Goal: Task Accomplishment & Management: Complete application form

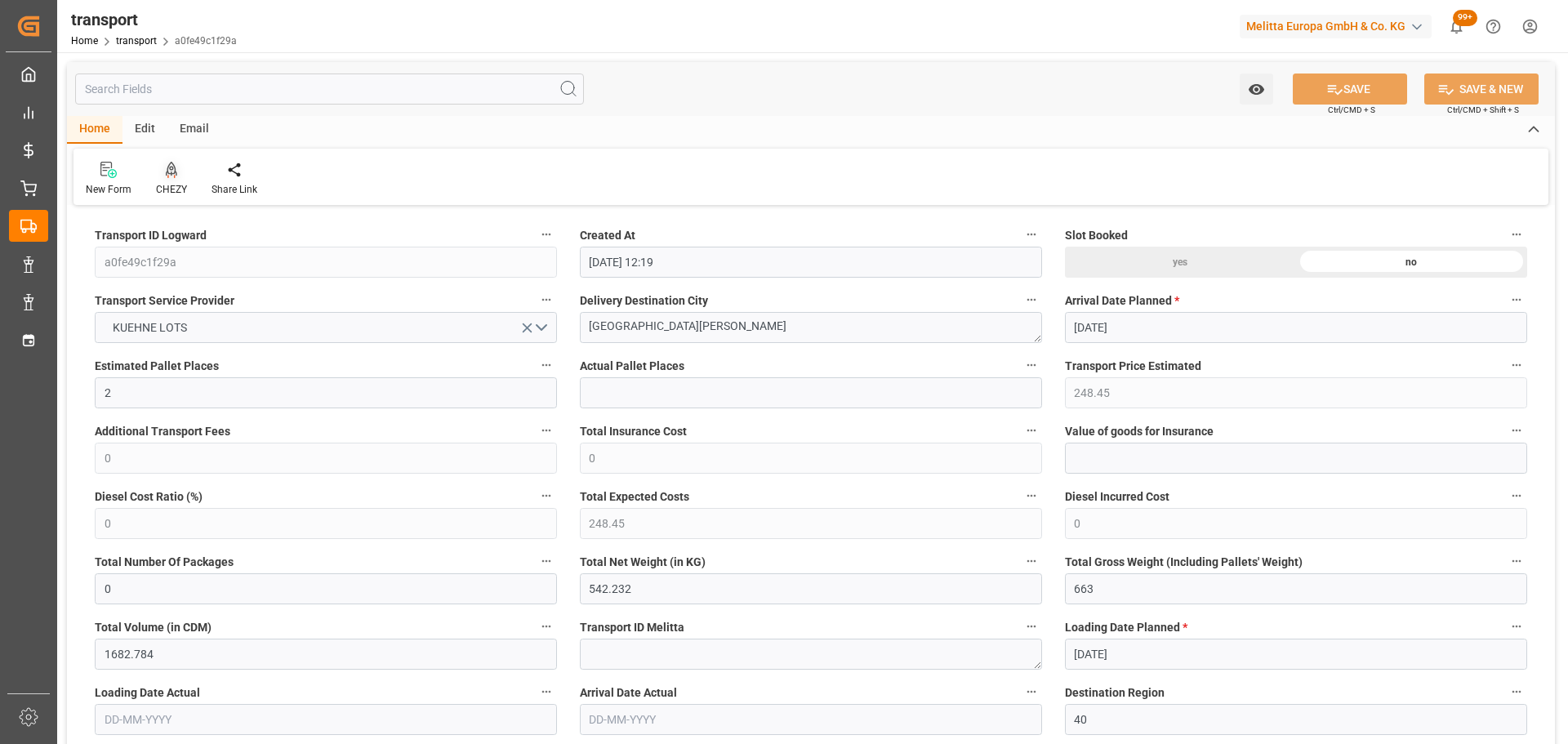
click at [165, 186] on div "CHEZY" at bounding box center [171, 188] width 31 height 14
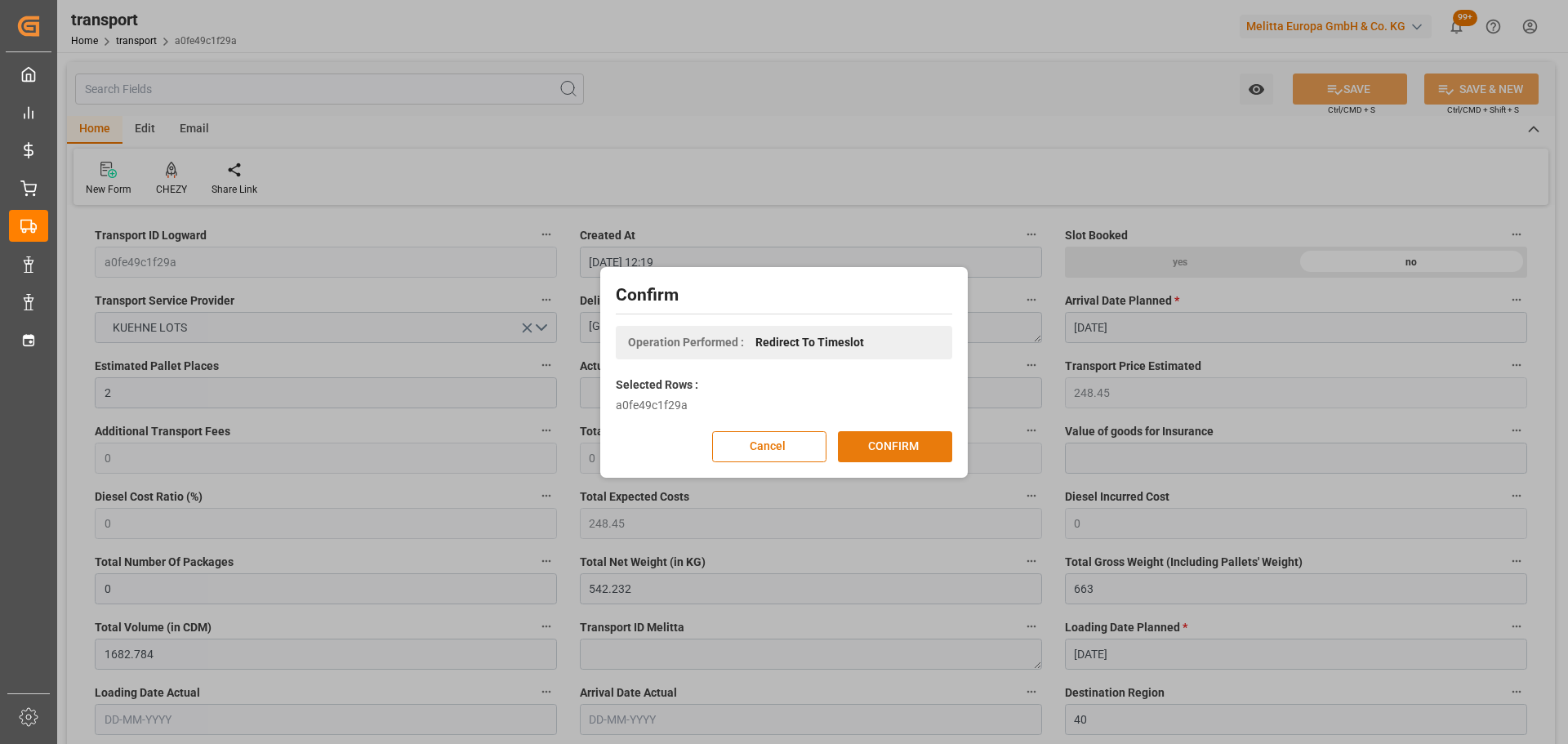
click at [913, 441] on button "CONFIRM" at bounding box center [895, 446] width 114 height 31
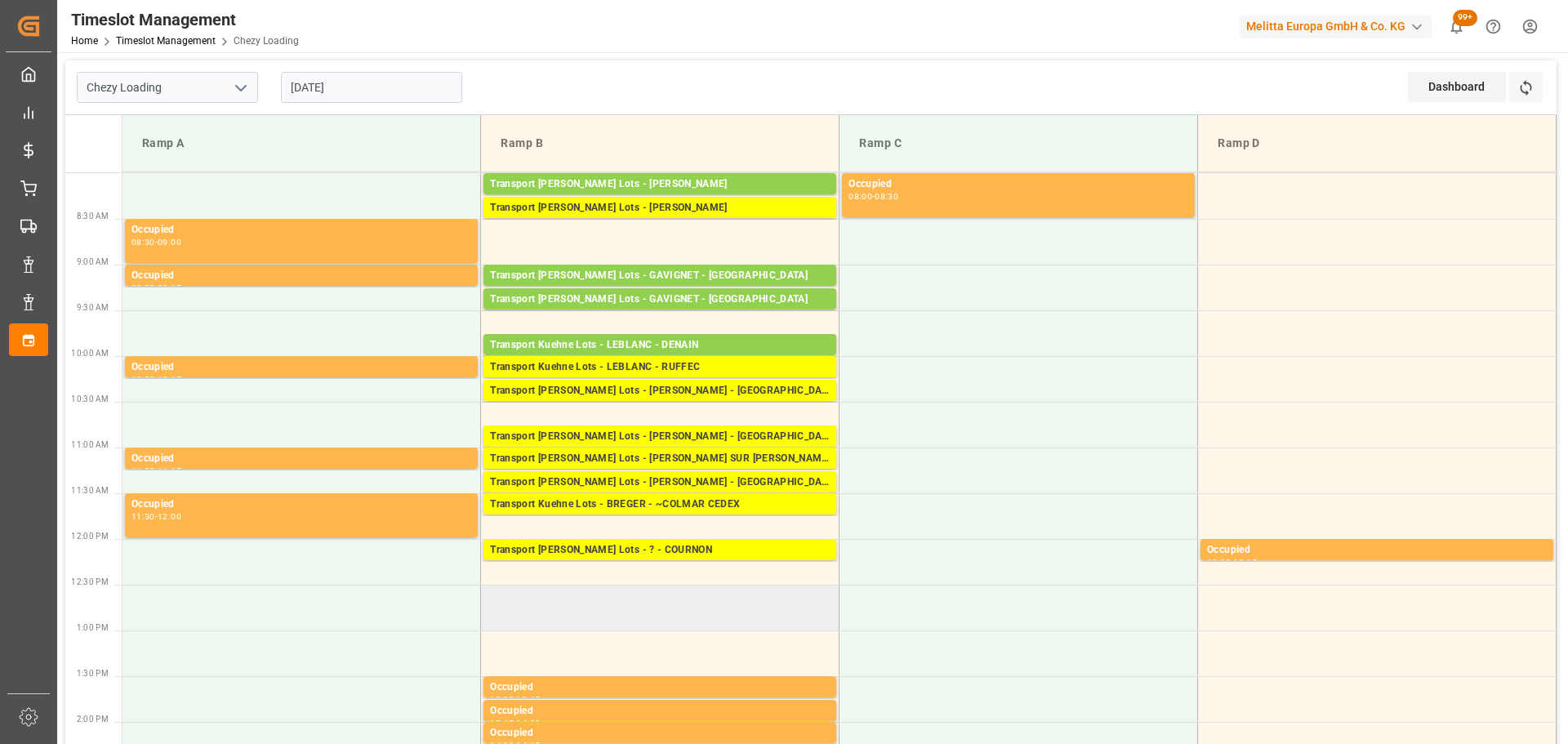
click at [591, 626] on td at bounding box center [660, 608] width 358 height 46
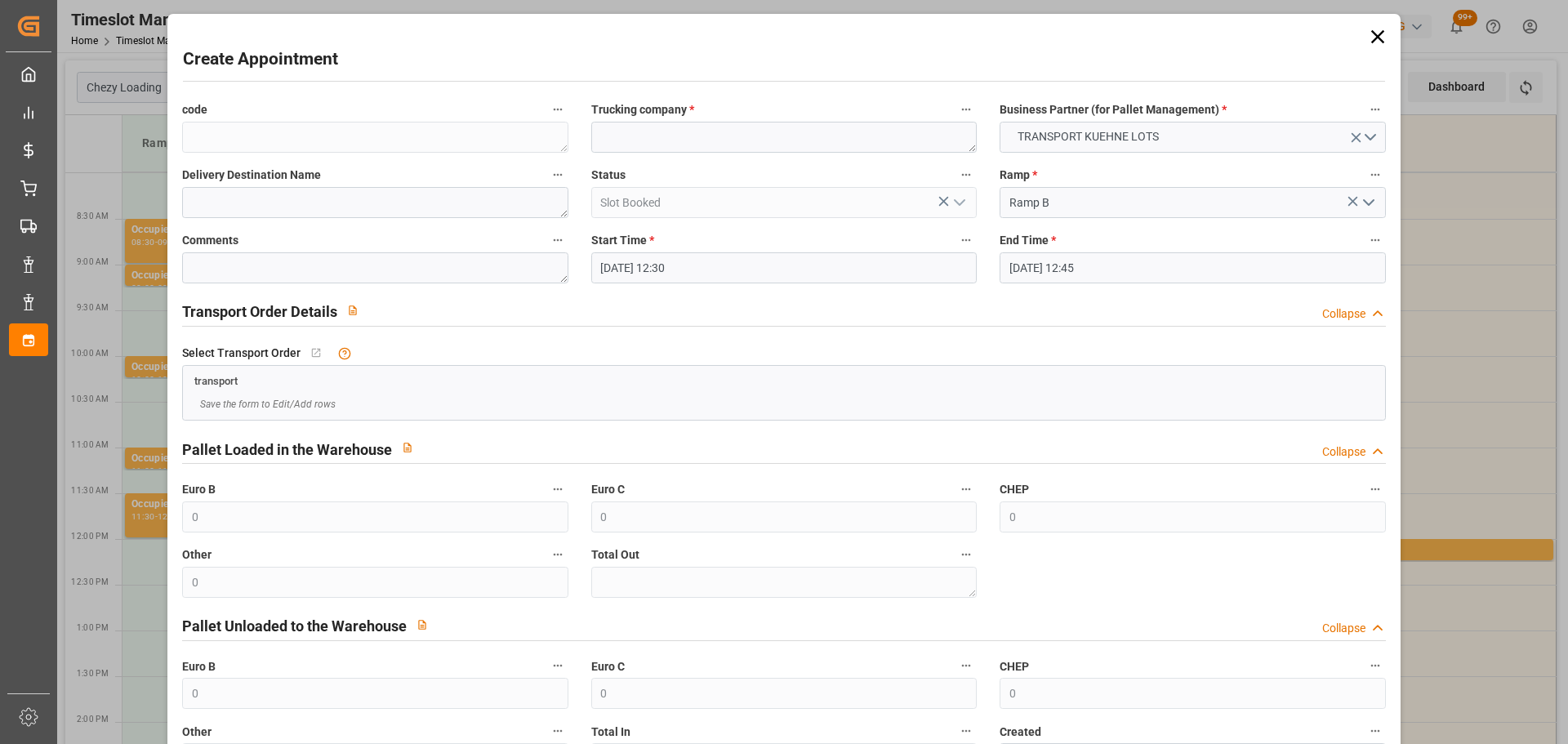
click at [1367, 34] on icon at bounding box center [1377, 37] width 23 height 23
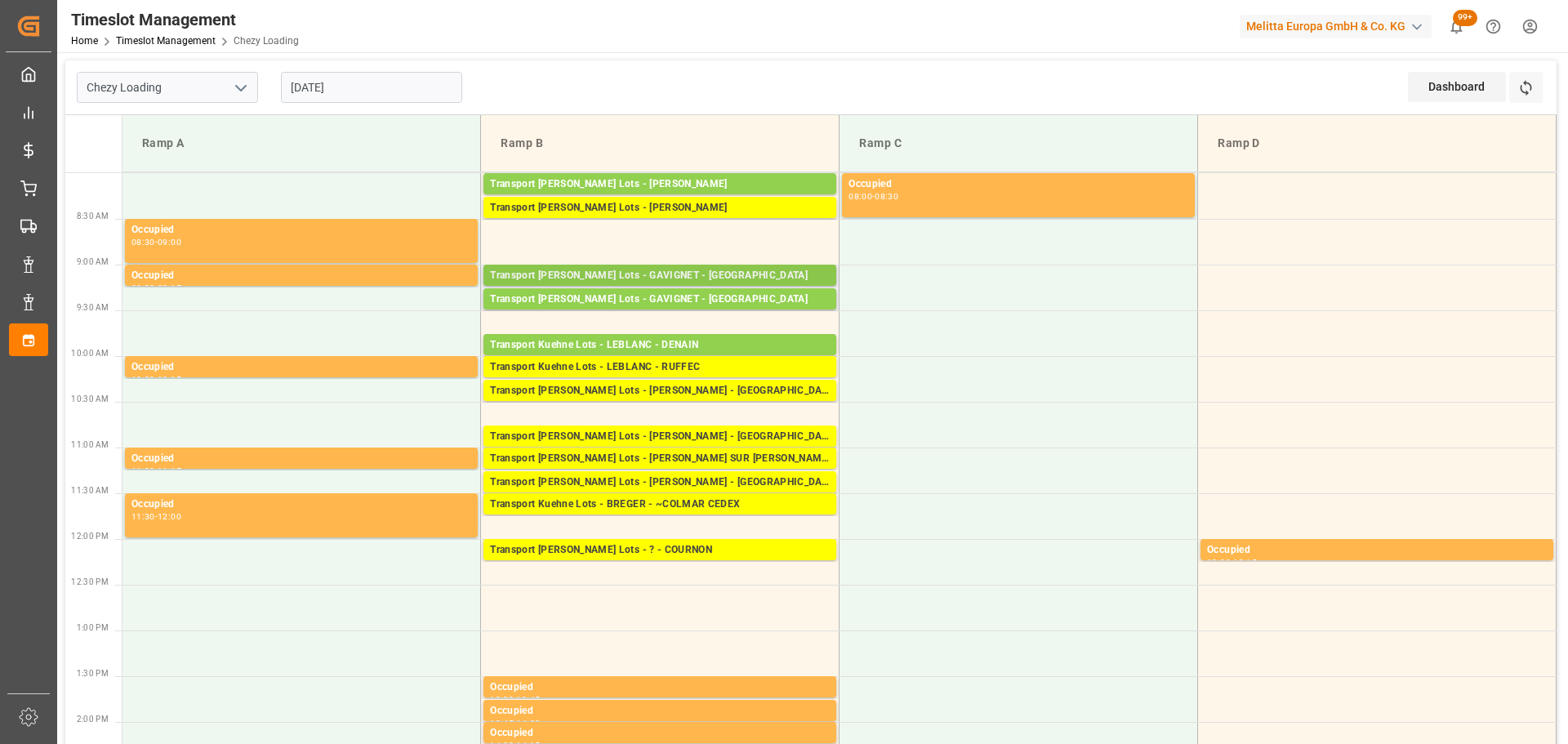
click at [563, 265] on div "Transport Kuehne Lots - GAVIGNET - SAINT VIT Pallets: 8,TU: 1416,City: SAINT VI…" at bounding box center [659, 275] width 353 height 21
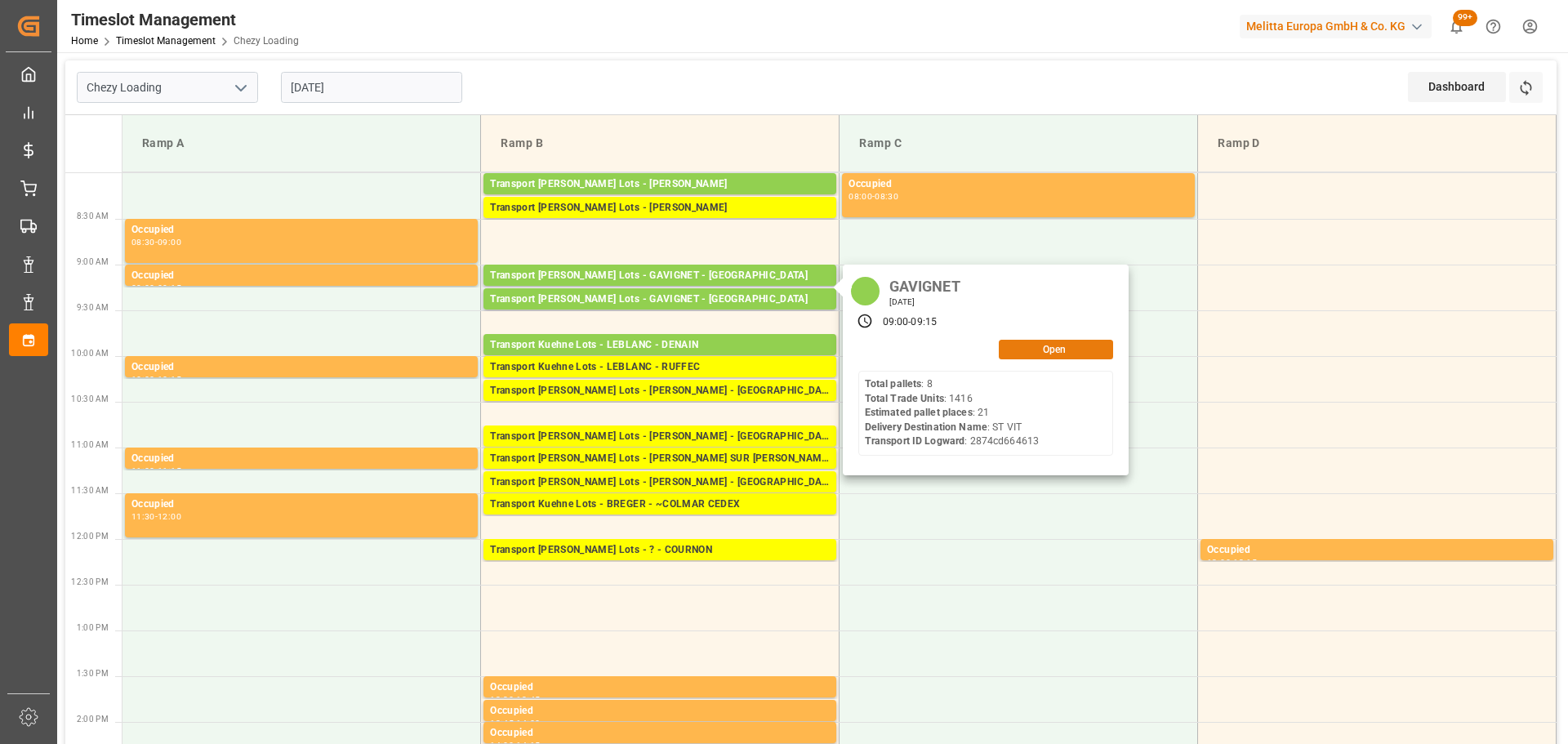
click at [1016, 344] on button "Open" at bounding box center [1055, 349] width 114 height 20
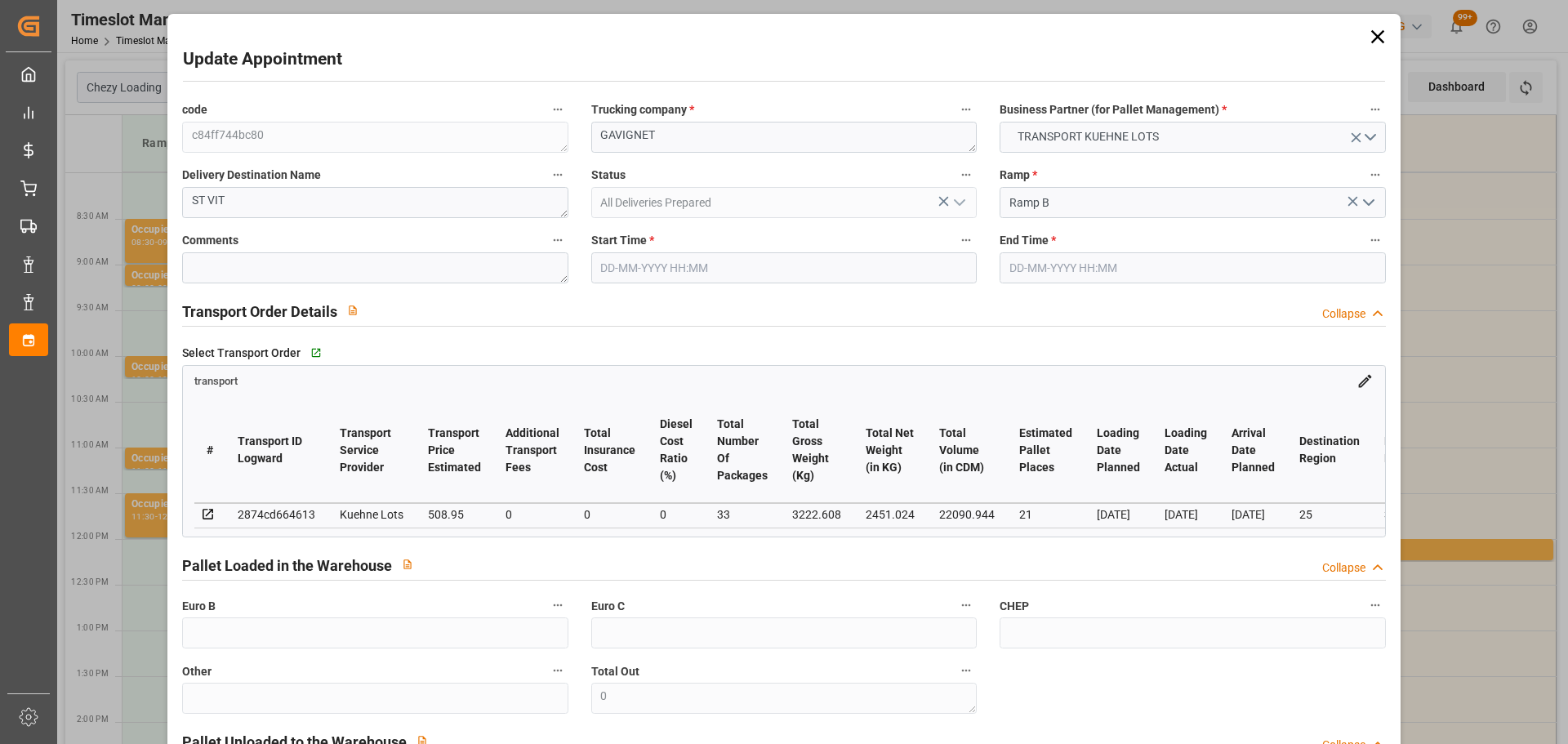
type input "03-10-2025 09:00"
type input "03-10-2025 09:15"
type input "29-09-2025 12:41"
type input "29-09-2025 11:30"
type input "[DATE]"
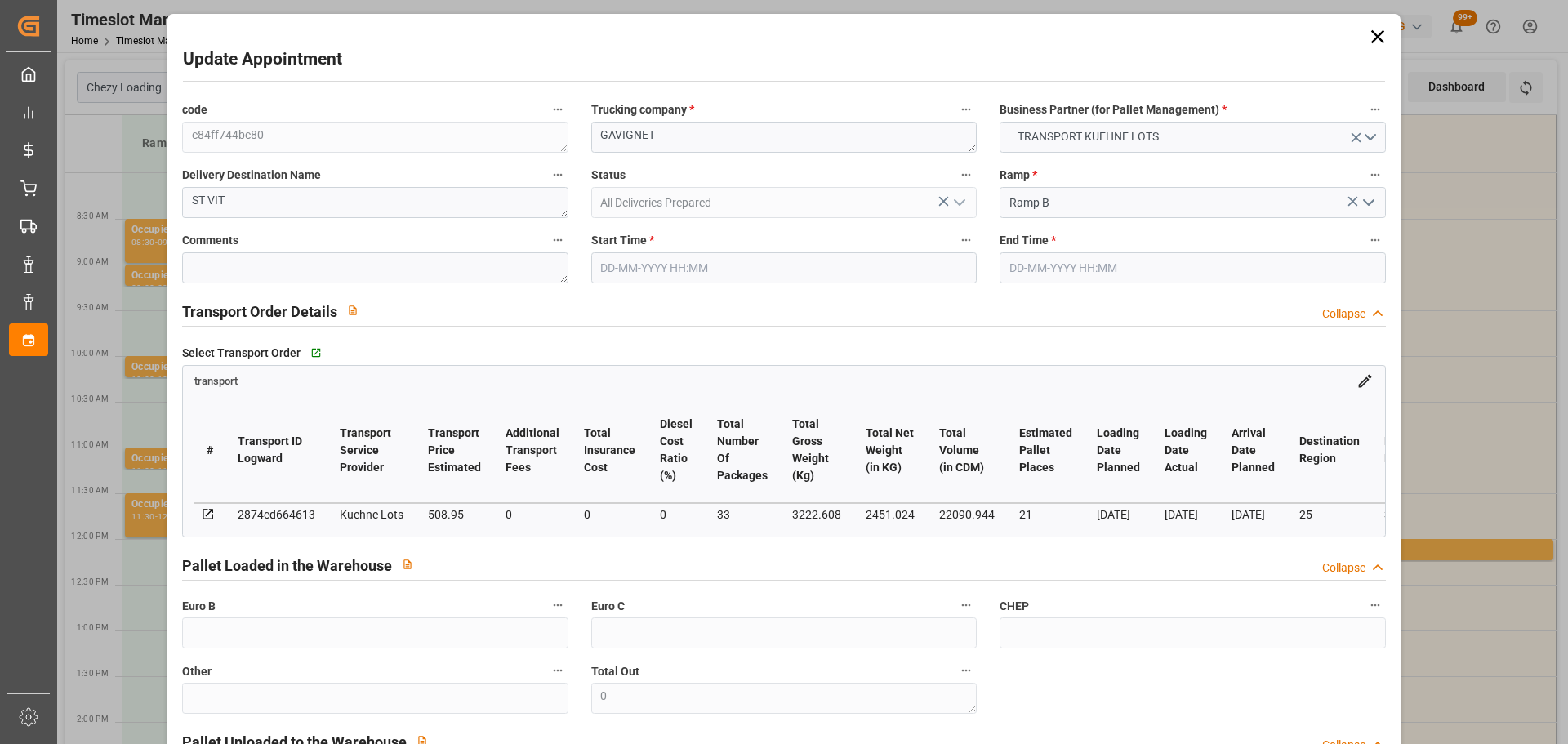
type input "03-10-2025"
type input "30-09-2025"
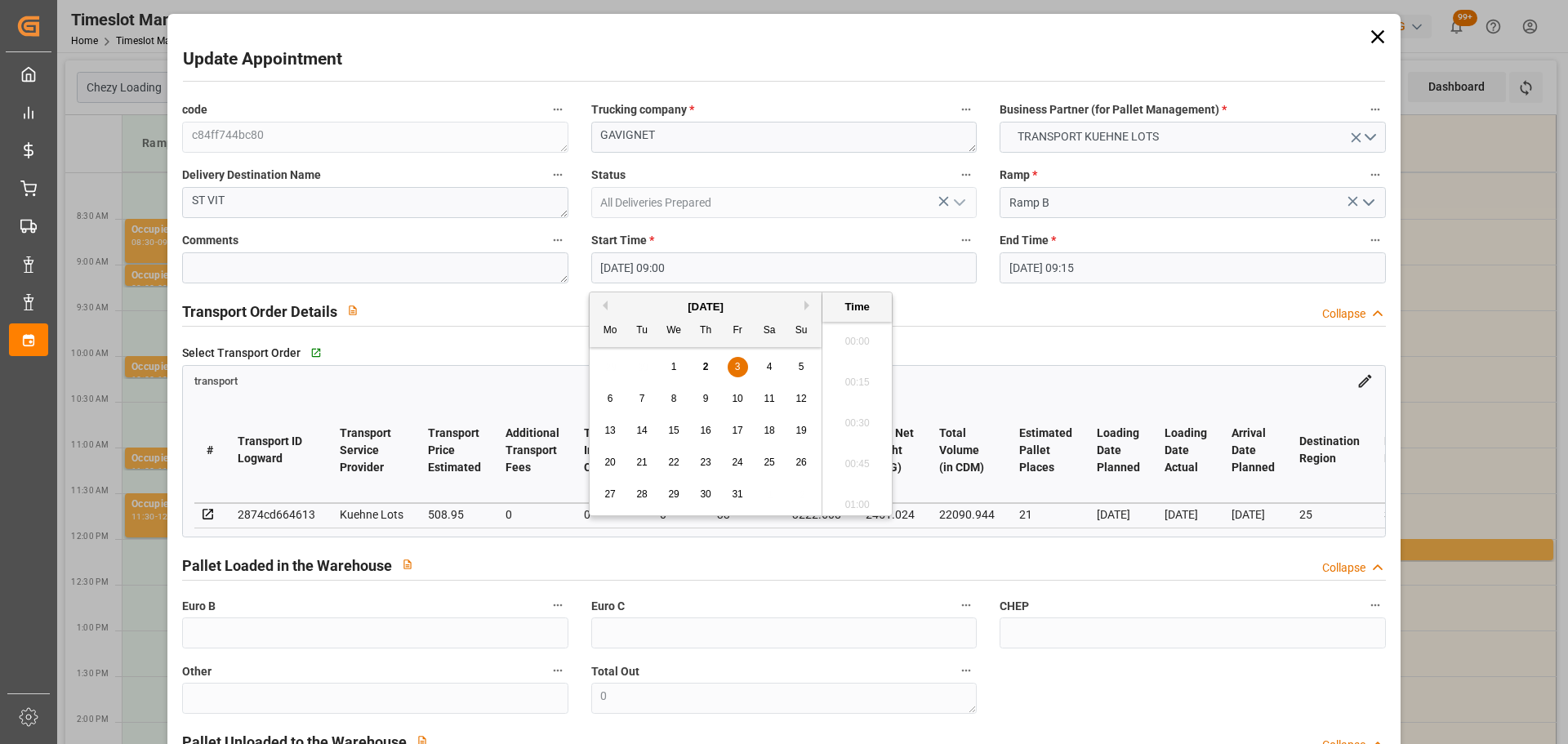
drag, startPoint x: 664, startPoint y: 258, endPoint x: 676, endPoint y: 312, distance: 55.3
click at [662, 260] on input "03-10-2025 09:00" at bounding box center [784, 267] width 385 height 31
click at [730, 364] on div "3" at bounding box center [737, 367] width 20 height 20
click at [1368, 35] on icon at bounding box center [1377, 37] width 23 height 23
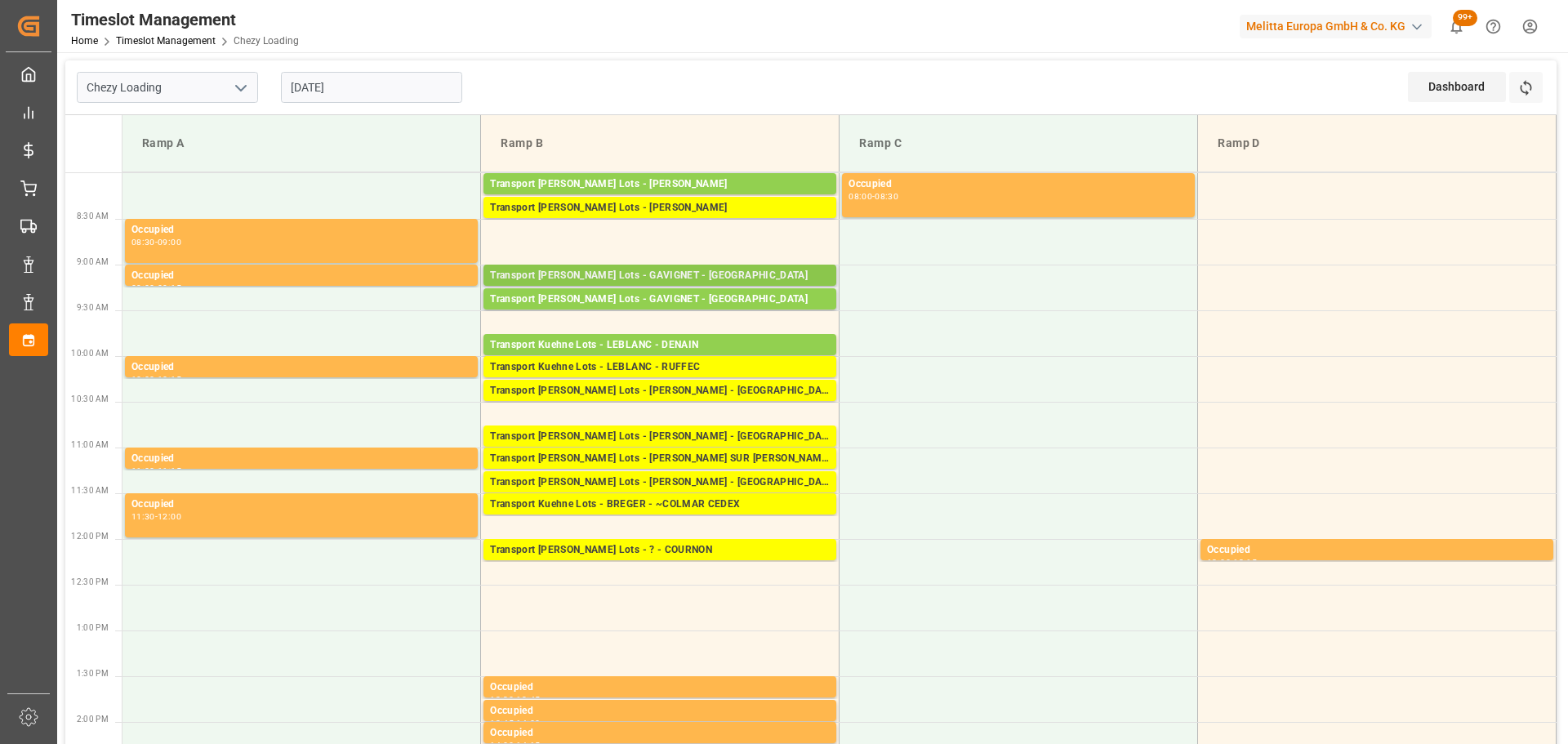
click at [580, 270] on div "Transport Kuehne Lots - GAVIGNET - SAINT VIT" at bounding box center [659, 276] width 339 height 16
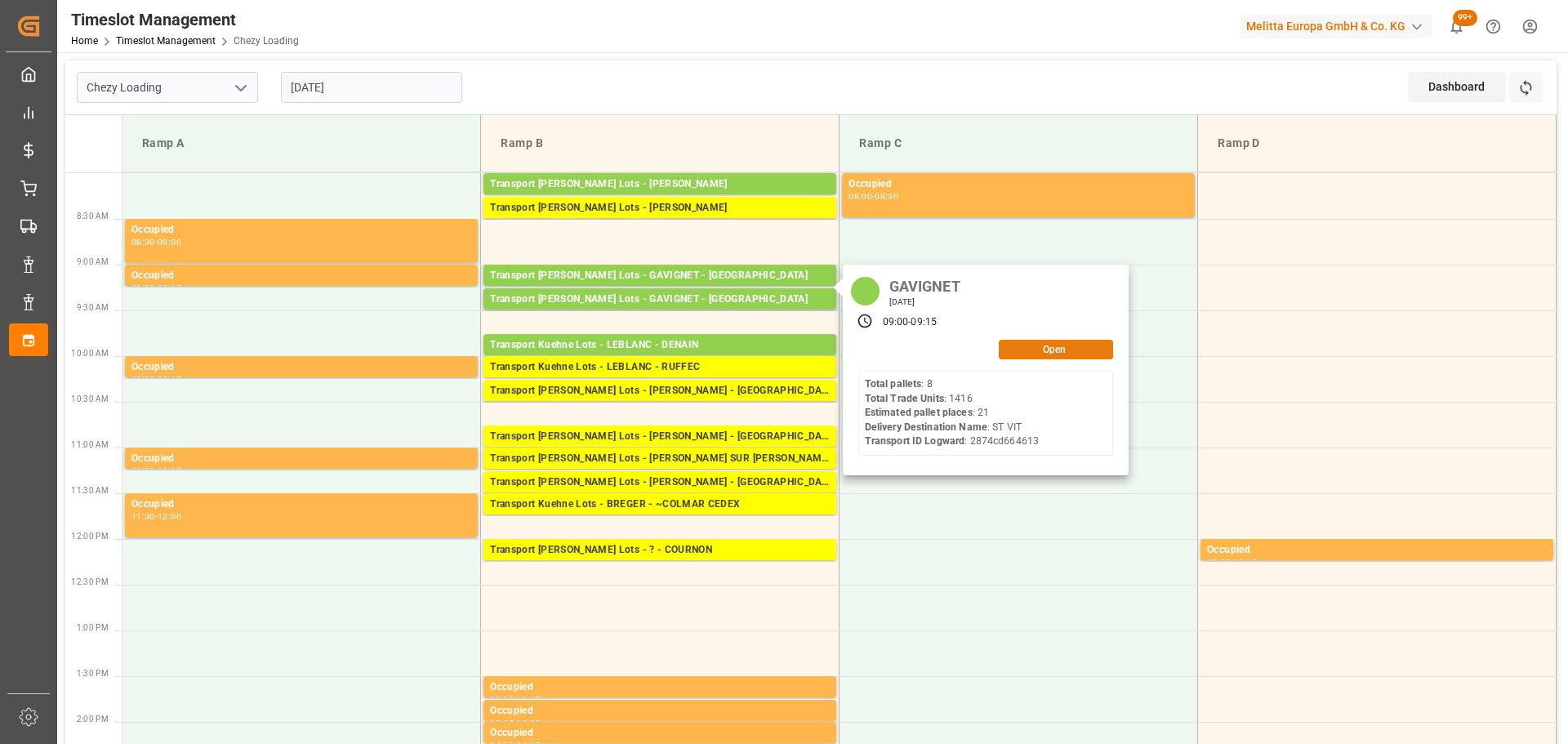
click at [1036, 355] on button "Open" at bounding box center [1055, 349] width 114 height 20
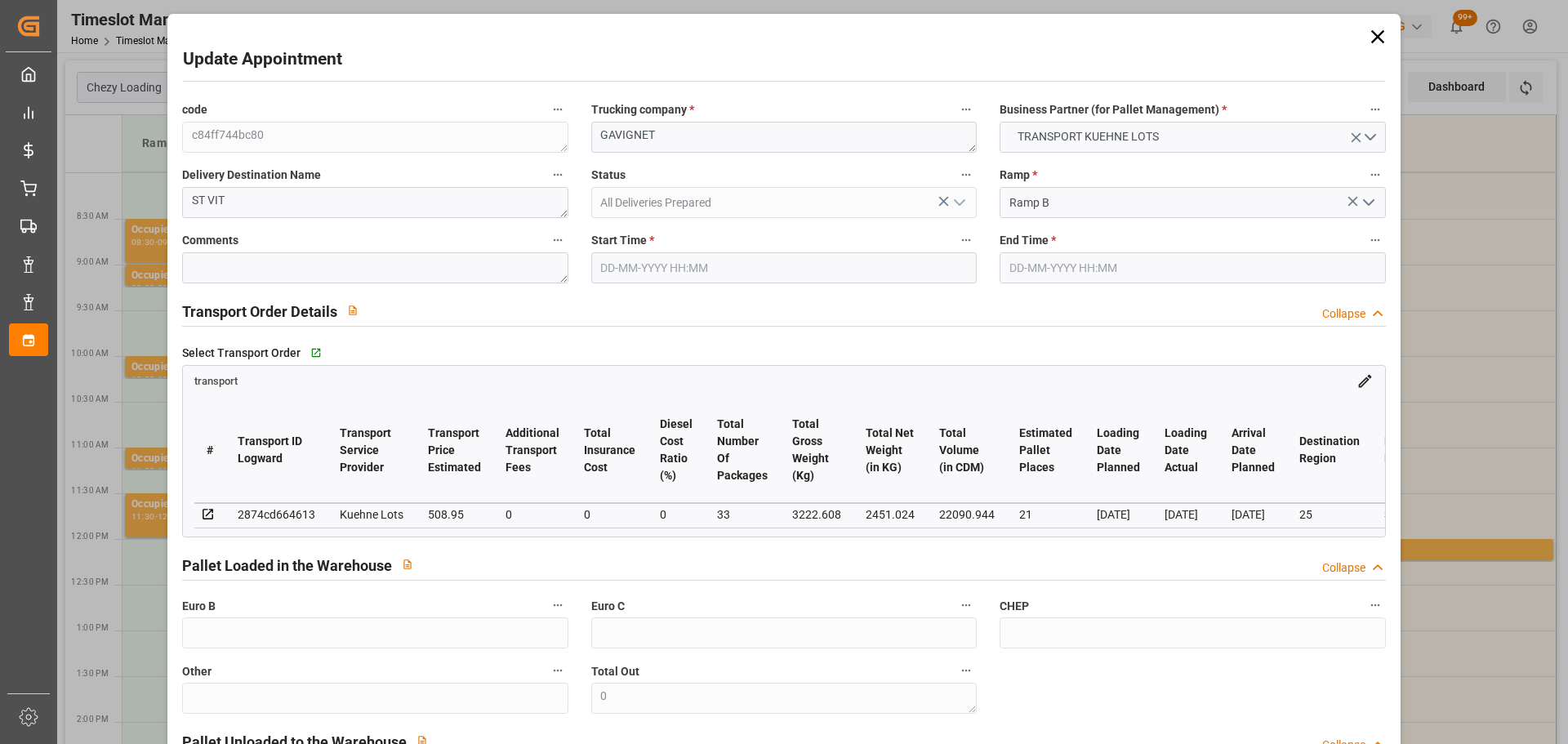
type input "03-10-2025 09:00"
type input "03-10-2025 09:15"
type input "29-09-2025 12:41"
type input "29-09-2025 11:30"
type input "[DATE]"
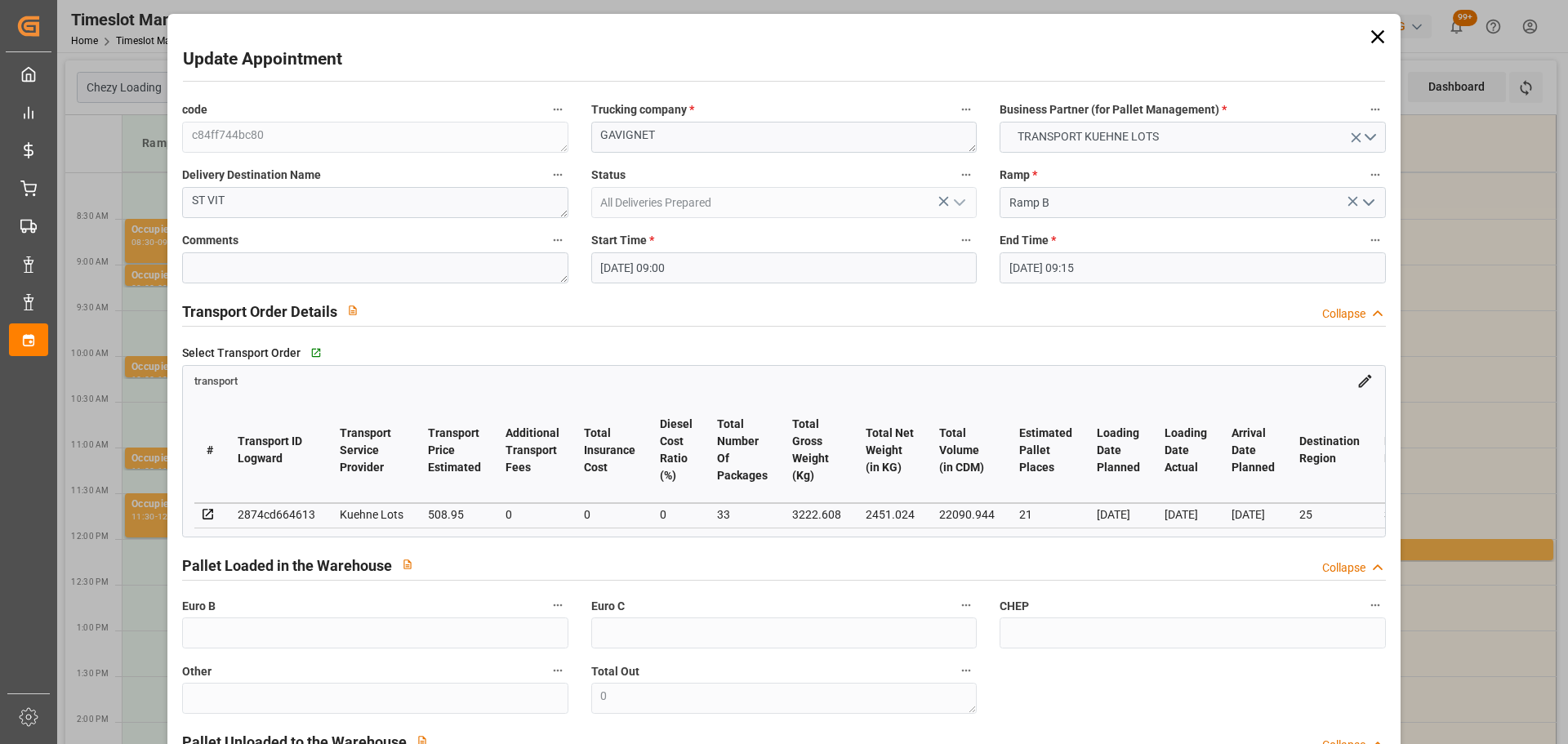
type input "03-10-2025"
type input "30-09-2025"
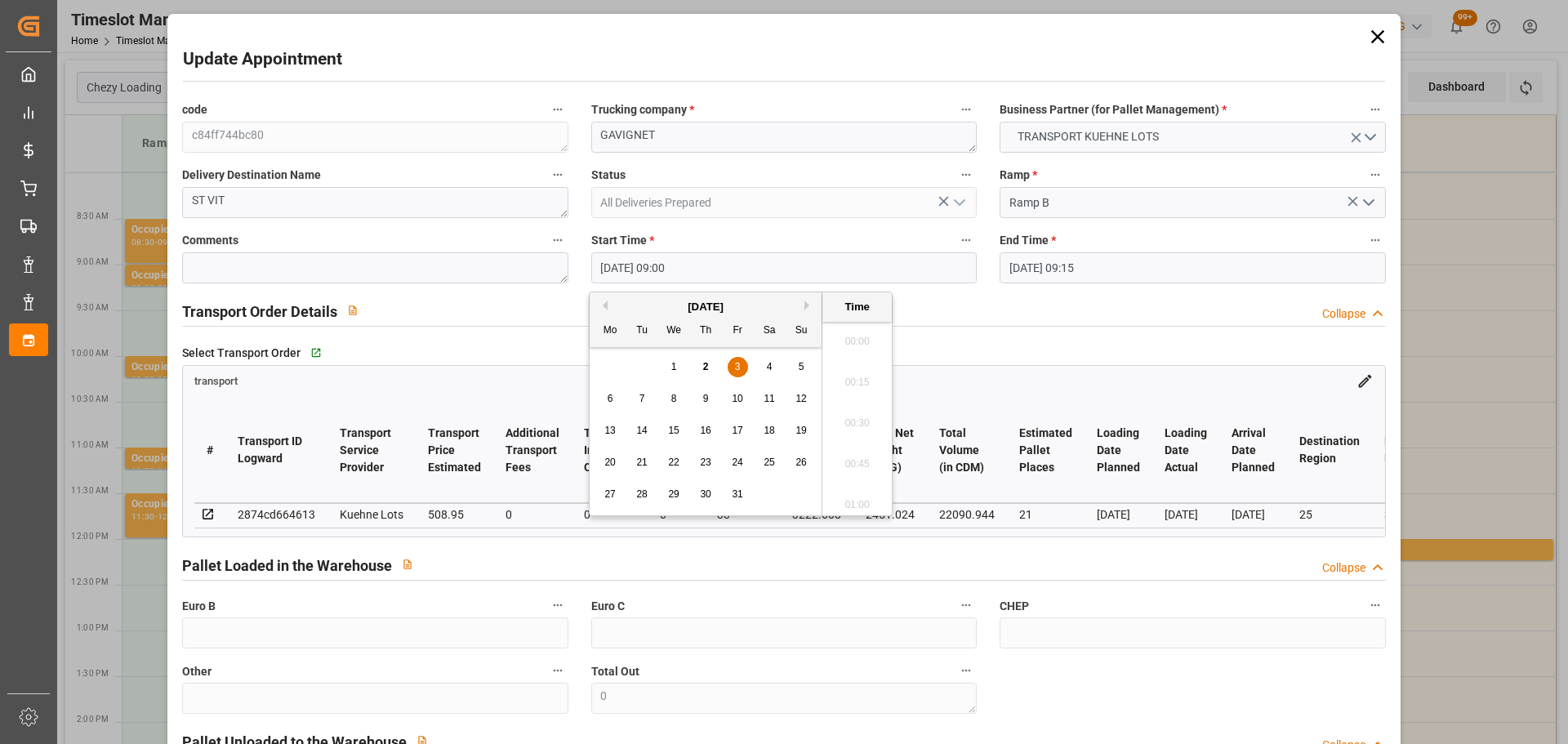
click at [696, 269] on input "03-10-2025 09:00" at bounding box center [784, 267] width 385 height 31
click at [735, 360] on div "3" at bounding box center [737, 367] width 20 height 20
click at [861, 371] on li "08:45" at bounding box center [857, 377] width 69 height 41
type input "03-10-2025 08:45"
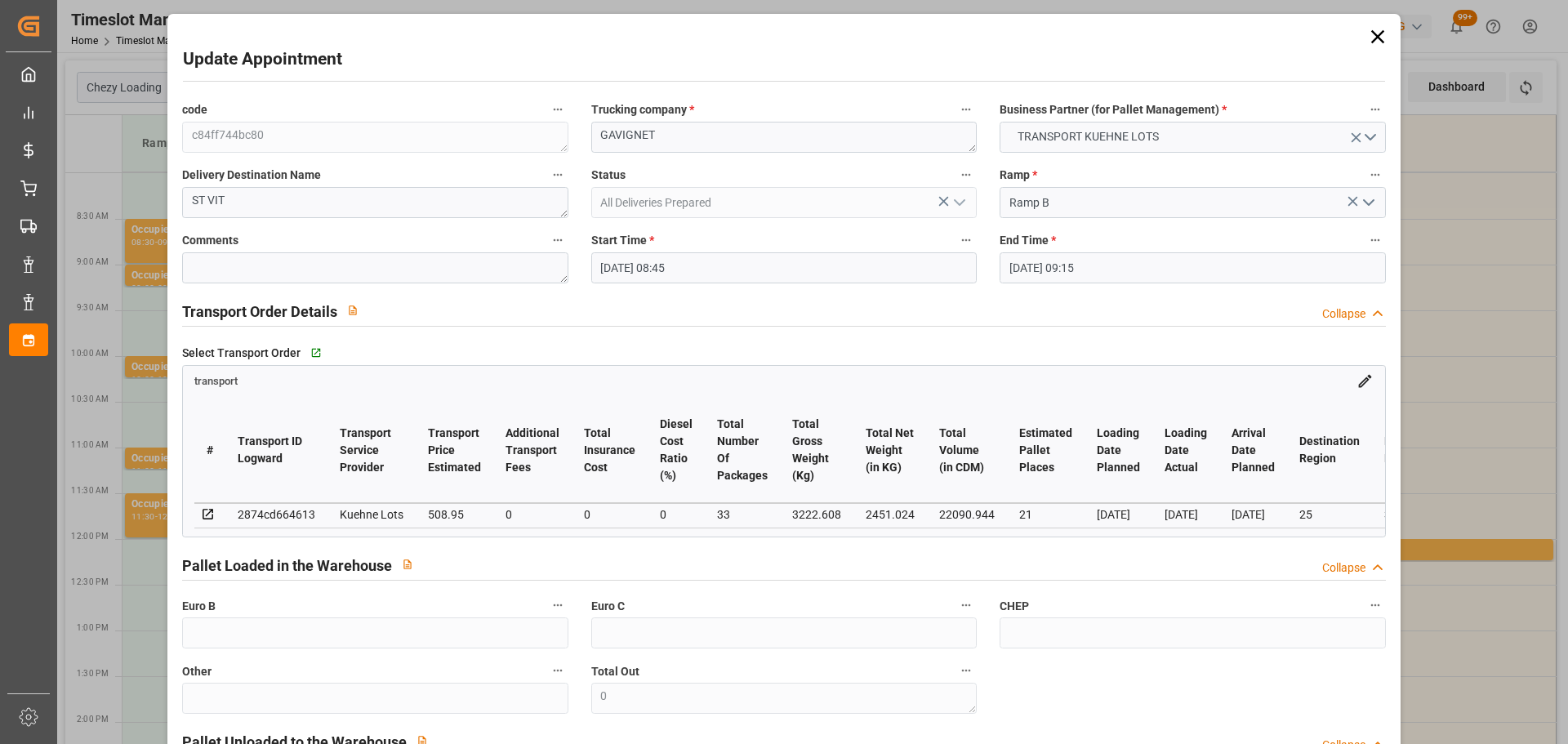
click at [1067, 265] on input "03-10-2025 09:15" at bounding box center [1191, 267] width 385 height 31
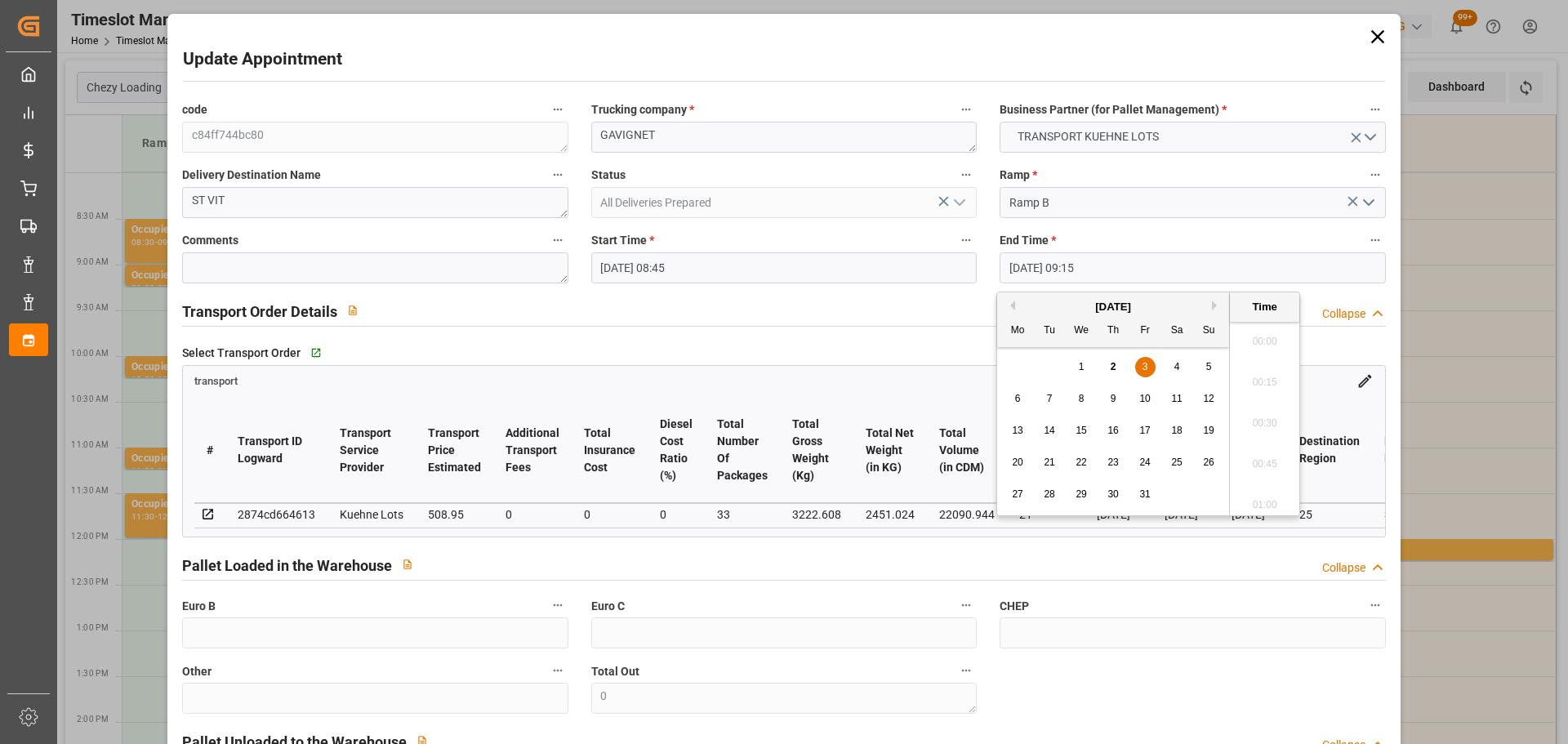
scroll to position [1436, 0]
click at [1142, 367] on span "3" at bounding box center [1145, 367] width 6 height 11
click at [1256, 377] on li "09:00" at bounding box center [1264, 377] width 69 height 41
type input "03-10-2025 09:00"
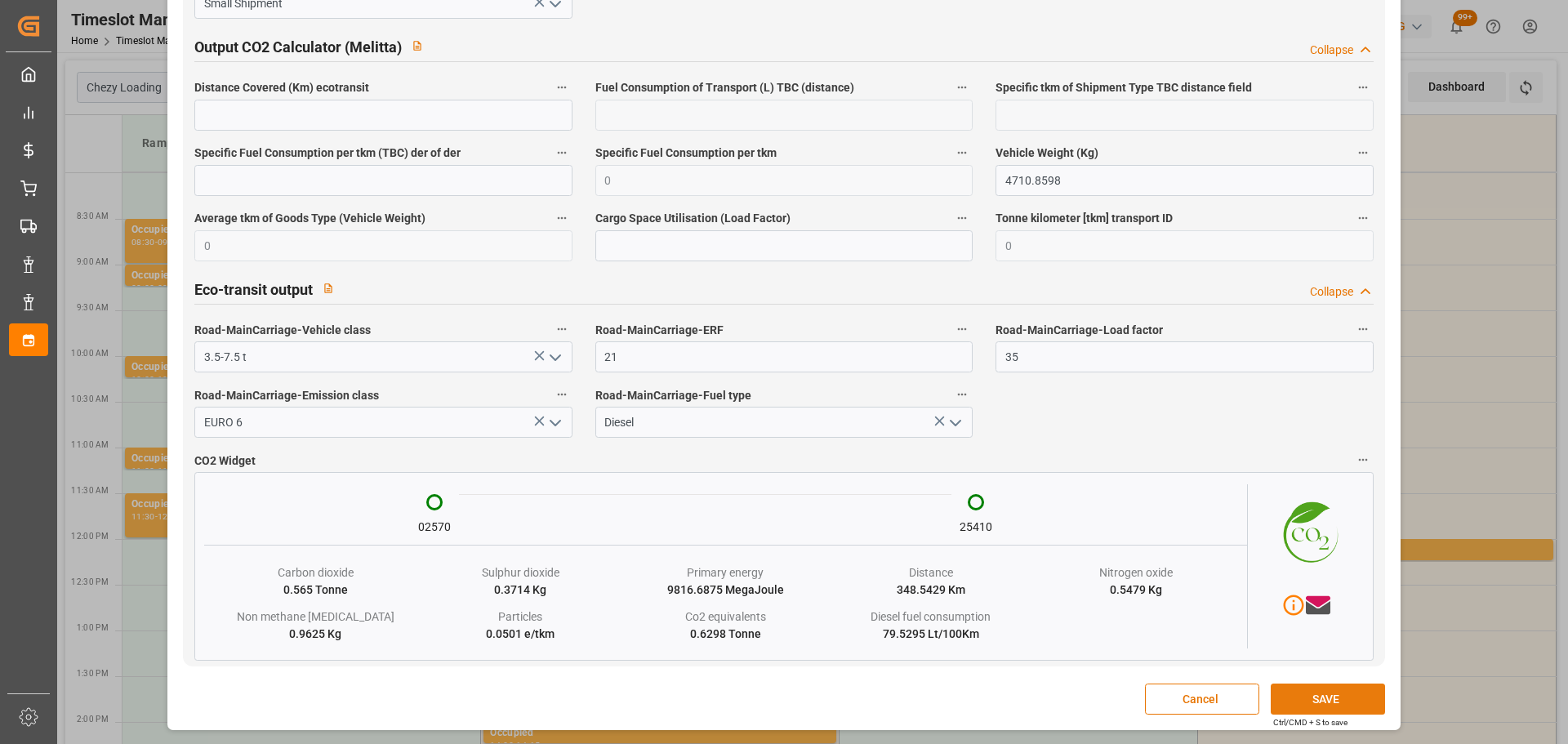
scroll to position [2701, 0]
click at [1337, 692] on button "SAVE" at bounding box center [1327, 699] width 114 height 31
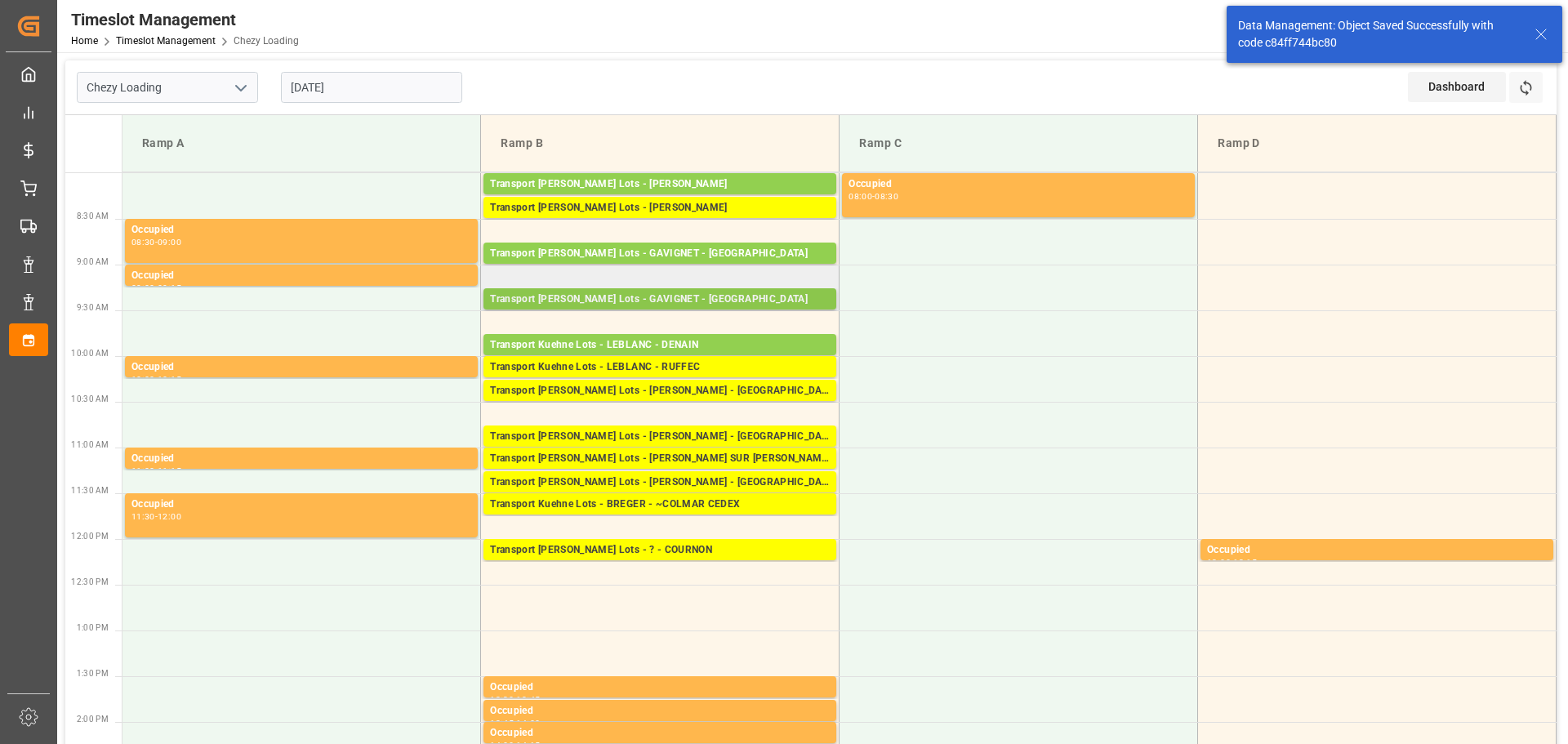
click at [597, 290] on div "Transport Kuehne Lots - GAVIGNET - SAINT VIT Pallets: 7,TU: 456,City: SAINT VIT…" at bounding box center [659, 299] width 353 height 21
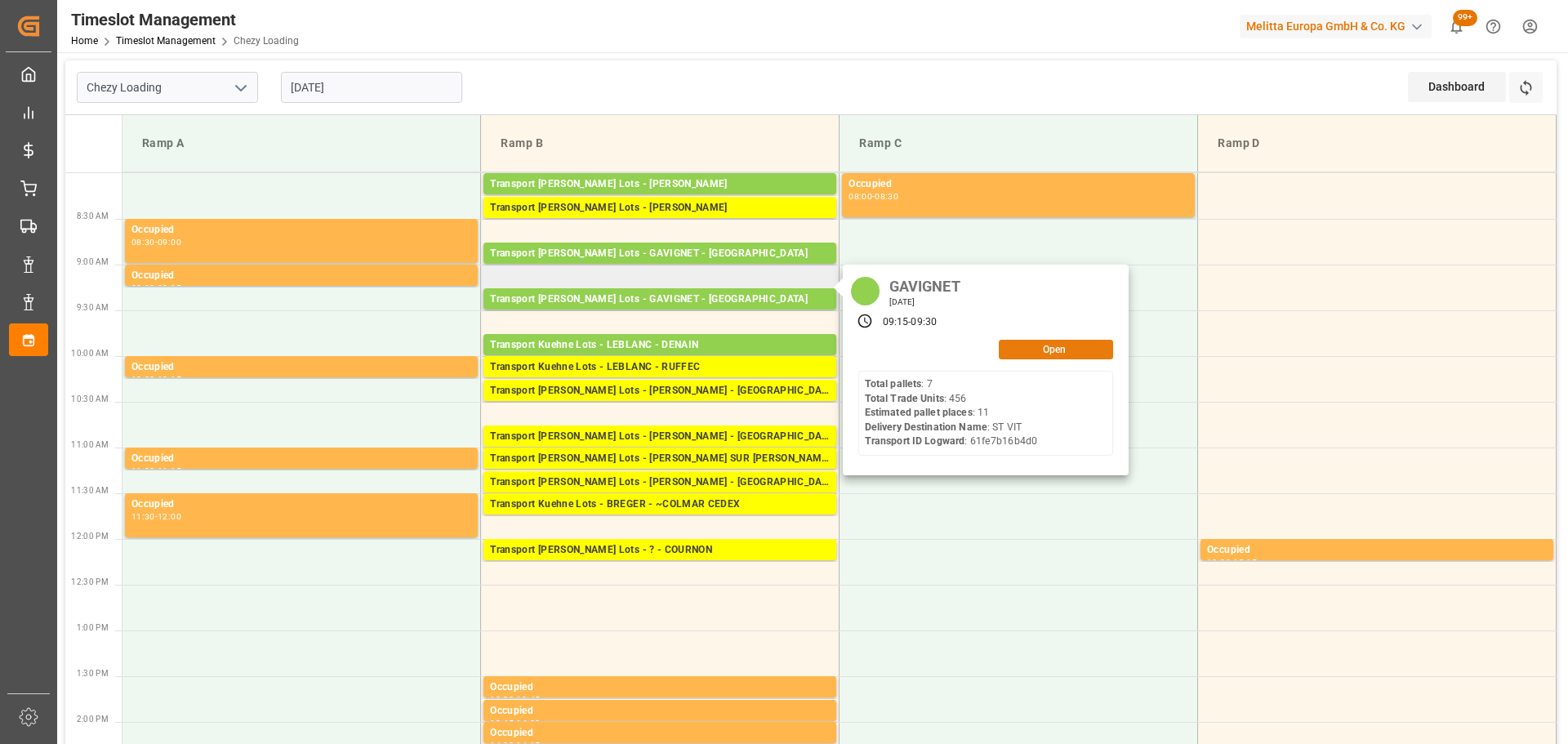
click at [1060, 349] on button "Open" at bounding box center [1055, 349] width 114 height 20
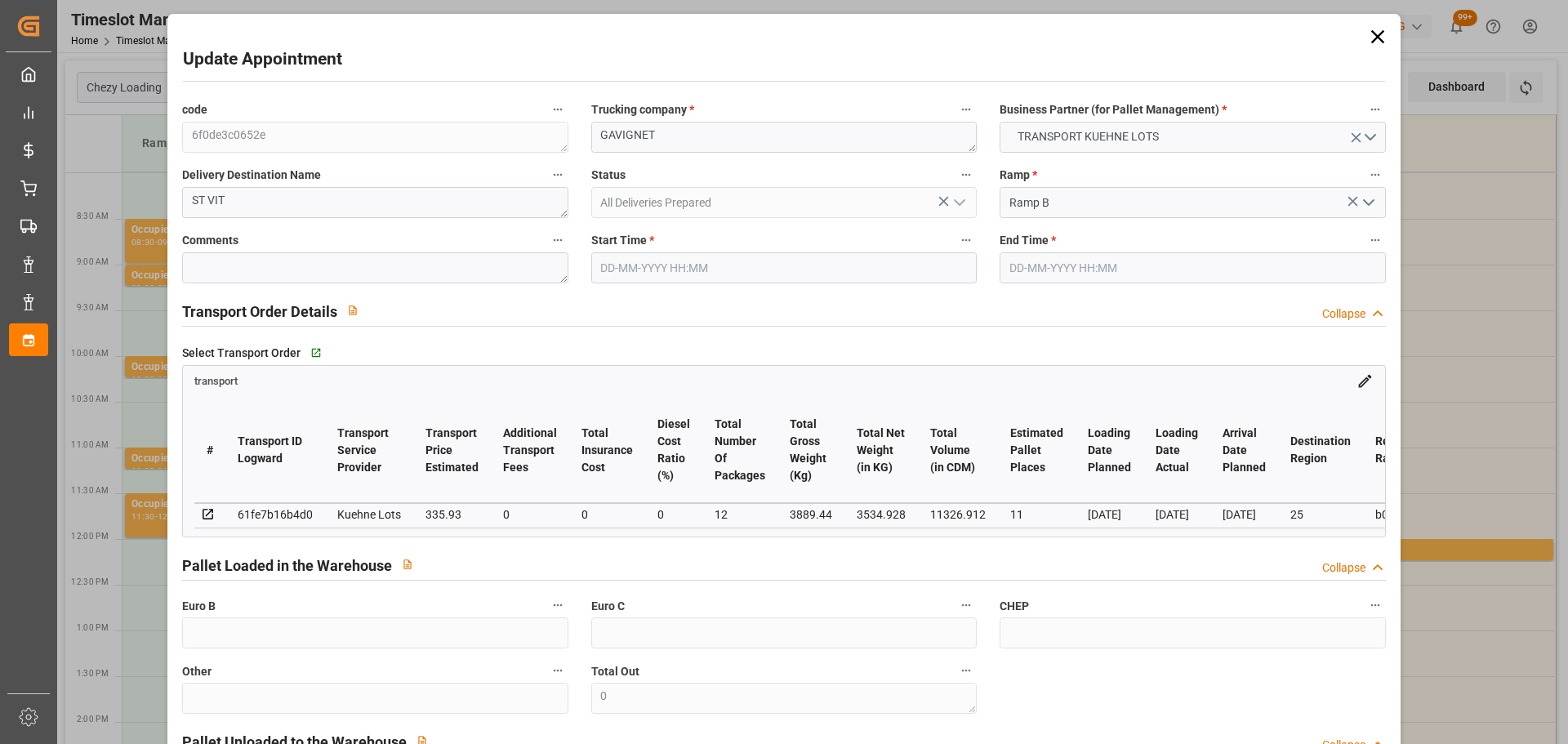
type input "03-10-2025 09:15"
type input "03-10-2025 09:30"
type input "30-09-2025 13:31"
type input "30-09-2025 11:31"
type input "[DATE]"
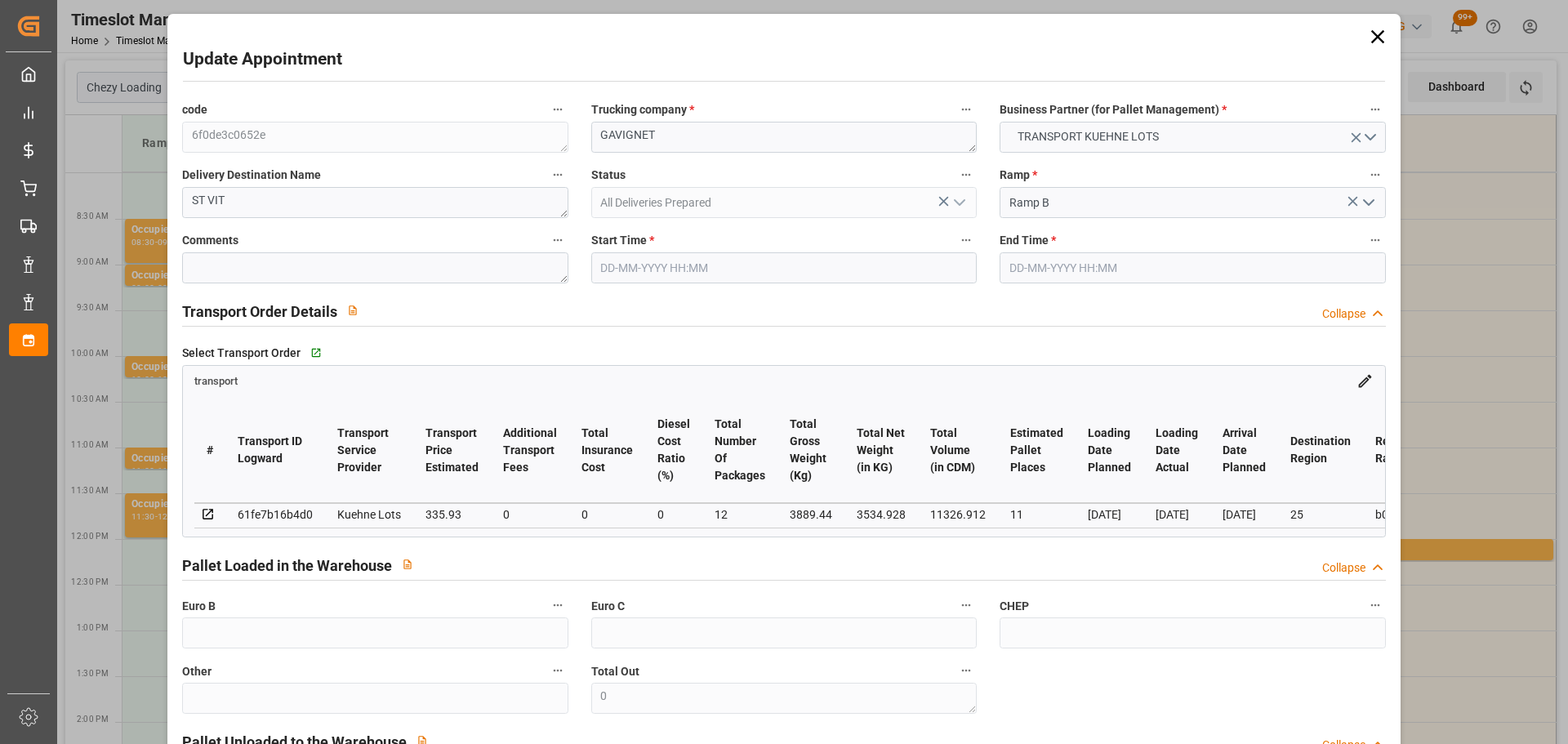
type input "[DATE]"
type input "02-10-2025"
click at [629, 265] on input "03-10-2025 09:15" at bounding box center [784, 267] width 385 height 31
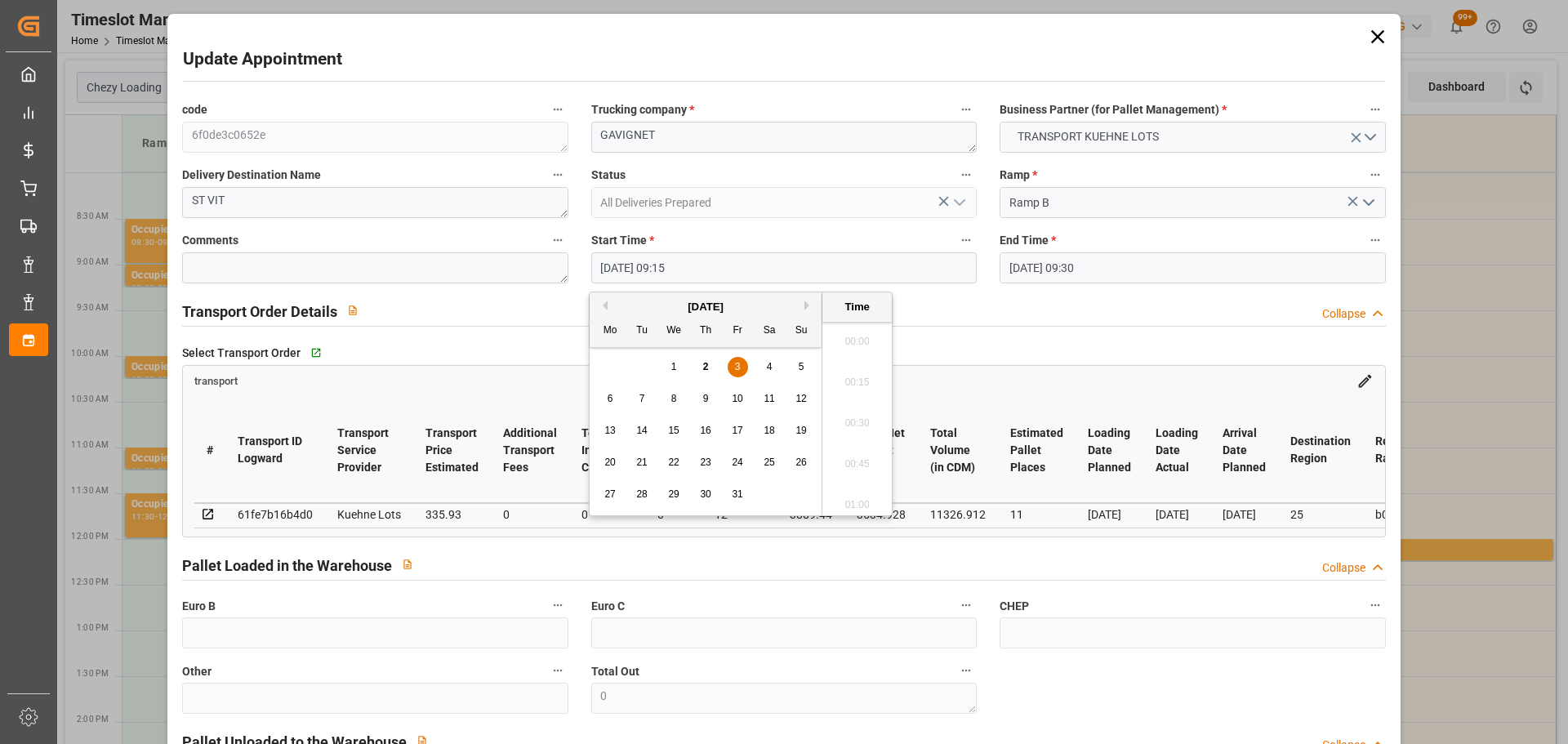
scroll to position [1436, 0]
click at [730, 364] on div "3" at bounding box center [737, 367] width 20 height 20
click at [845, 373] on li "09:00" at bounding box center [857, 377] width 69 height 41
type input "03-10-2025 09:00"
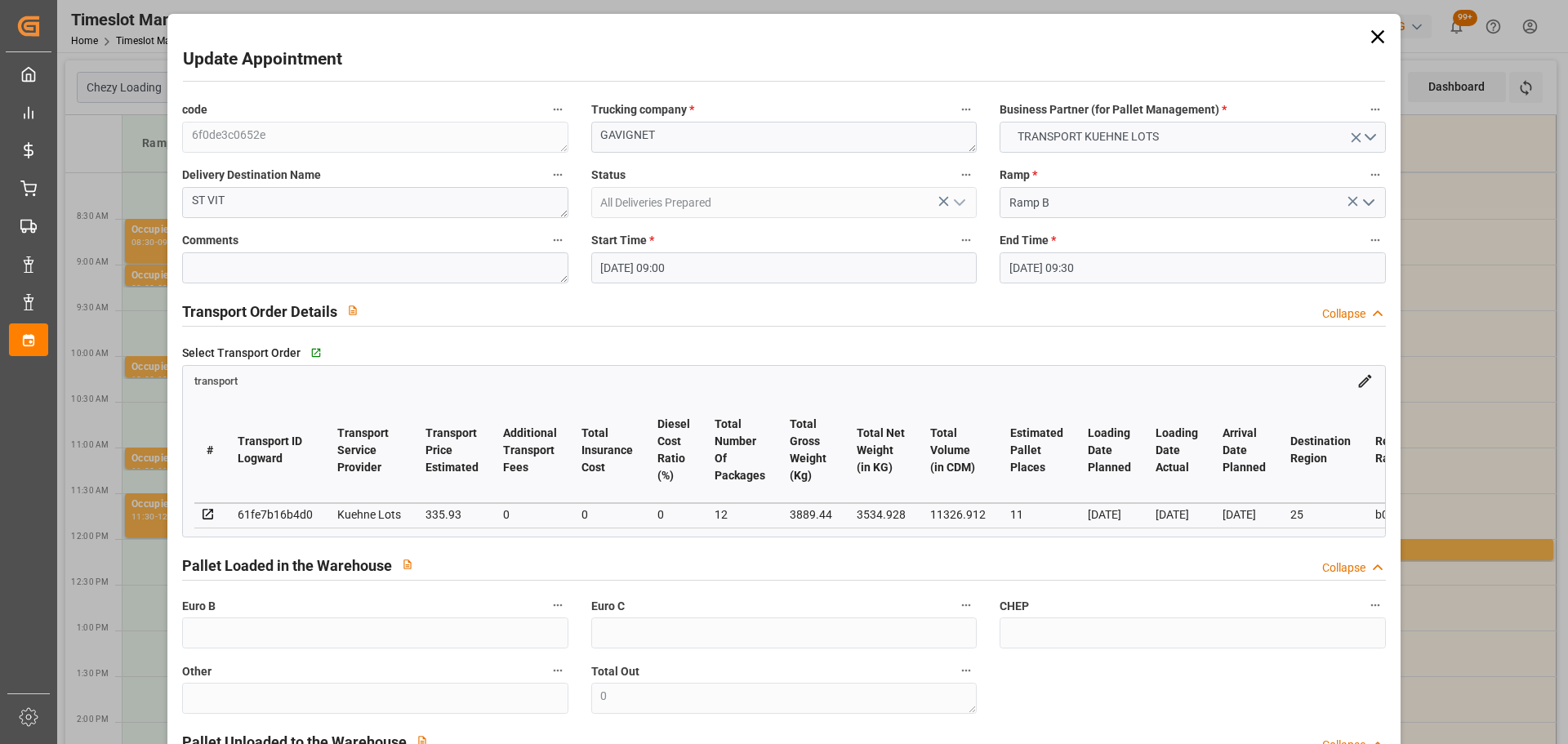
click at [1025, 267] on input "03-10-2025 09:30" at bounding box center [1191, 267] width 385 height 31
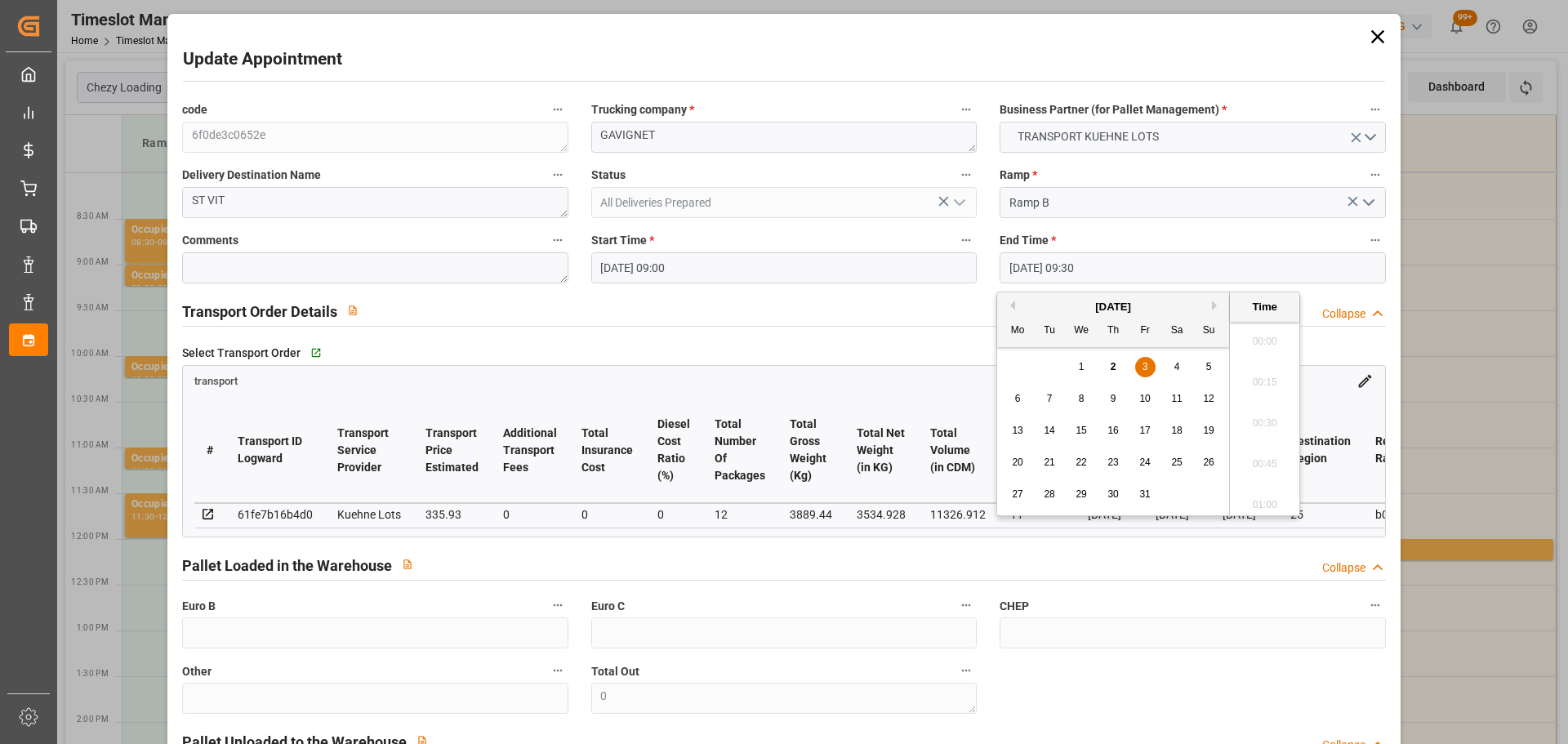
scroll to position [1477, 0]
click at [1145, 363] on span "3" at bounding box center [1145, 367] width 6 height 11
click at [1250, 374] on li "09:15" at bounding box center [1264, 377] width 69 height 41
type input "03-10-2025 09:15"
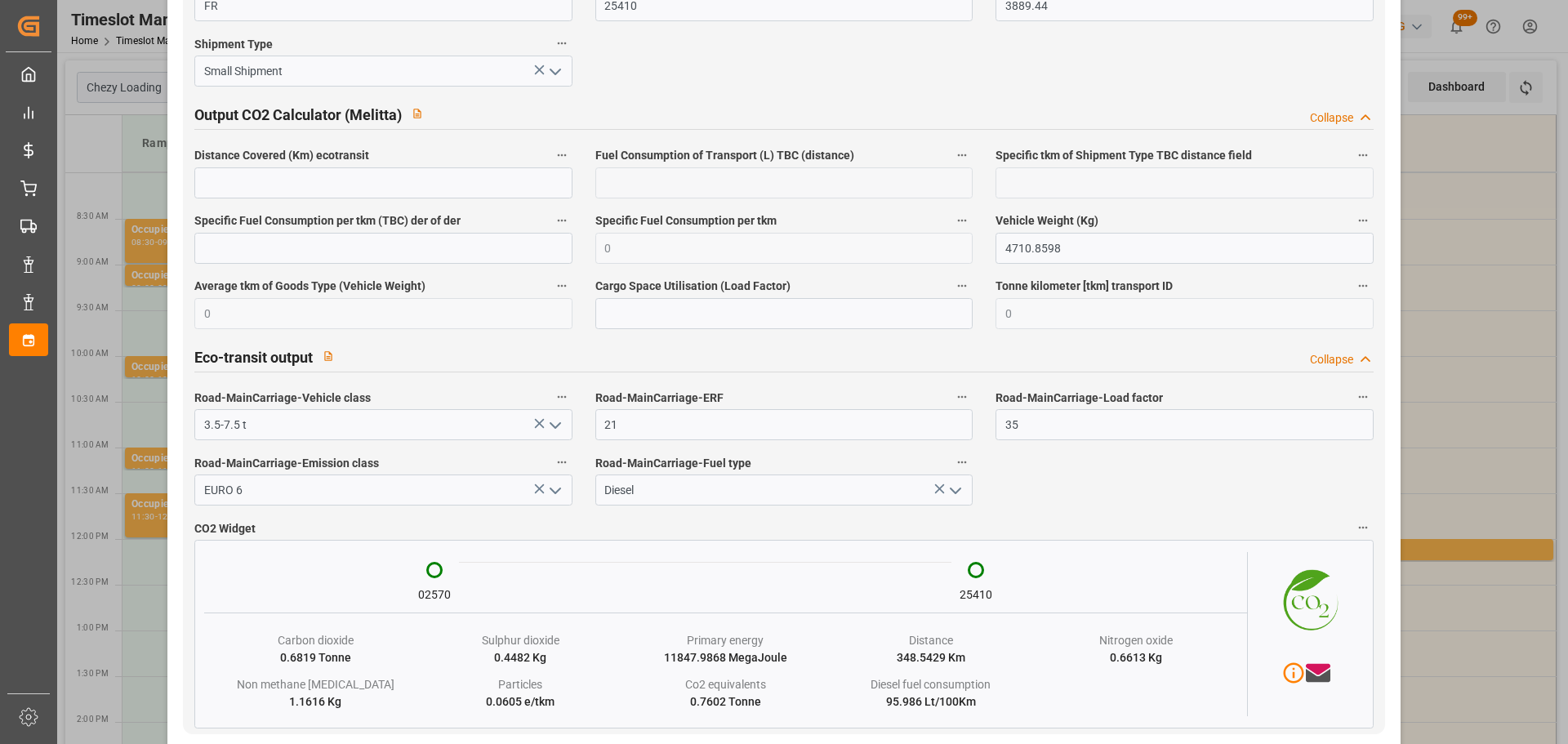
scroll to position [2725, 0]
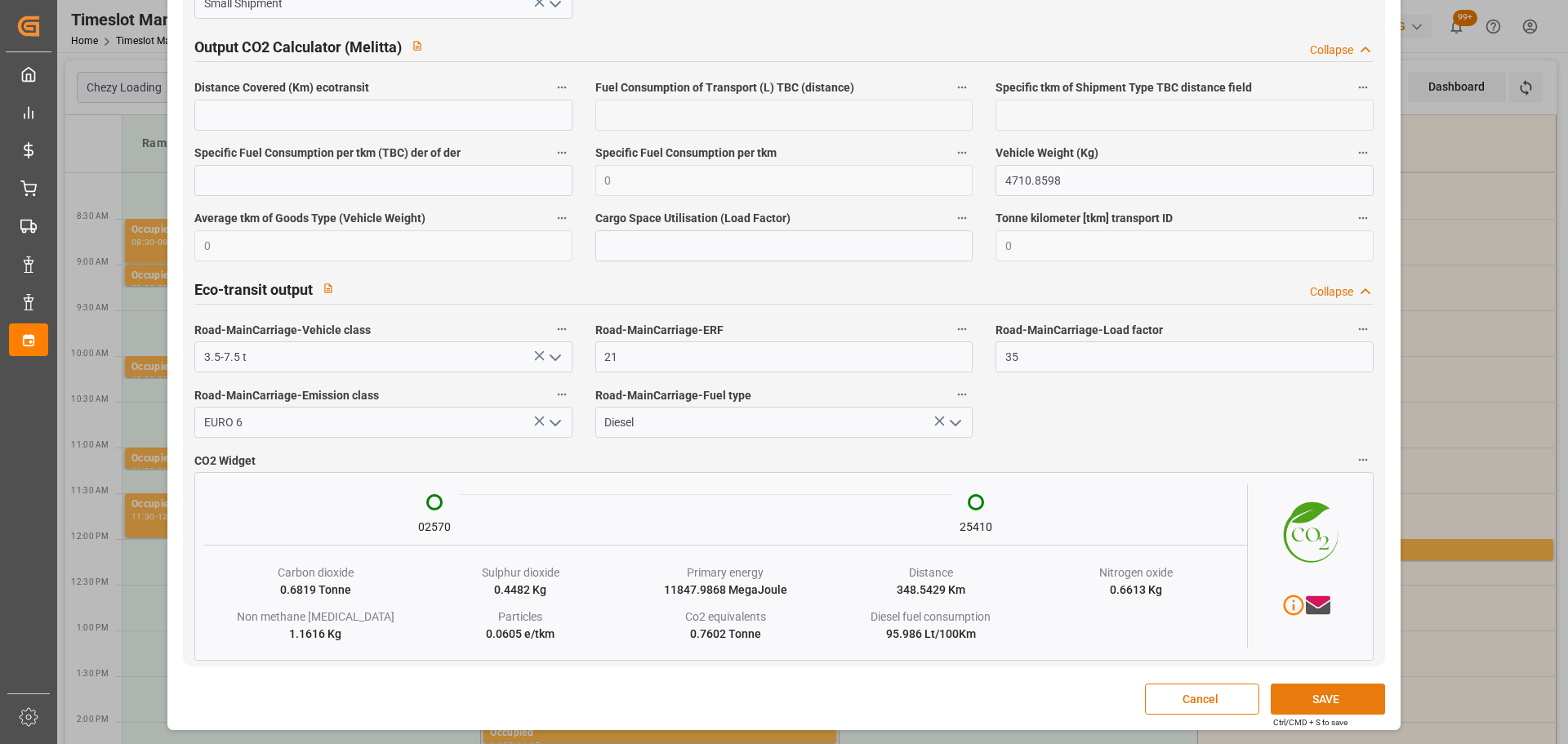
click at [1342, 697] on button "SAVE" at bounding box center [1327, 699] width 114 height 31
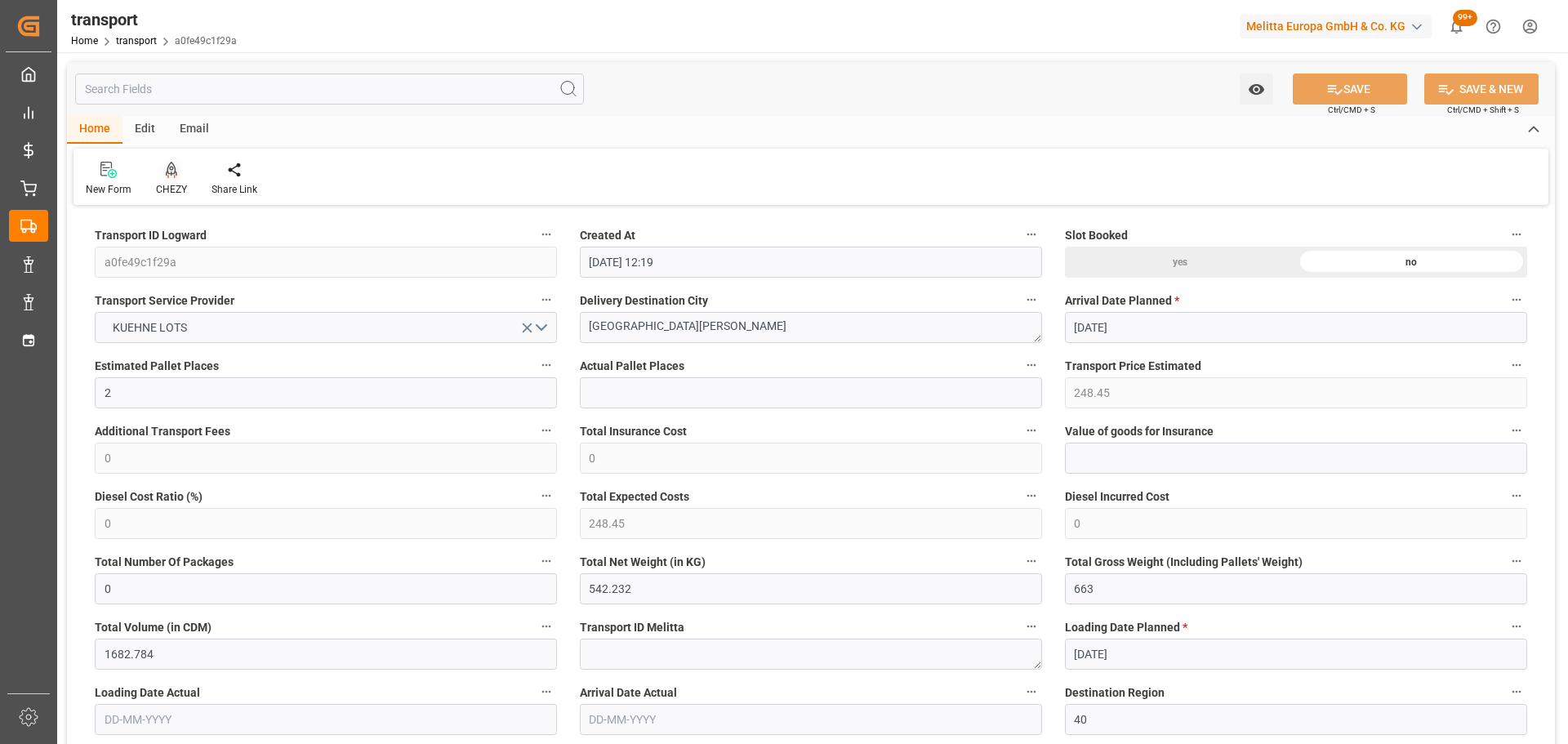
click at [175, 180] on div "CHEZY" at bounding box center [171, 179] width 55 height 36
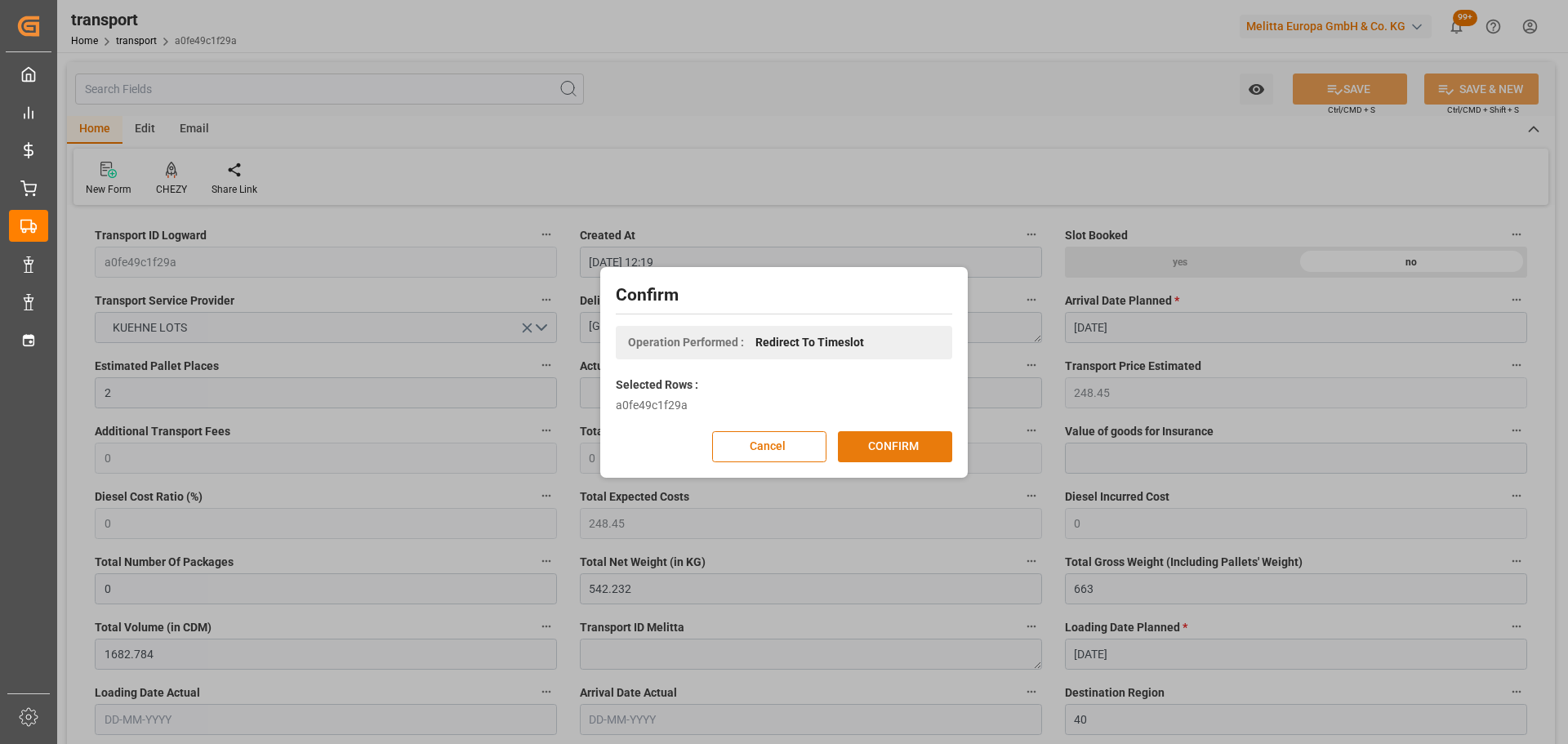
click at [916, 436] on button "CONFIRM" at bounding box center [895, 446] width 114 height 31
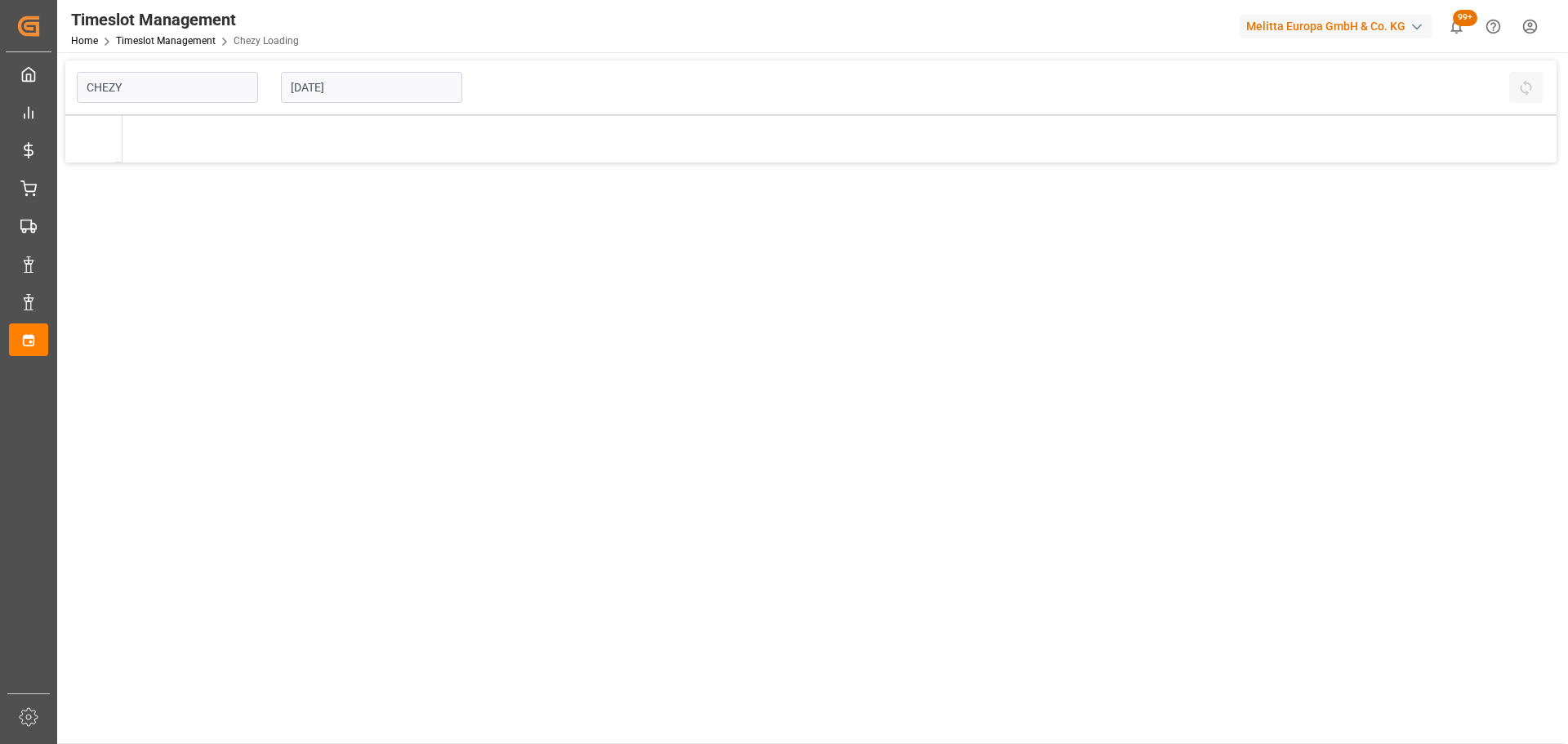
type input "Chezy Loading"
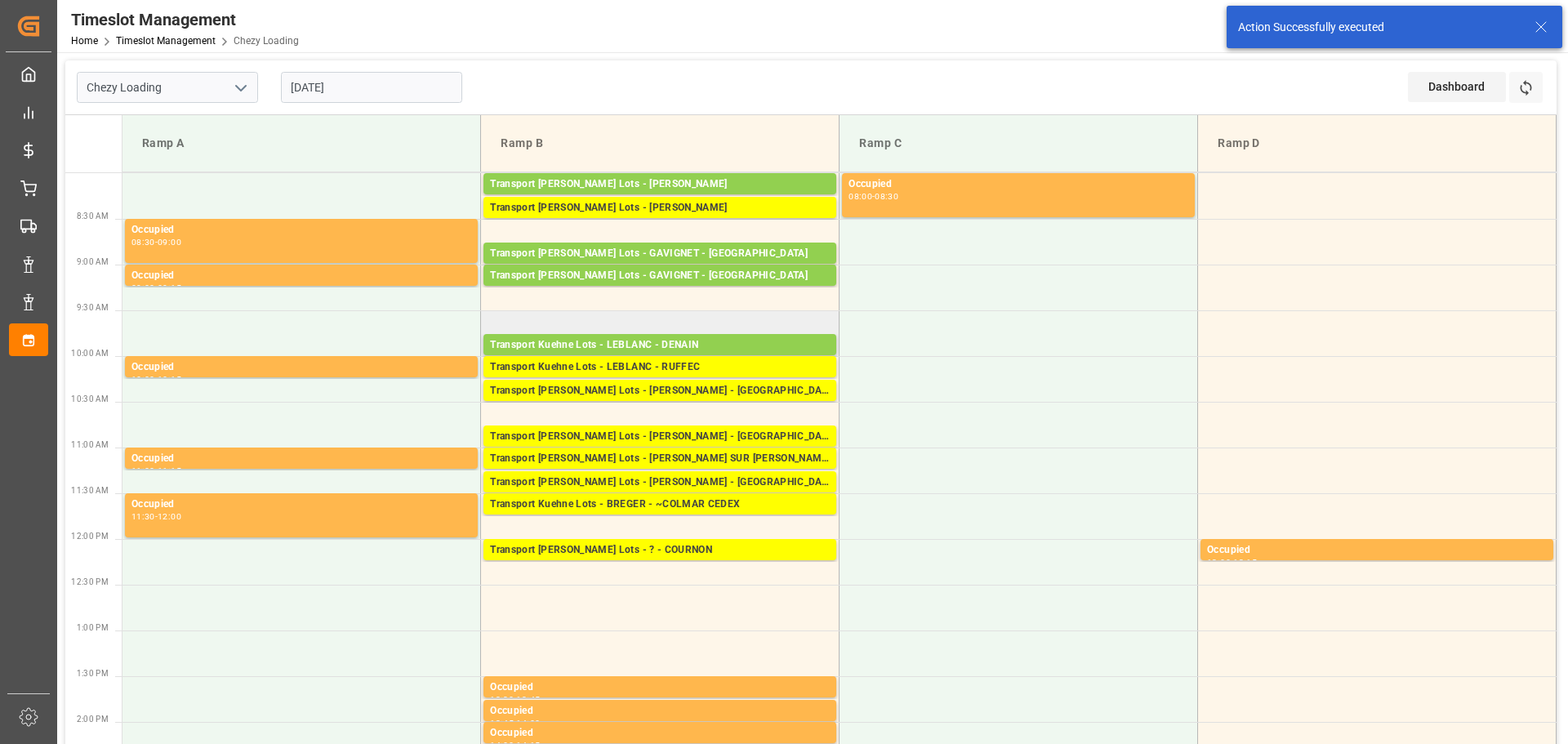
click at [499, 323] on td "Transport Kuehne Lots - LEBLANC - DENAIN Pallets: ,TU: 542,City: DENAIN,Arrival…" at bounding box center [660, 333] width 358 height 46
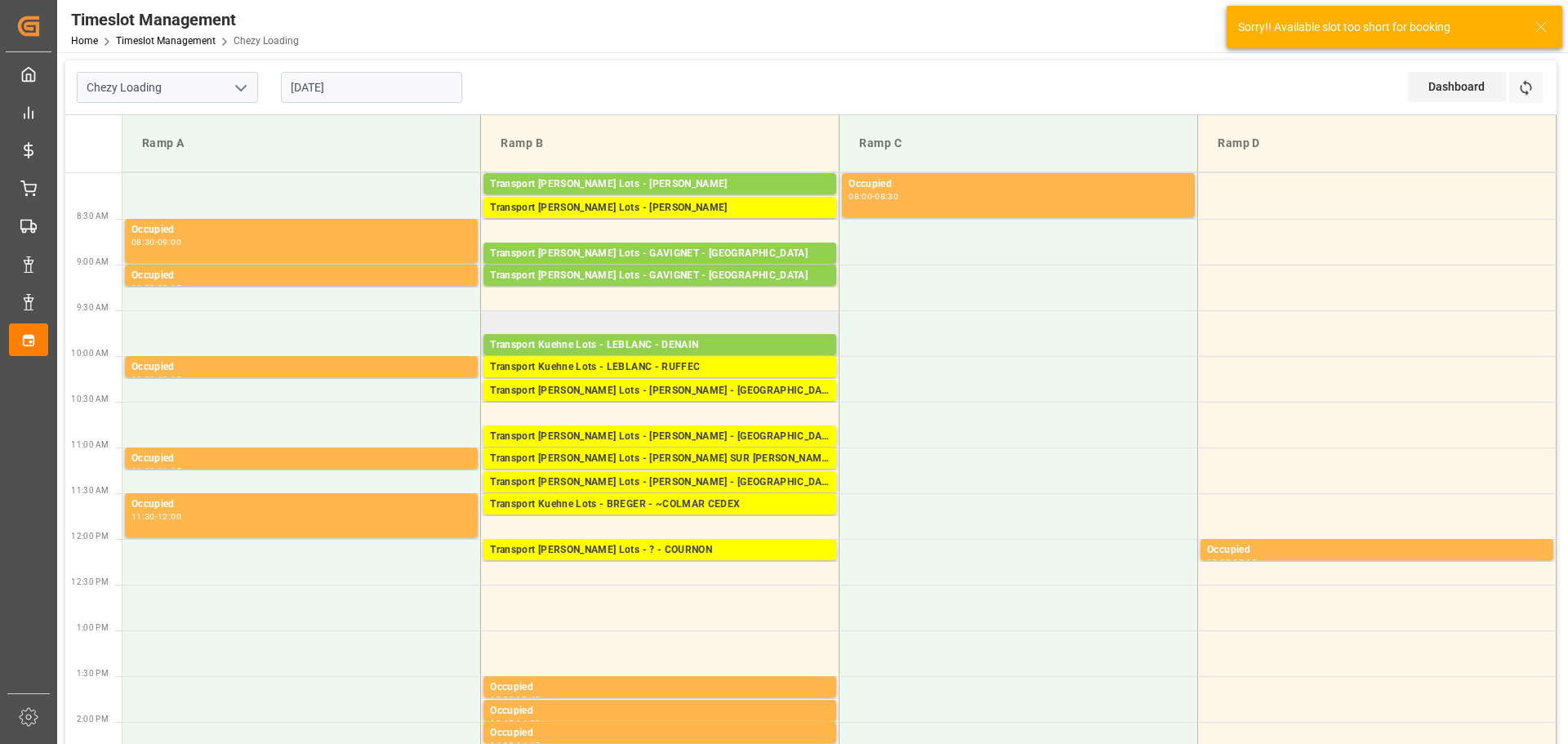
click at [495, 314] on td "Transport Kuehne Lots - LEBLANC - DENAIN Pallets: ,TU: 542,City: DENAIN,Arrival…" at bounding box center [660, 333] width 358 height 46
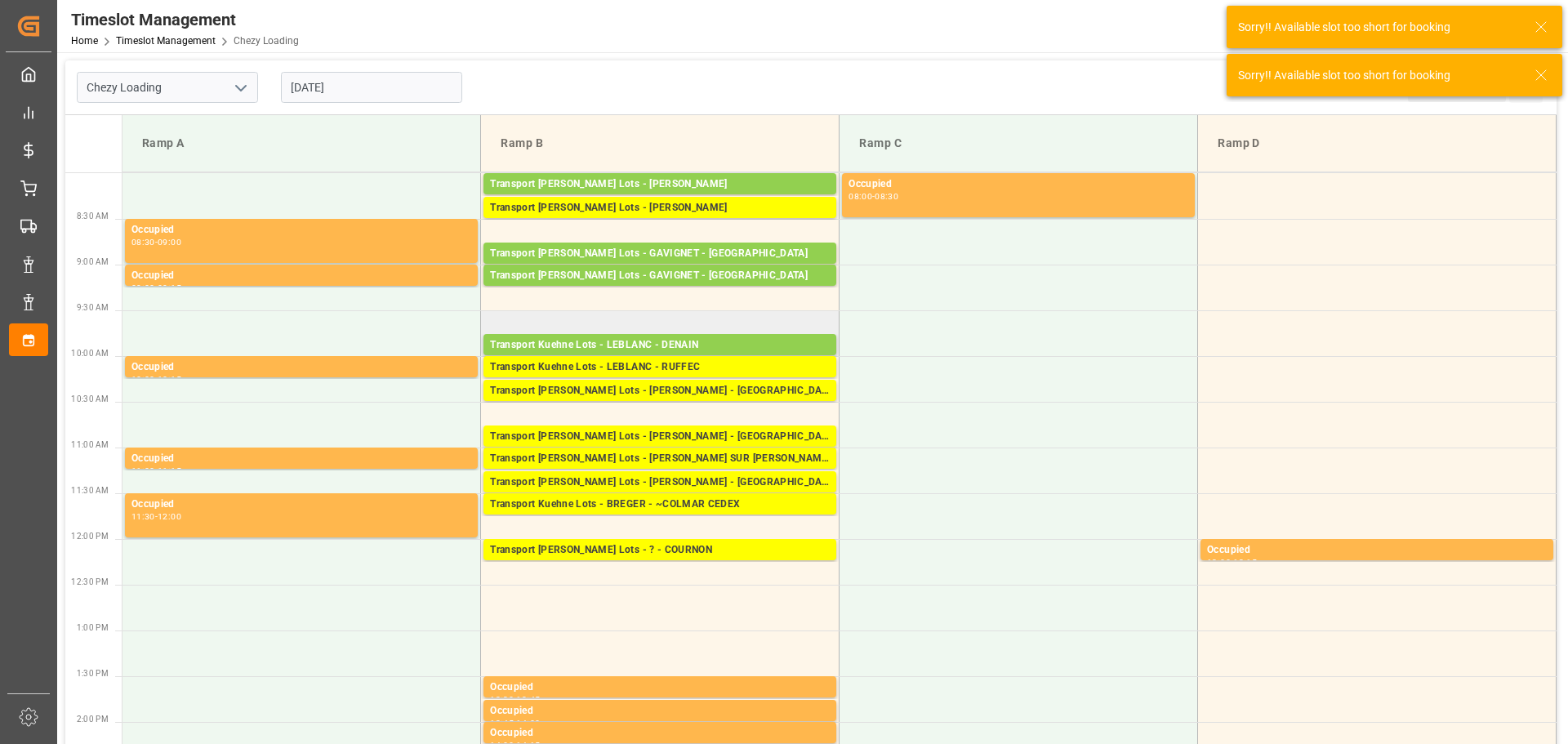
click at [494, 325] on td "Transport Kuehne Lots - LEBLANC - DENAIN Pallets: ,TU: 542,City: DENAIN,Arrival…" at bounding box center [660, 333] width 358 height 46
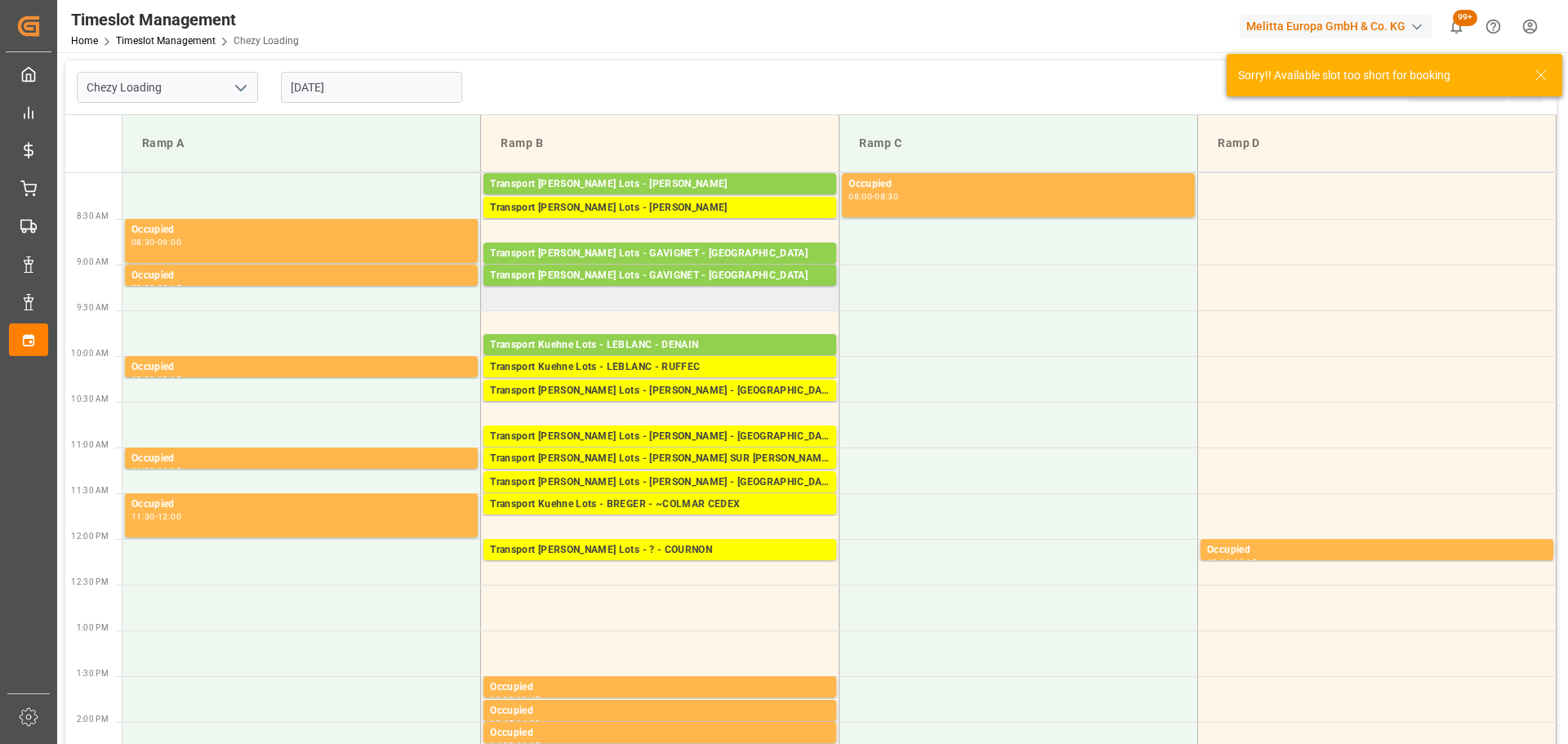
click at [493, 308] on td "Transport Kuehne Lots - GAVIGNET - SAINT VIT Pallets: 7,TU: 456,City: SAINT VIT…" at bounding box center [660, 287] width 358 height 46
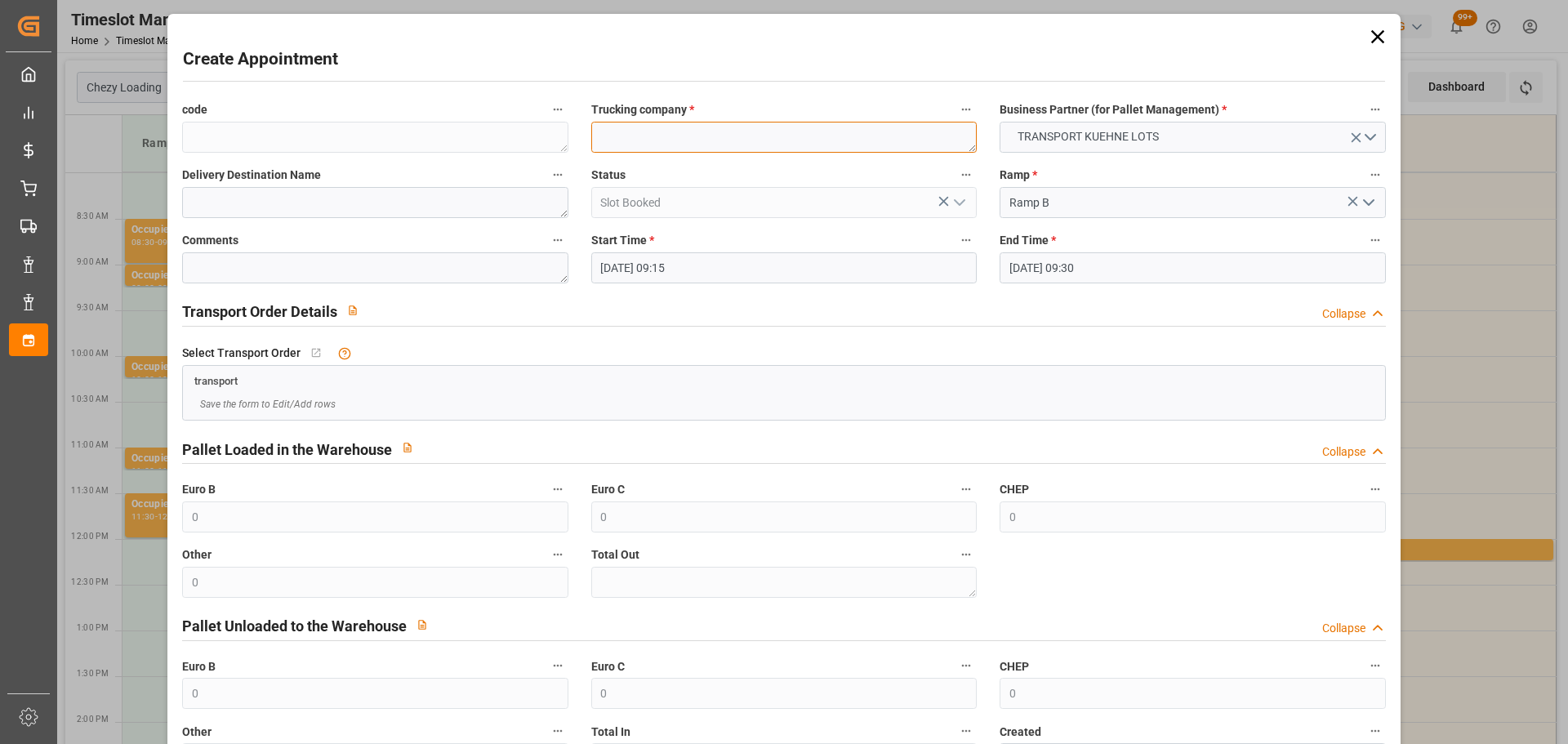
click at [633, 136] on textarea at bounding box center [784, 137] width 385 height 31
type textarea "LEBLANC"
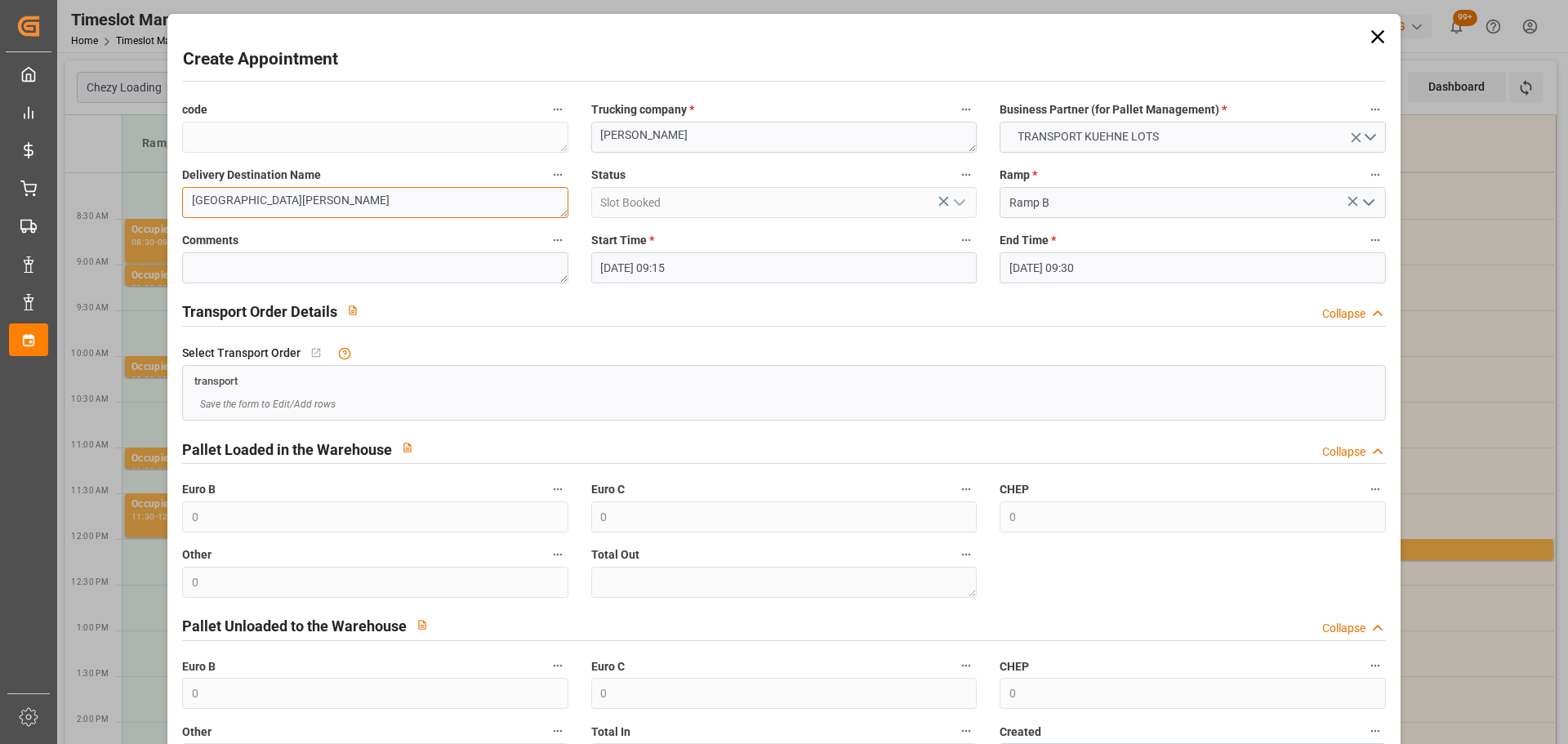
scroll to position [125, 0]
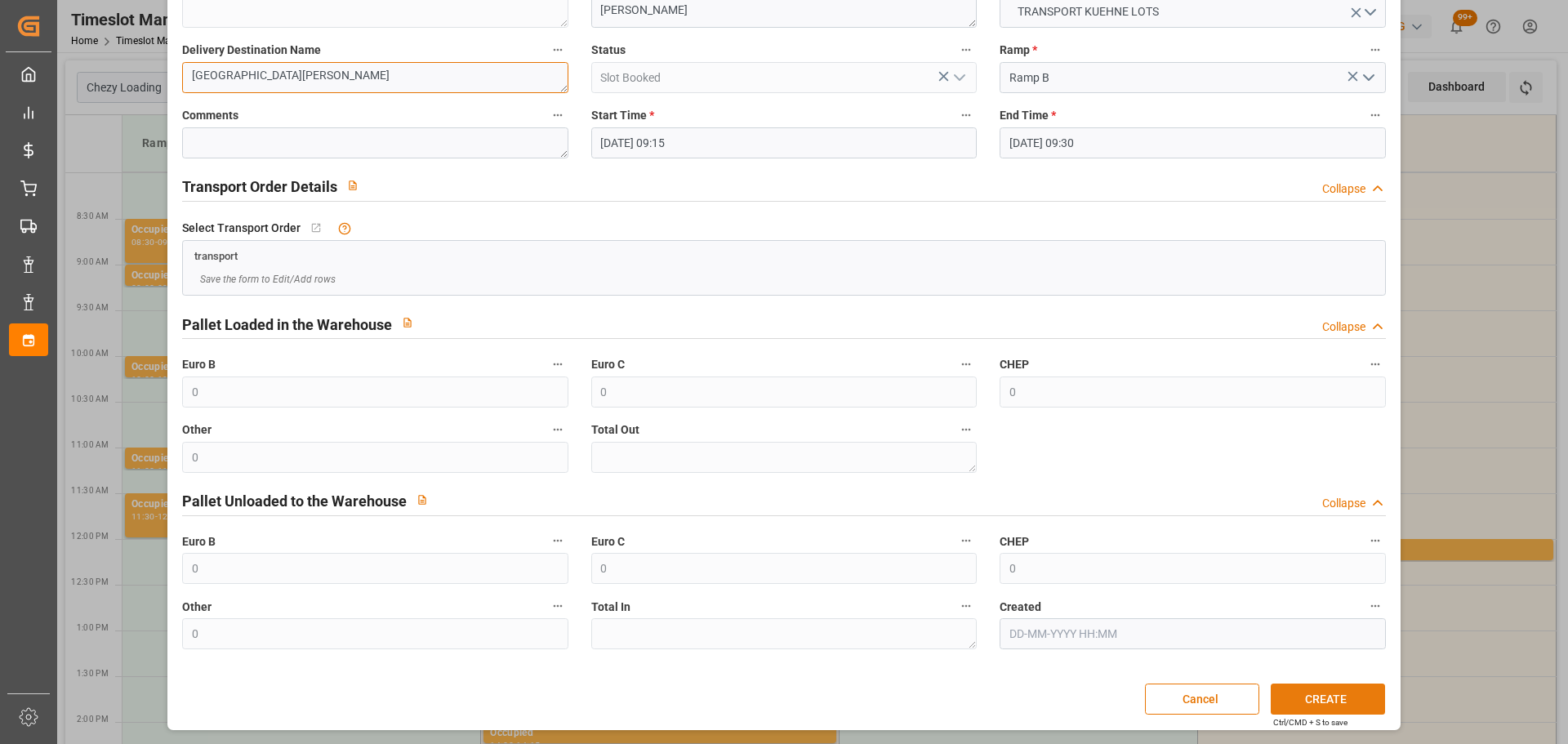
type textarea "MONT DE MARSAN"
click at [1320, 692] on button "CREATE" at bounding box center [1327, 699] width 114 height 31
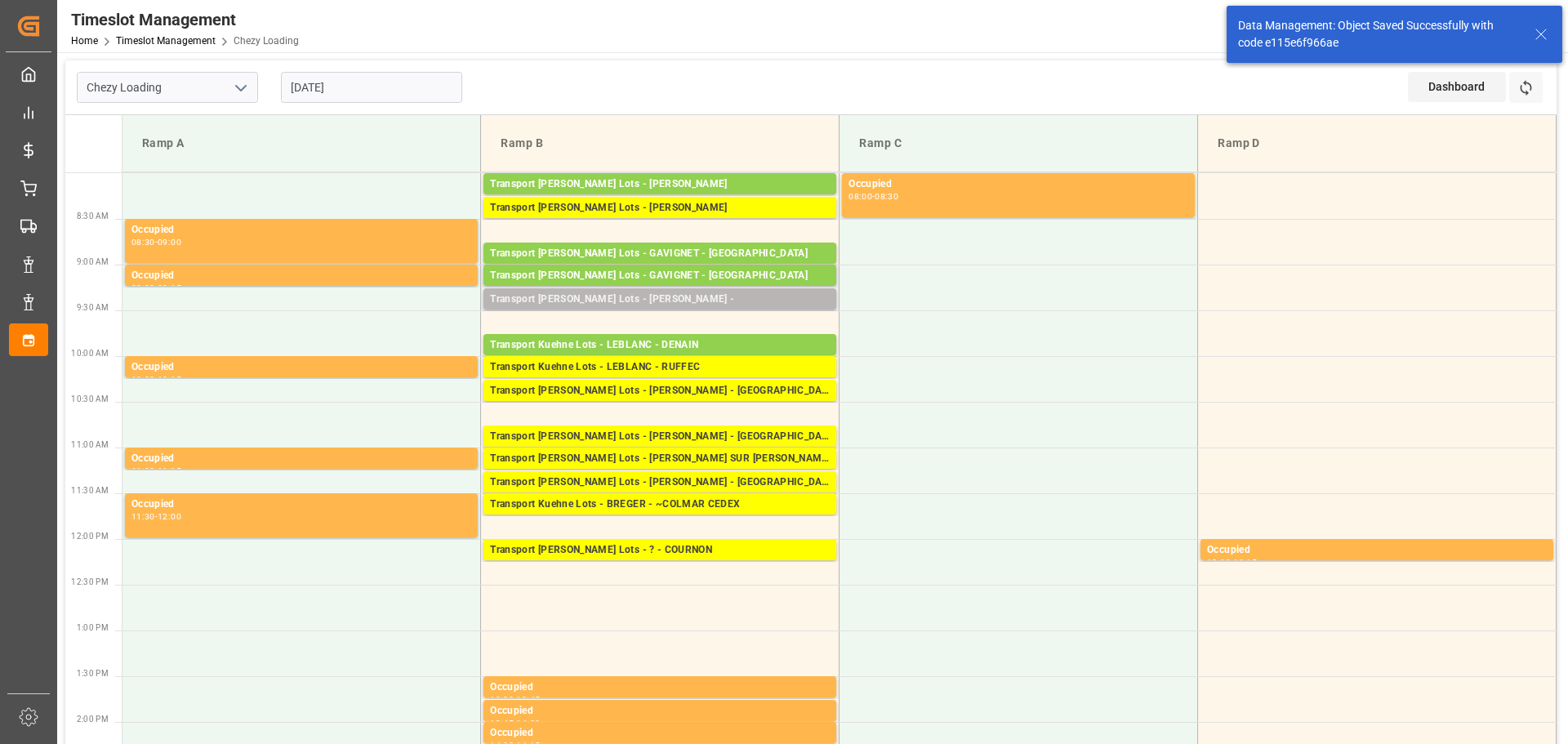
click at [629, 296] on div "Transport Kuehne Lots - LEBLANC -" at bounding box center [659, 300] width 339 height 16
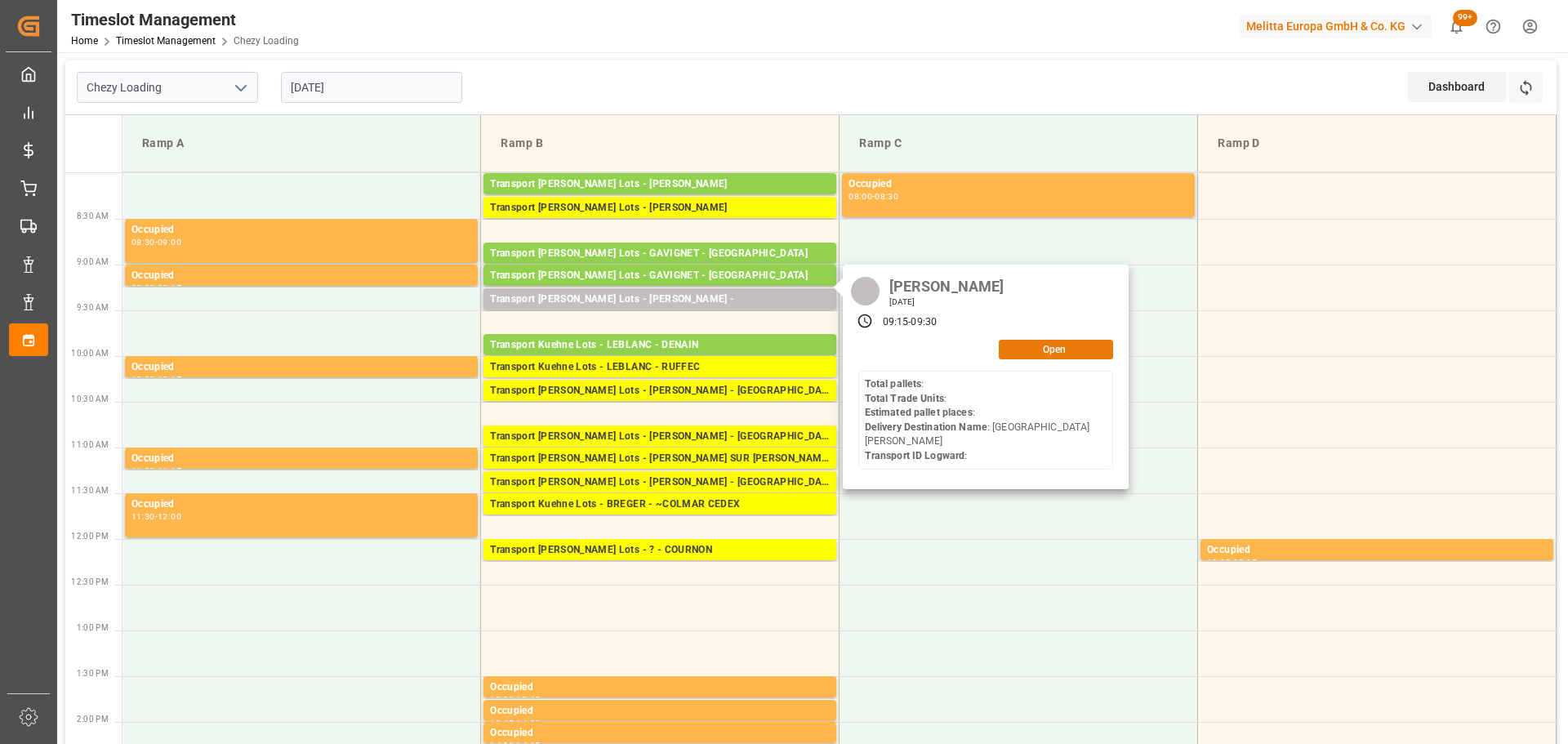
click at [1031, 349] on button "Open" at bounding box center [1055, 349] width 114 height 20
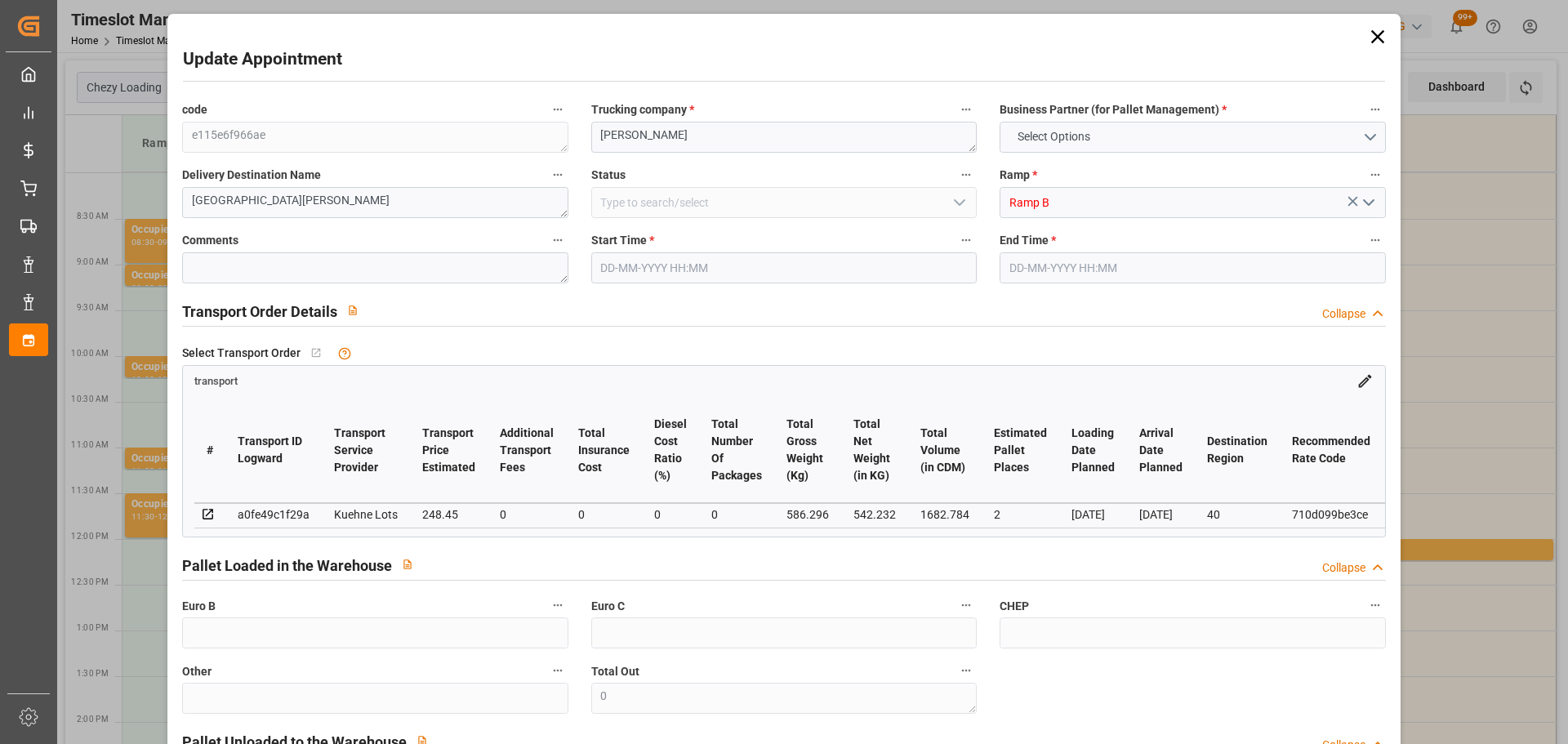
type input "2"
type input "248.45"
type input "0"
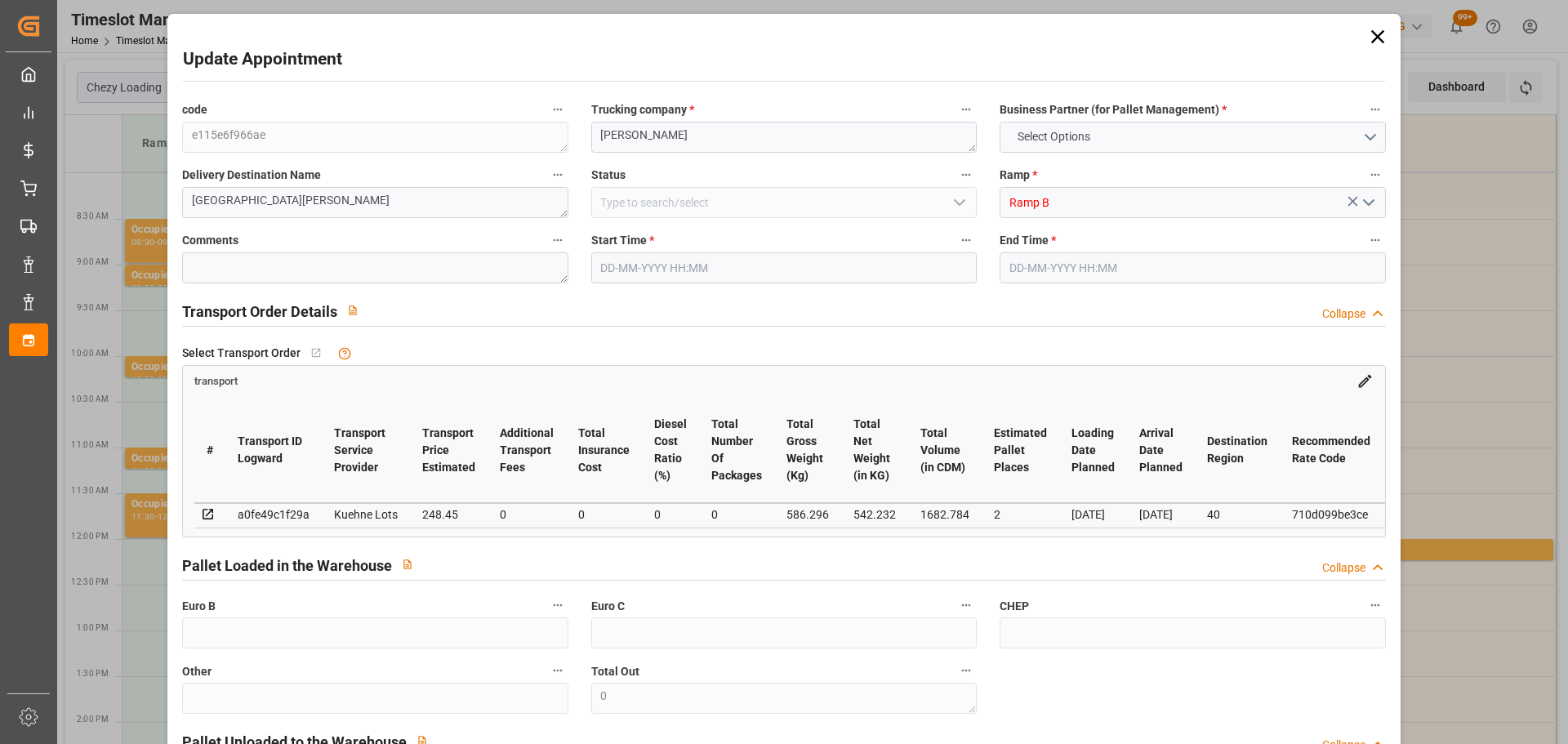
type input "248.45"
type input "0"
type input "542.232"
type input "663"
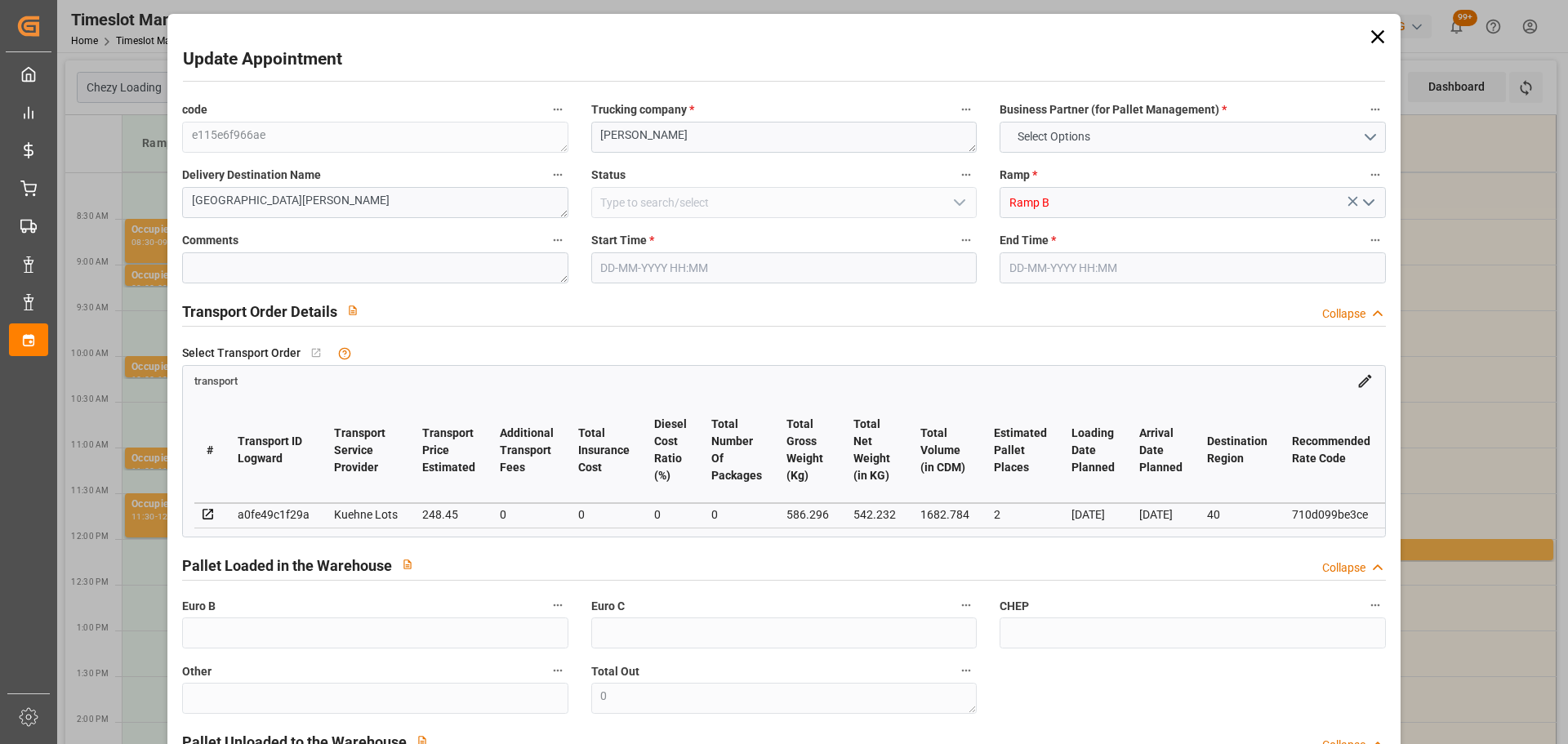
type input "1682.784"
type input "40"
type input "2"
type input "0"
type input "2"
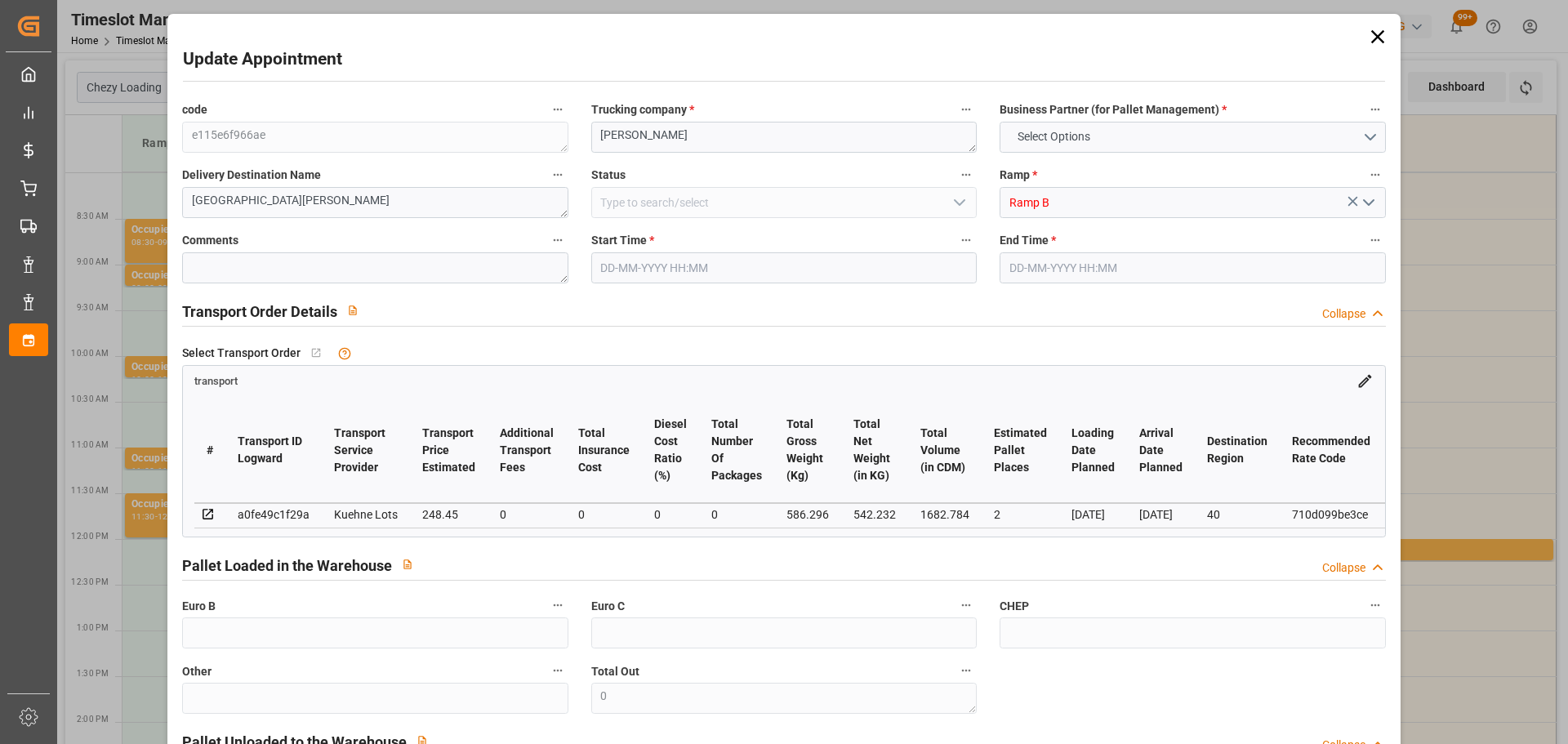
type input "101"
type input "586.296"
type input "0"
type input "4710.8598"
type input "0"
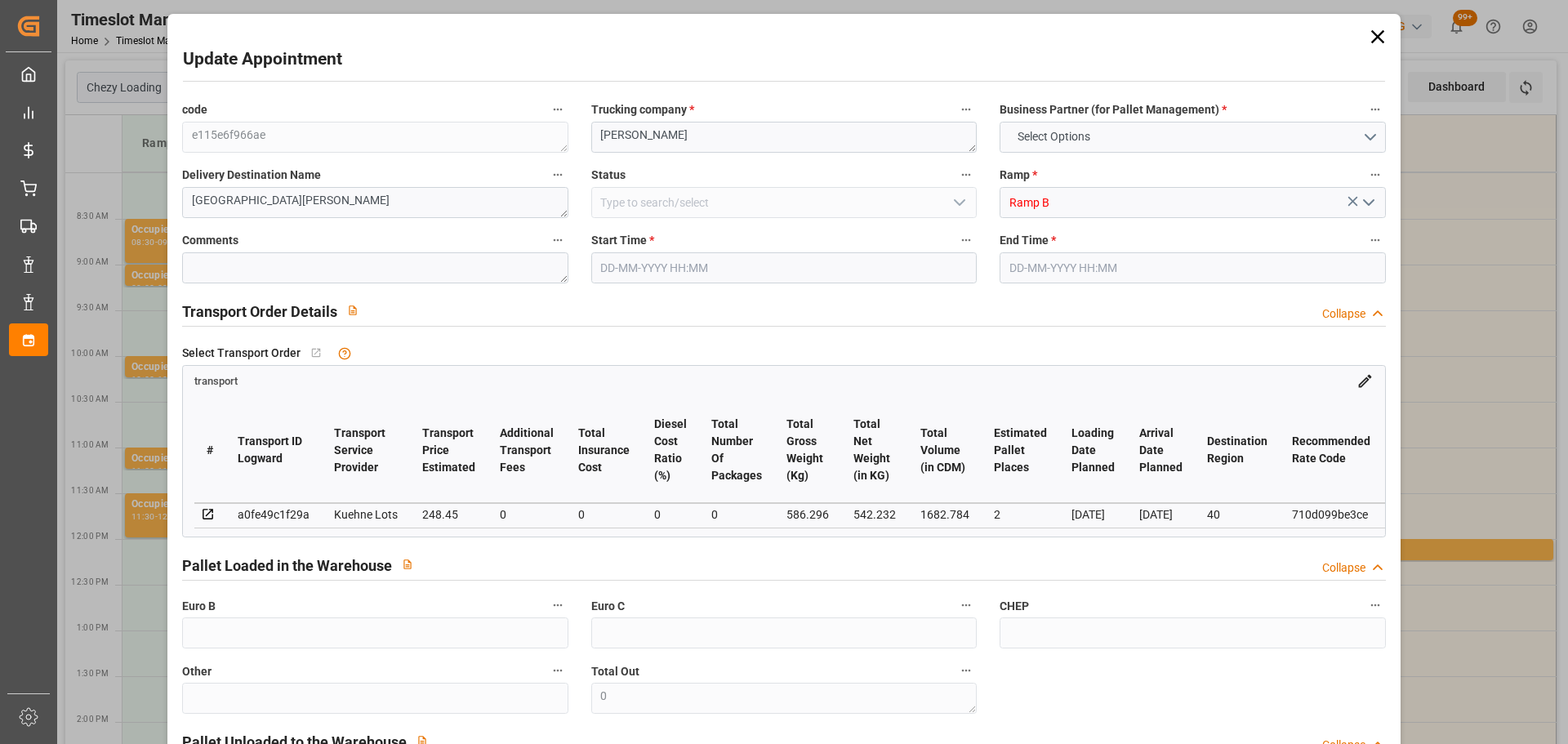
type input "0"
type input "21"
type input "35"
type input "03-10-2025 09:15"
type input "03-10-2025 09:30"
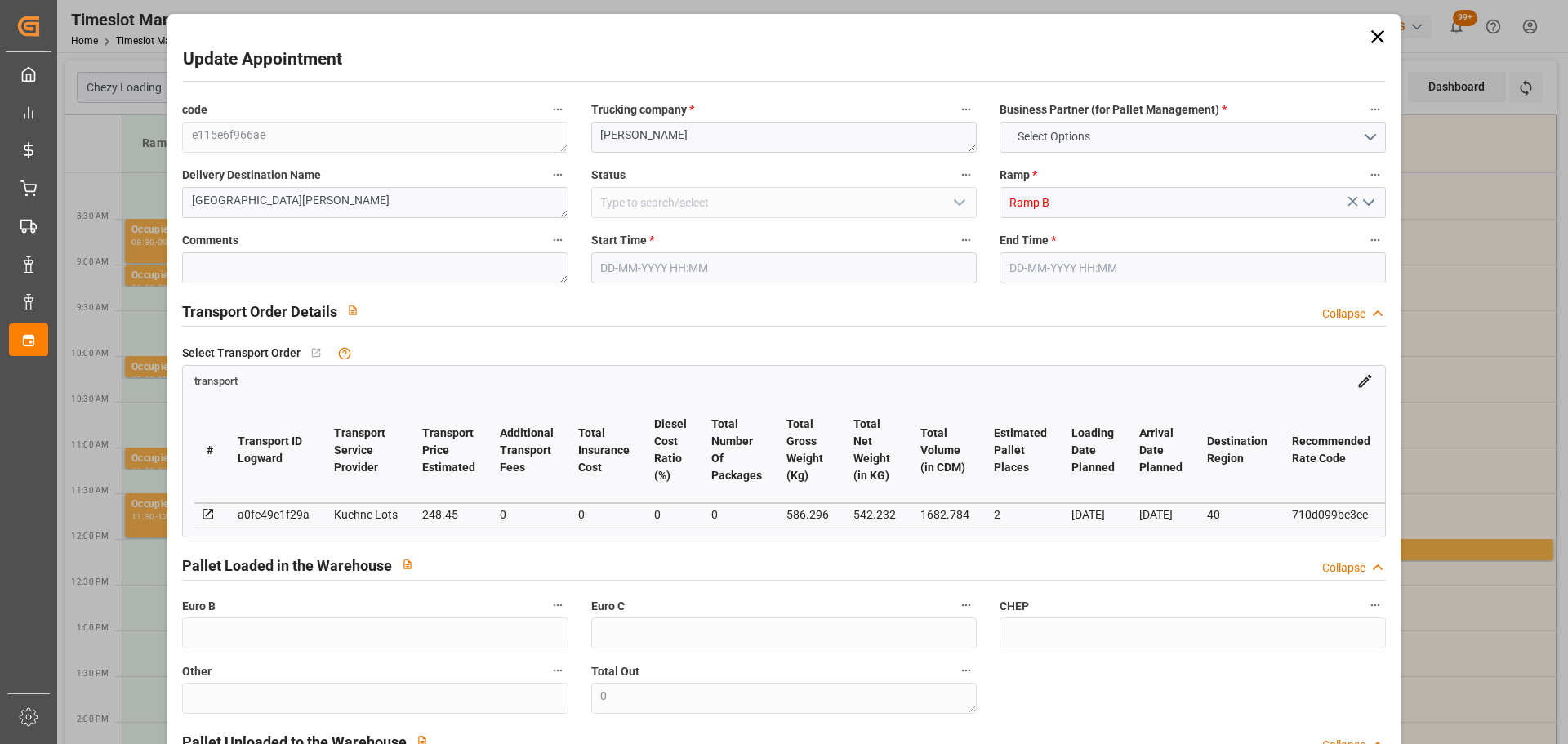
type input "02-10-2025 13:07"
type input "02-10-2025 12:19"
type input "07-10-2025"
type input "[DATE]"
click at [664, 271] on input "03-10-2025 09:15" at bounding box center [784, 267] width 385 height 31
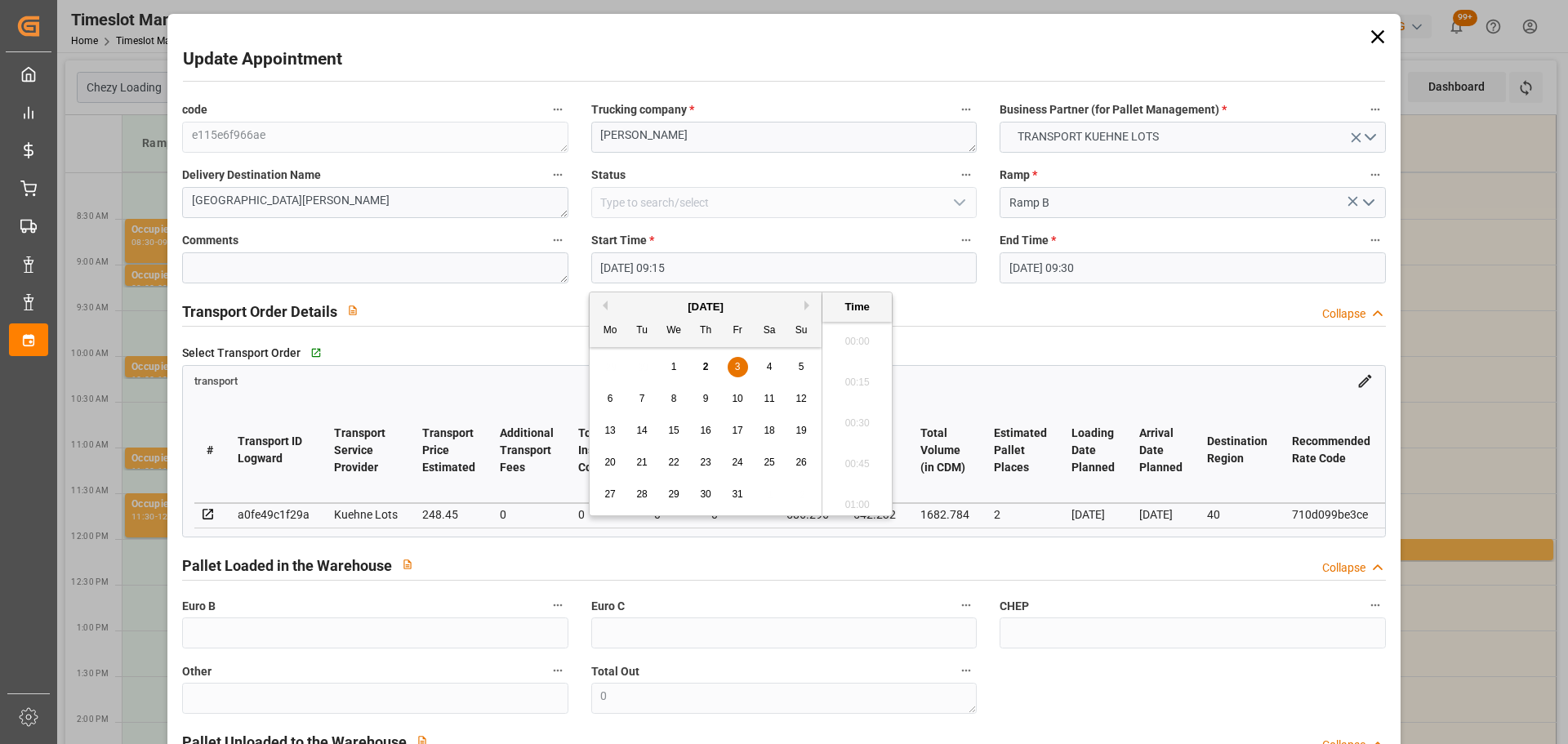
scroll to position [1436, 0]
click at [732, 369] on div "3" at bounding box center [737, 367] width 20 height 20
click at [858, 456] on li "09:30" at bounding box center [857, 459] width 69 height 41
type input "03-10-2025 09:30"
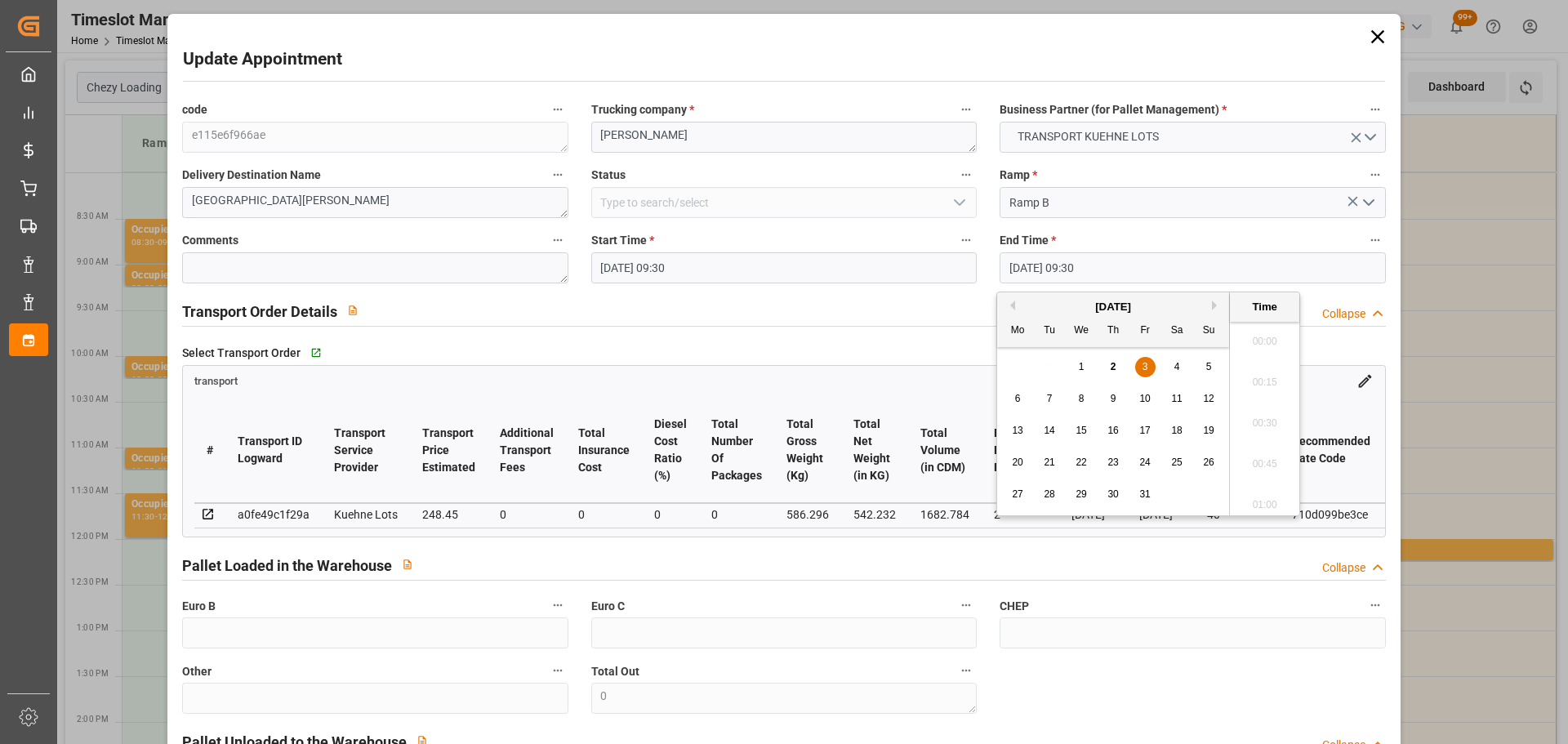
click at [1049, 268] on input "03-10-2025 09:30" at bounding box center [1191, 267] width 385 height 31
drag, startPoint x: 1140, startPoint y: 371, endPoint x: 1209, endPoint y: 450, distance: 104.9
click at [1141, 372] on div "3" at bounding box center [1144, 367] width 20 height 20
click at [1270, 461] on li "09:45" at bounding box center [1264, 459] width 69 height 41
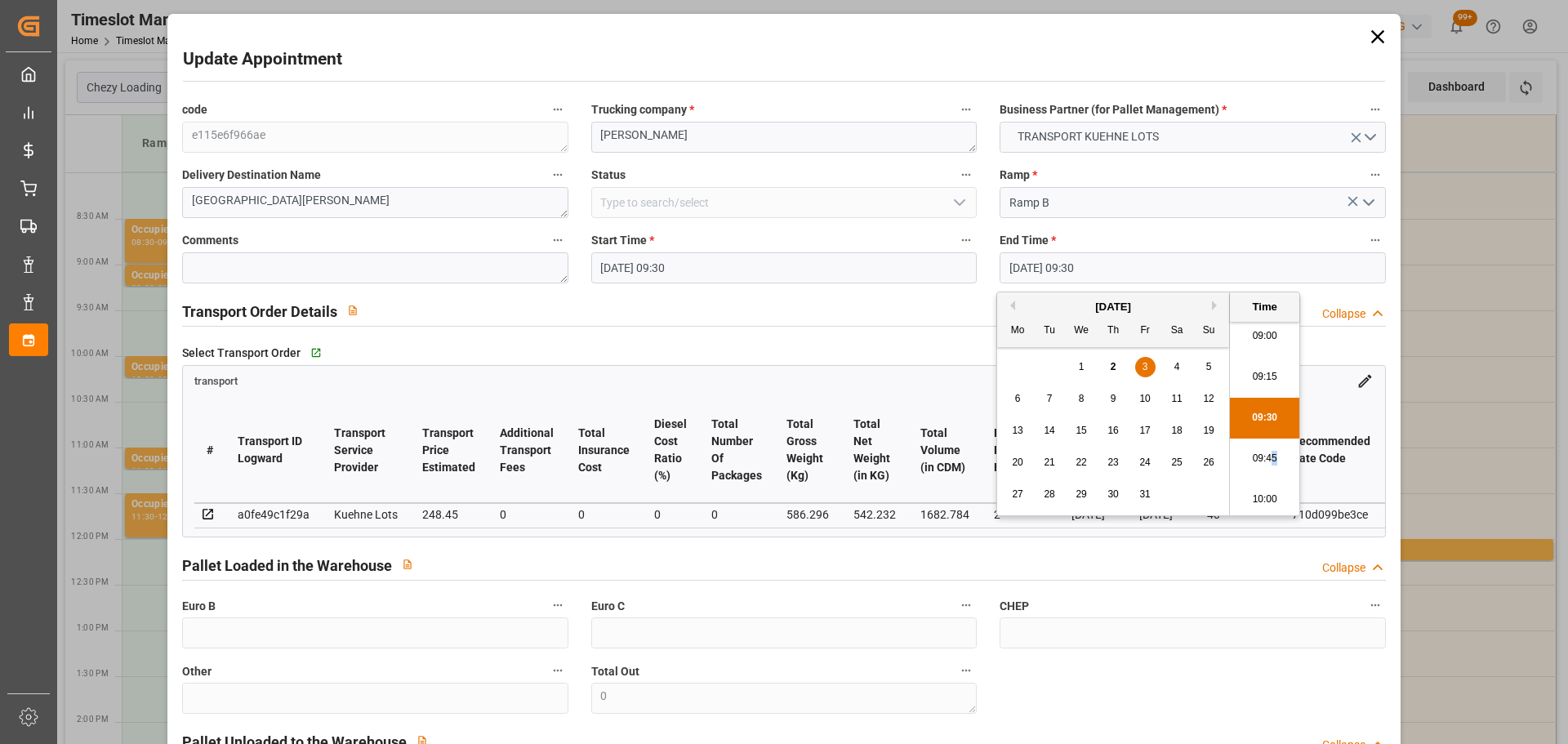
type input "03-10-2025 09:45"
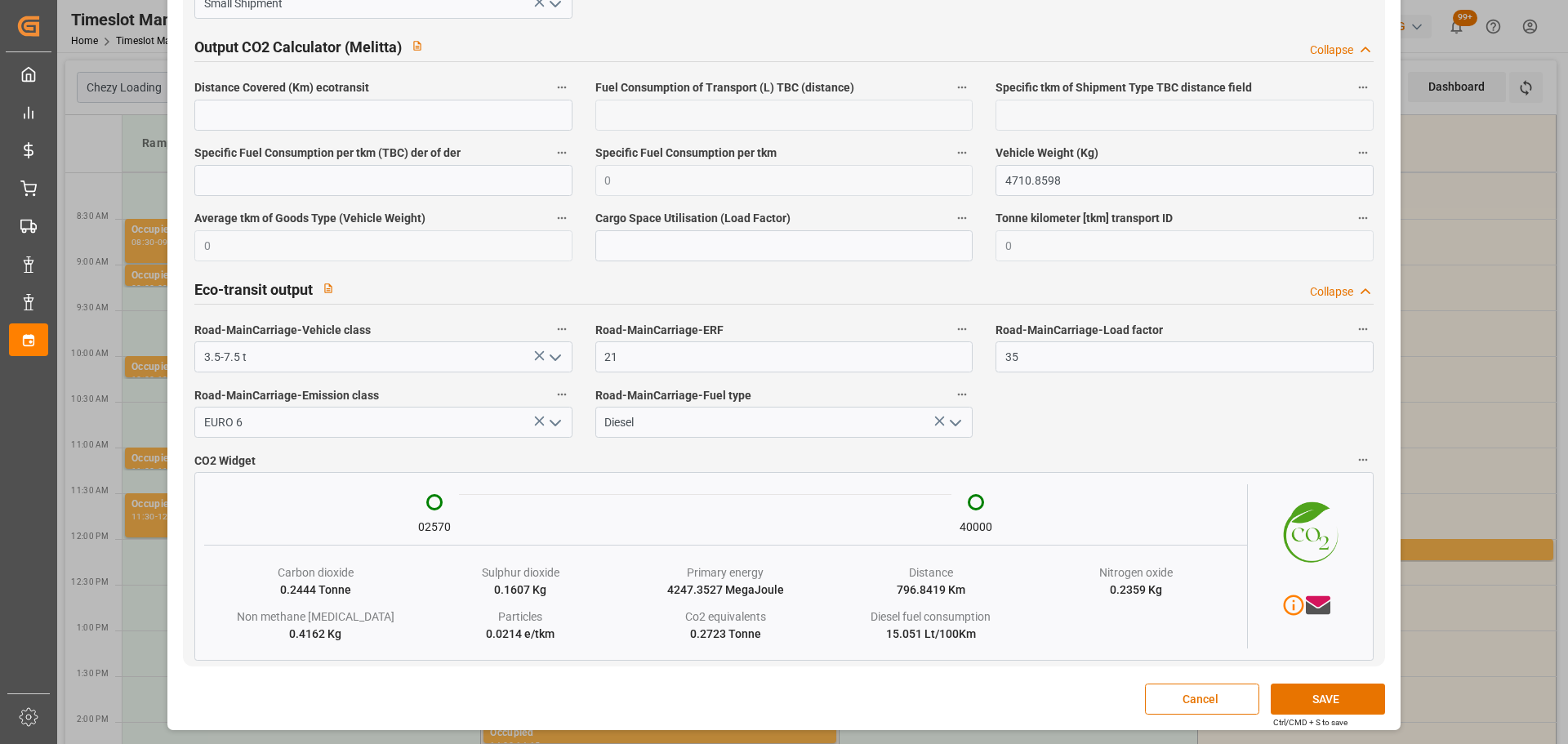
scroll to position [2725, 0]
click at [1294, 695] on button "SAVE" at bounding box center [1327, 699] width 114 height 31
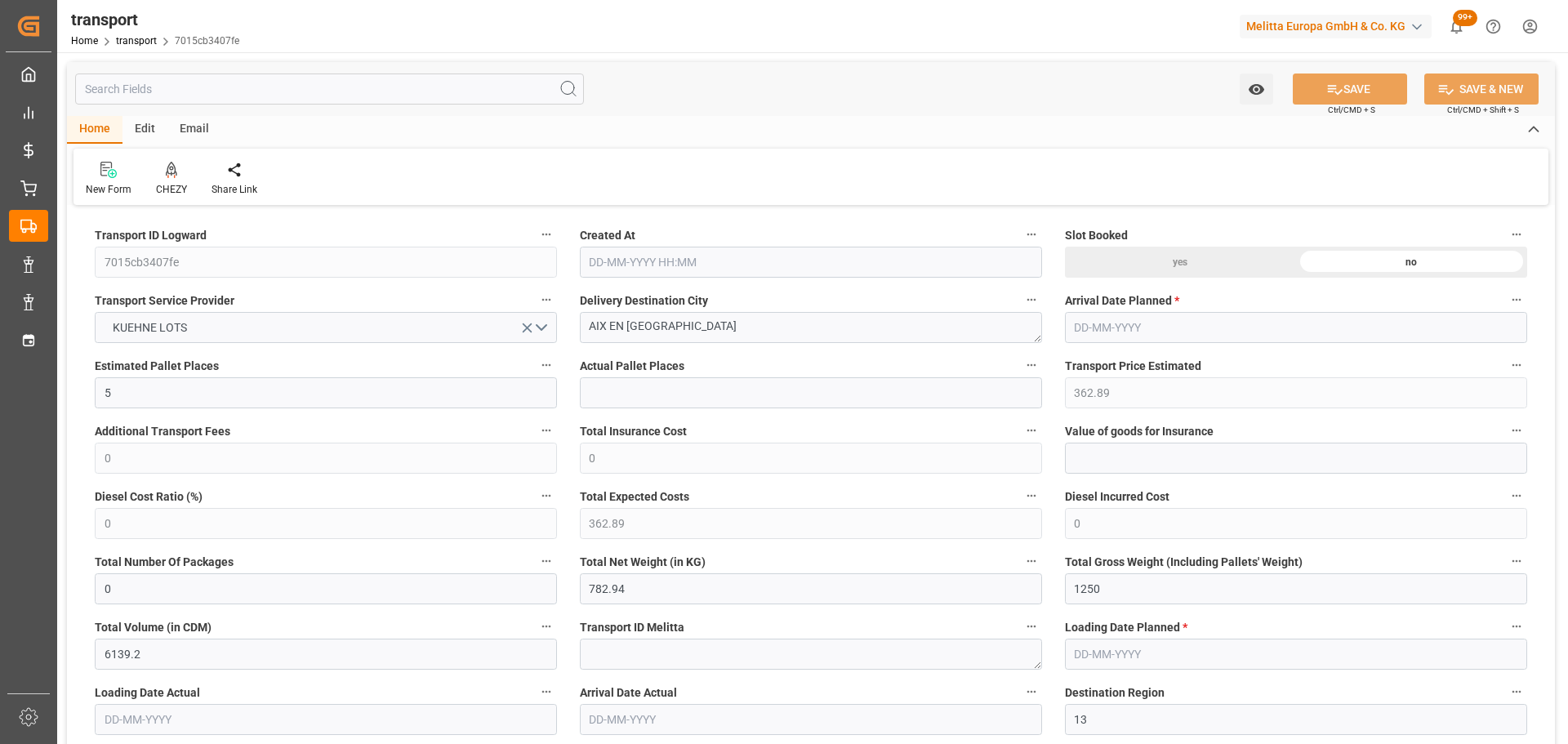
type input "[DATE] 12:21"
type input "[DATE]"
click at [165, 171] on icon at bounding box center [171, 169] width 11 height 16
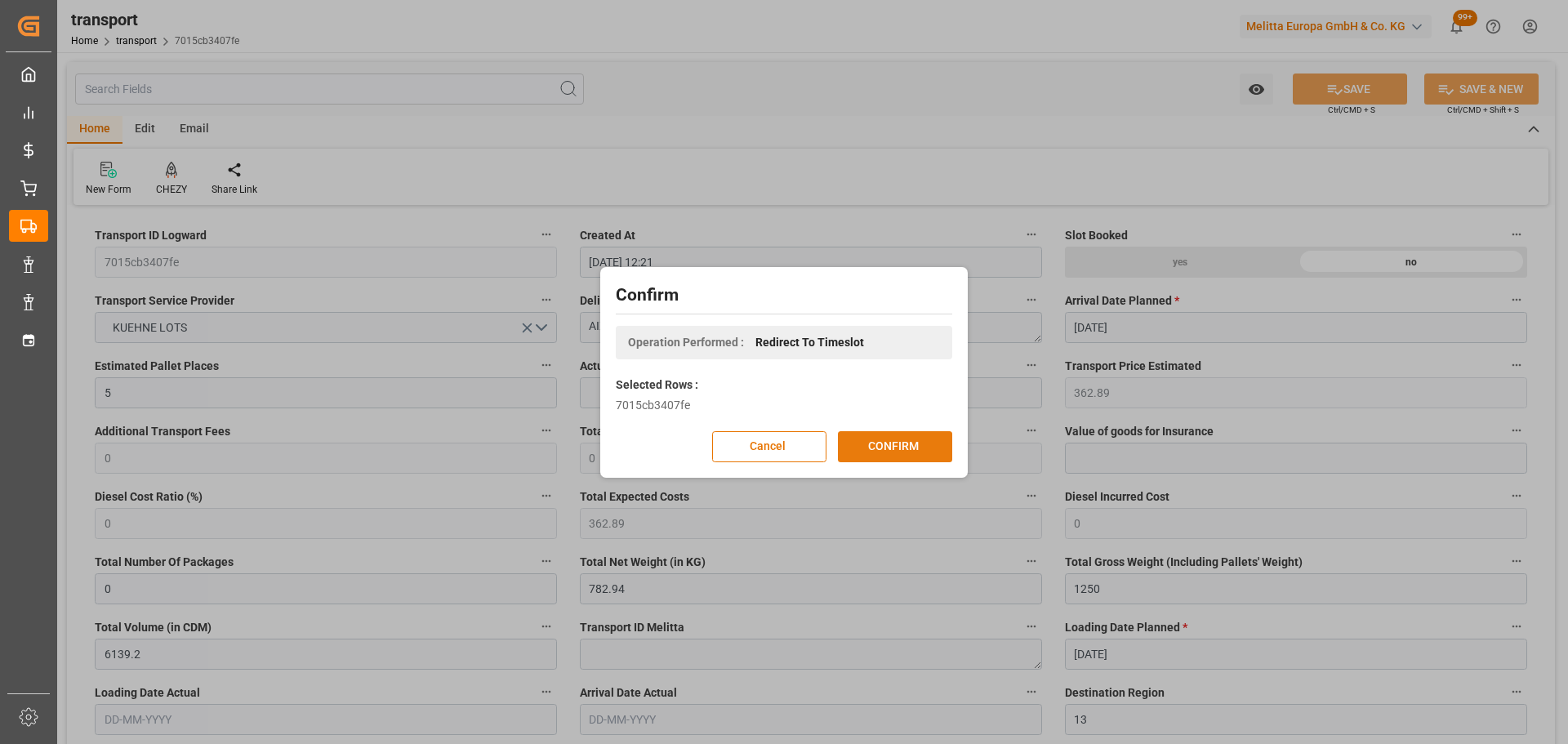
click at [889, 441] on button "CONFIRM" at bounding box center [895, 446] width 114 height 31
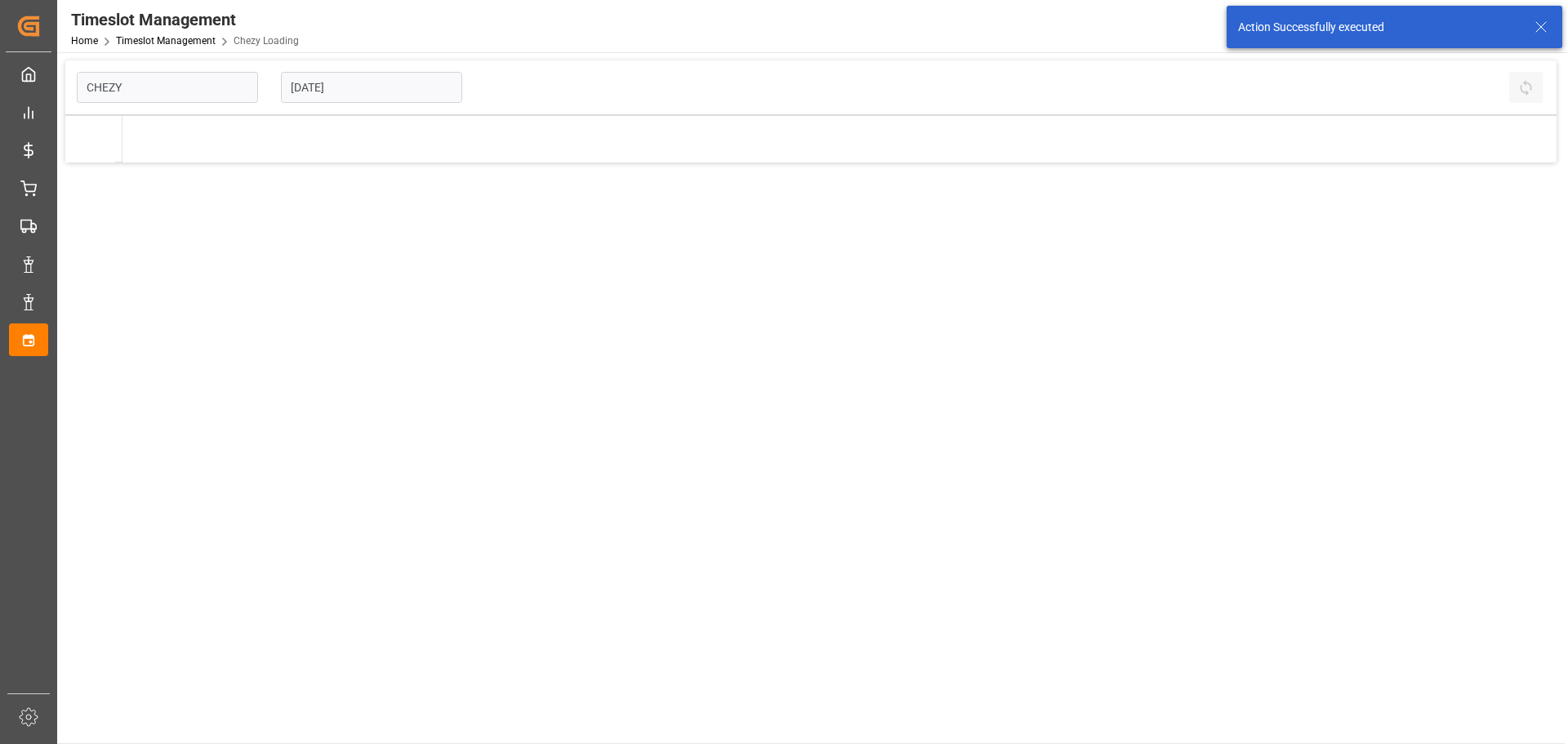
type input "Chezy Loading"
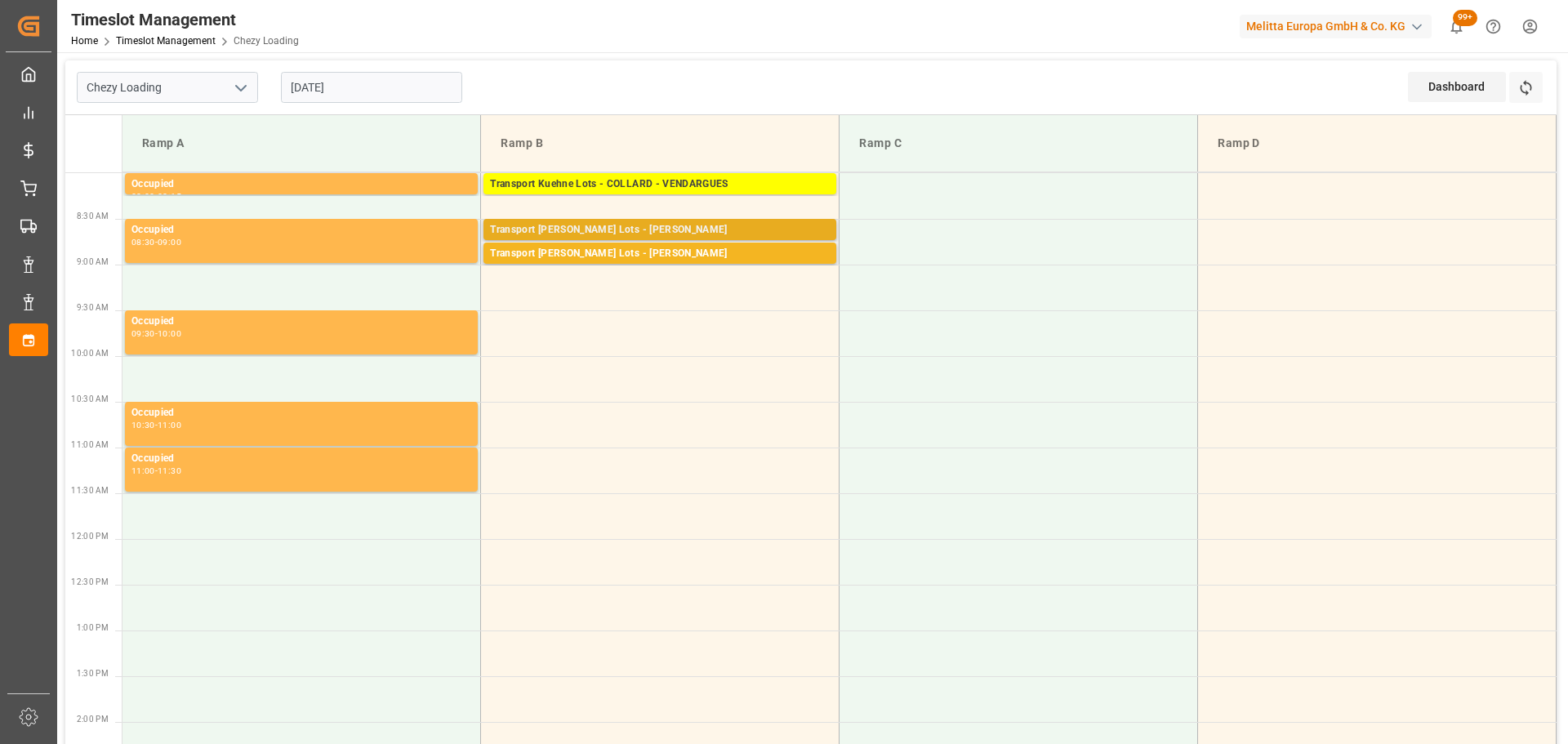
click at [517, 224] on div "Transport [PERSON_NAME] Lots - [PERSON_NAME]" at bounding box center [659, 230] width 339 height 16
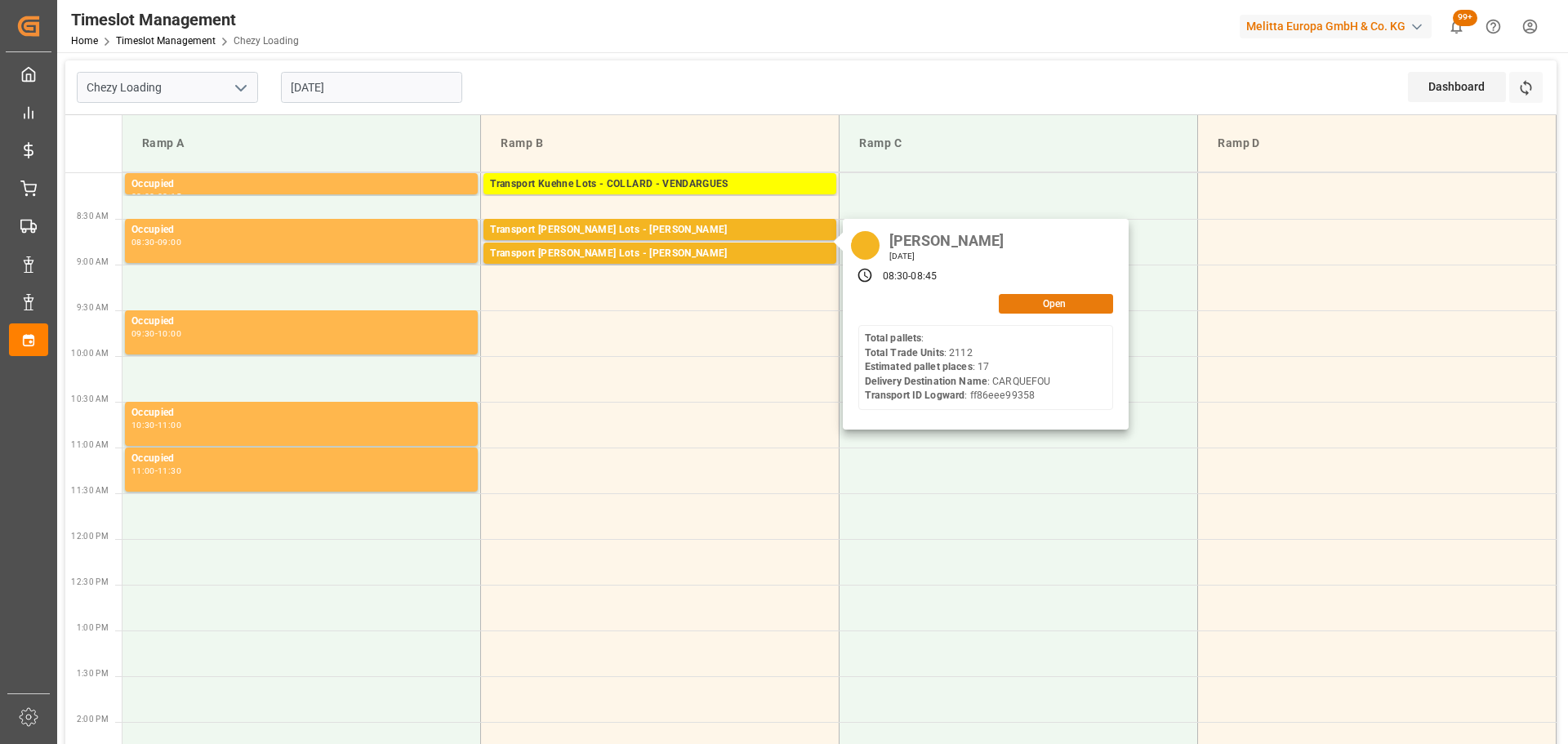
click at [1036, 307] on button "Open" at bounding box center [1055, 303] width 114 height 20
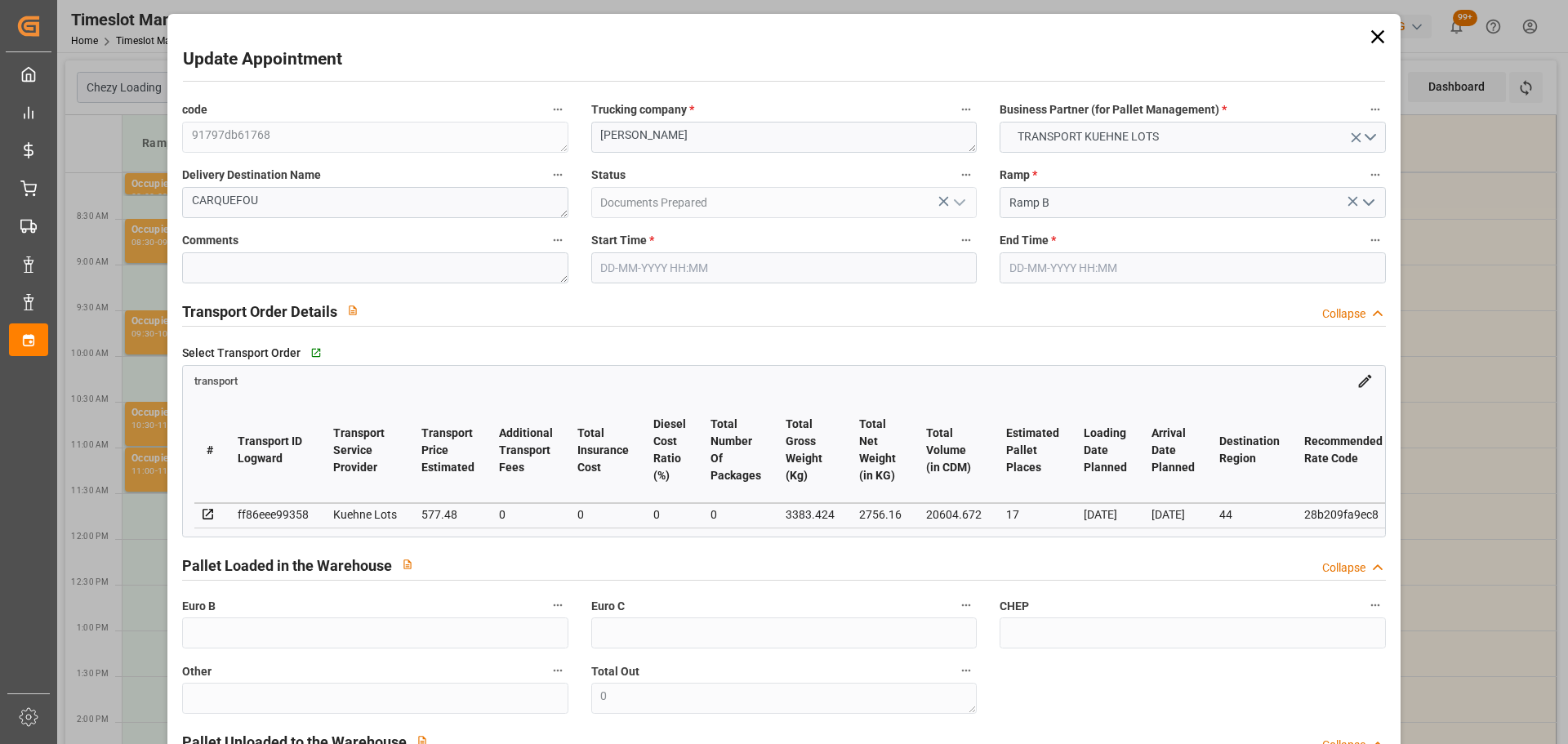
type input "[DATE] 08:30"
type input "[DATE] 08:45"
type input "[DATE] 13:16"
type input "[DATE] 11:33"
type input "[DATE]"
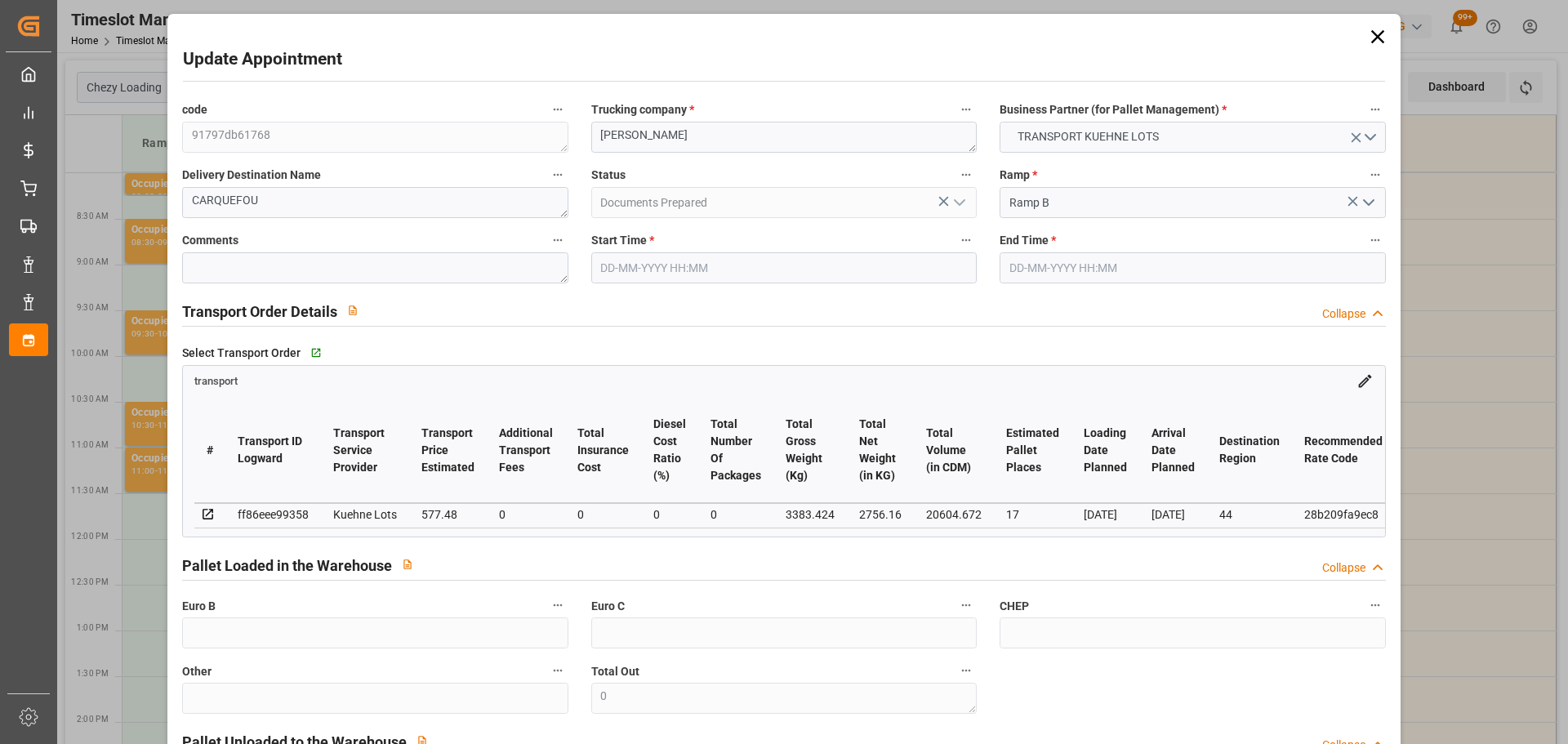
type input "[DATE]"
drag, startPoint x: 638, startPoint y: 263, endPoint x: 653, endPoint y: 287, distance: 28.3
click at [639, 268] on input "[DATE] 08:30" at bounding box center [784, 267] width 385 height 31
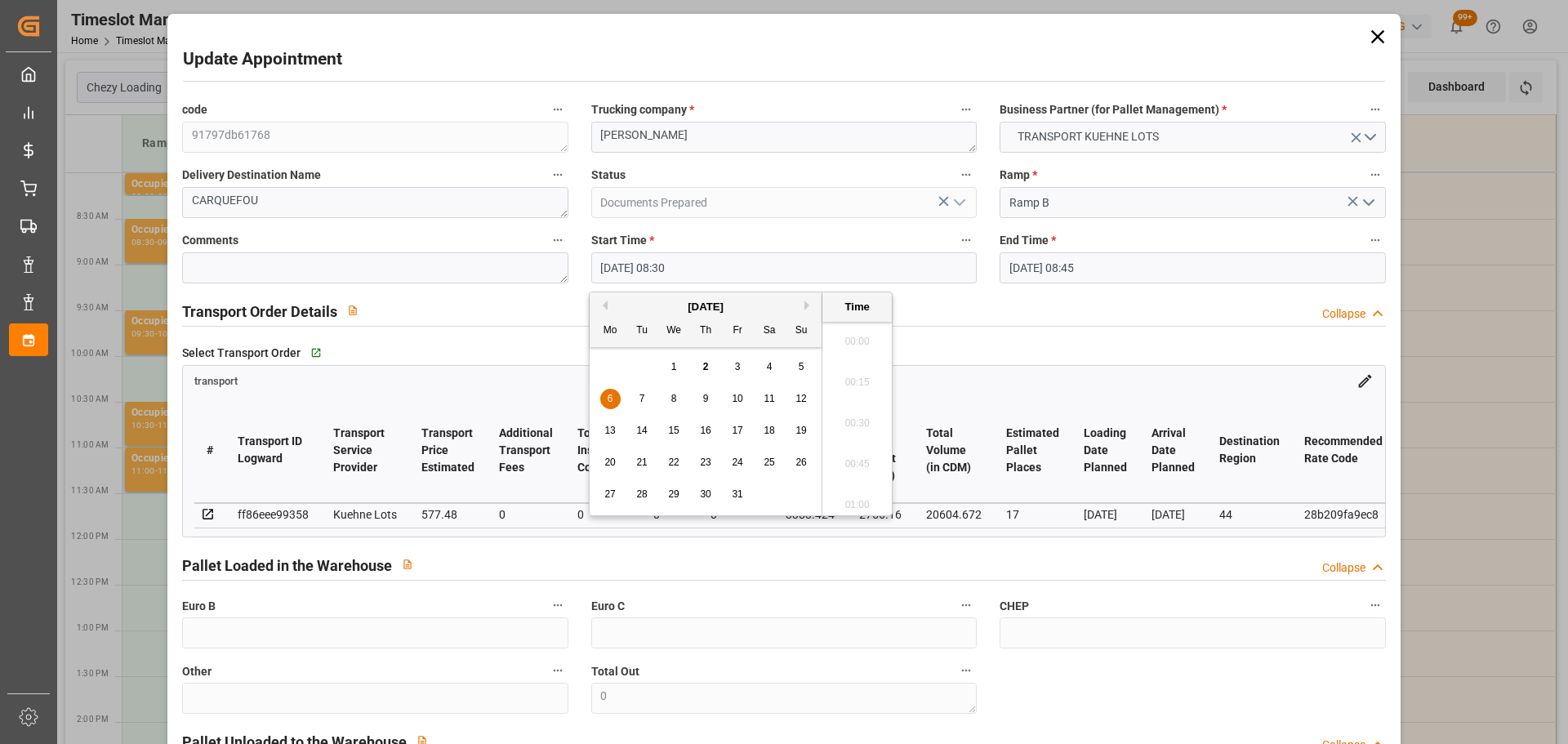
scroll to position [1313, 0]
drag, startPoint x: 615, startPoint y: 397, endPoint x: 839, endPoint y: 474, distance: 236.9
click at [620, 401] on div "6" at bounding box center [610, 400] width 20 height 20
drag, startPoint x: 858, startPoint y: 492, endPoint x: 1047, endPoint y: 310, distance: 262.4
click at [862, 492] on li "09:00" at bounding box center [857, 499] width 69 height 41
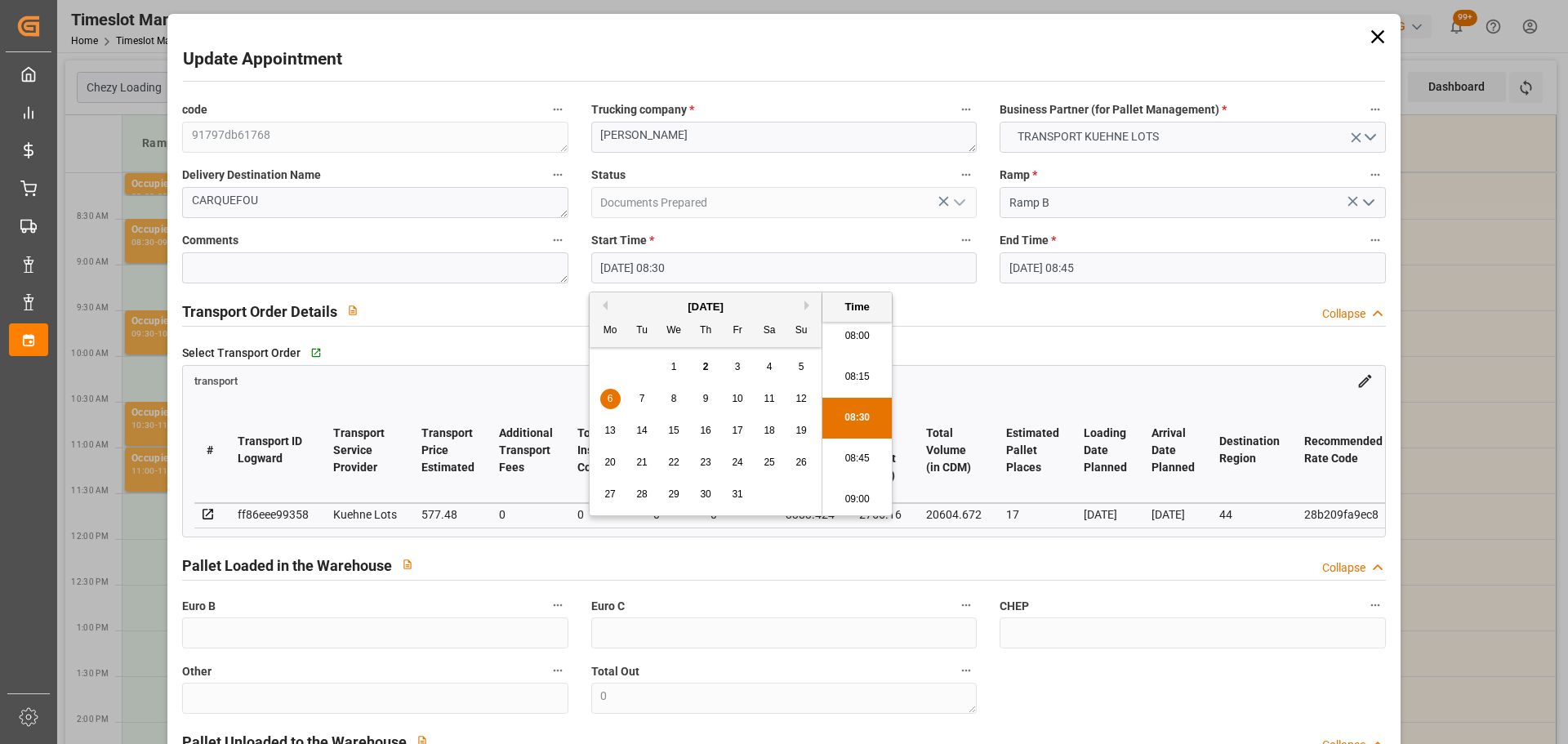
type input "[DATE] 09:00"
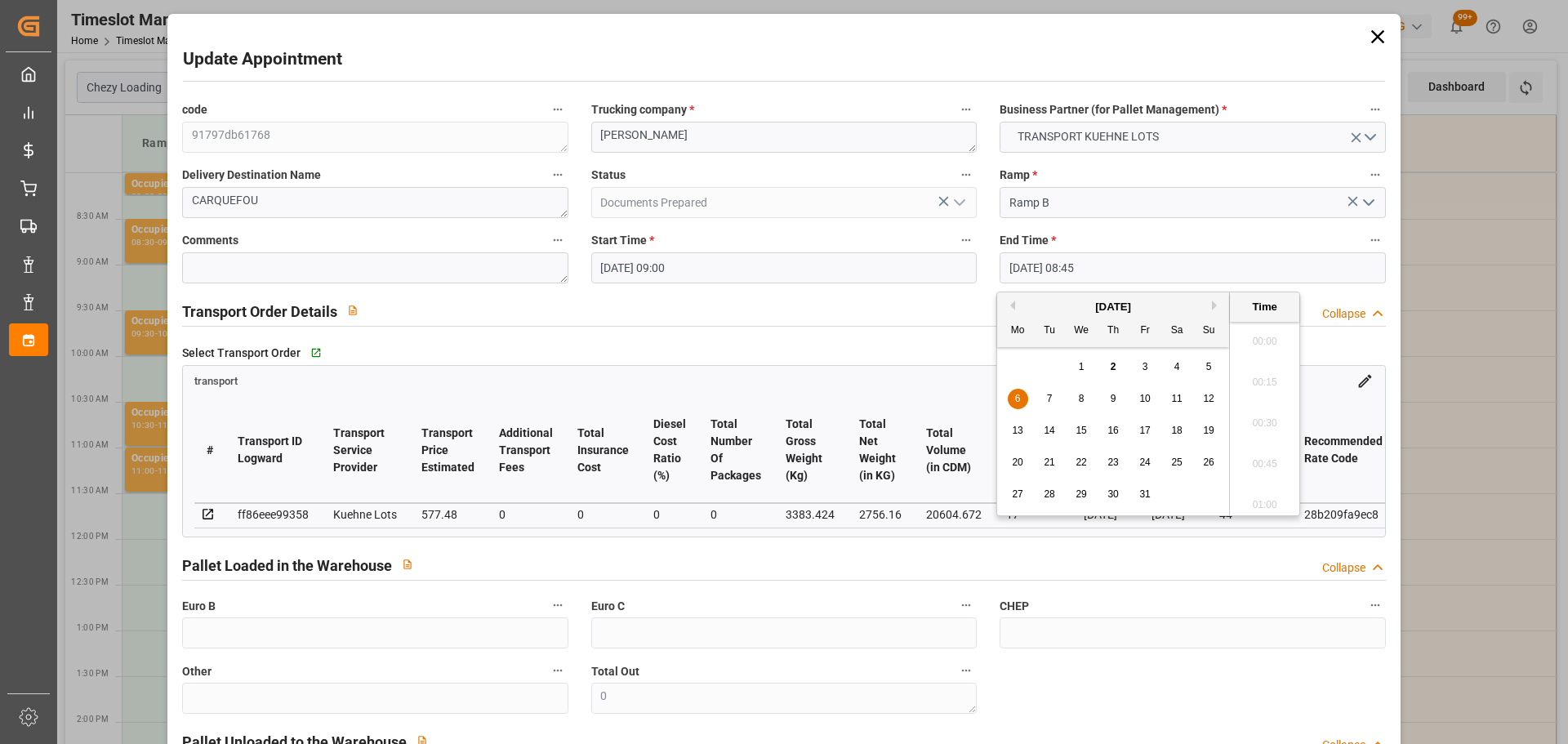
click at [1067, 266] on input "[DATE] 08:45" at bounding box center [1191, 267] width 385 height 31
click at [1020, 397] on div "6" at bounding box center [1017, 400] width 20 height 20
click at [1273, 496] on li "09:15" at bounding box center [1264, 499] width 69 height 41
type input "[DATE] 09:15"
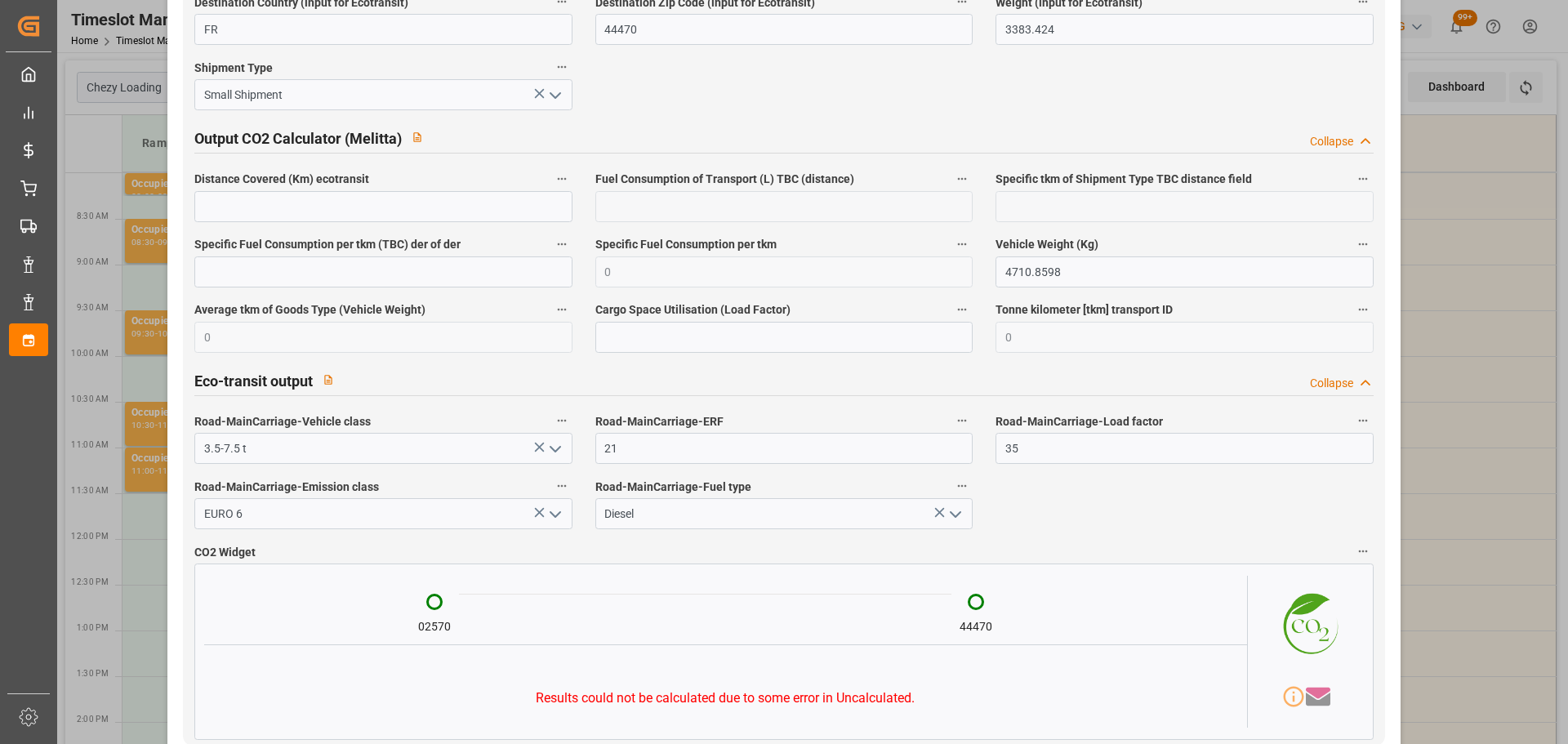
scroll to position [2688, 0]
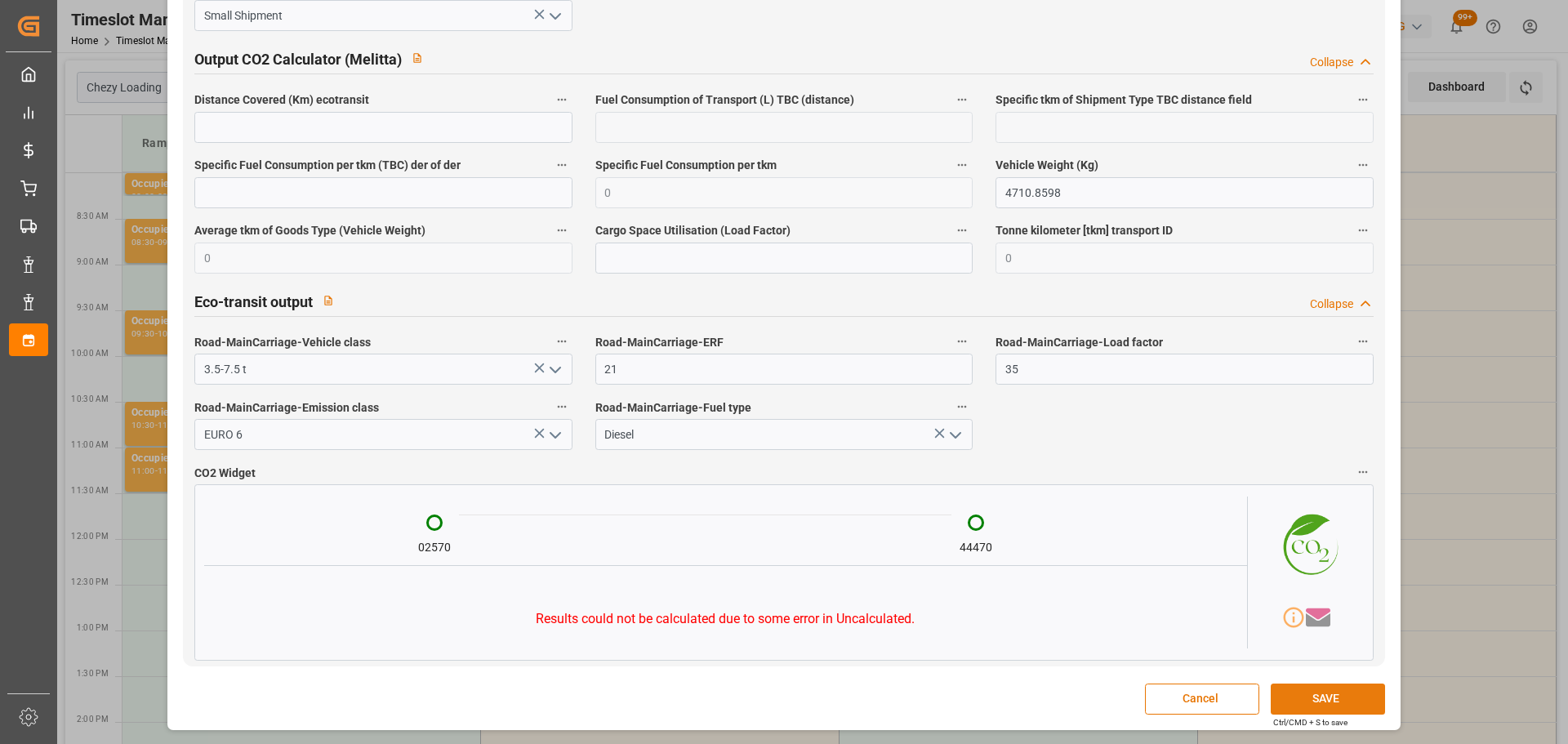
click at [1307, 702] on button "SAVE" at bounding box center [1327, 699] width 114 height 31
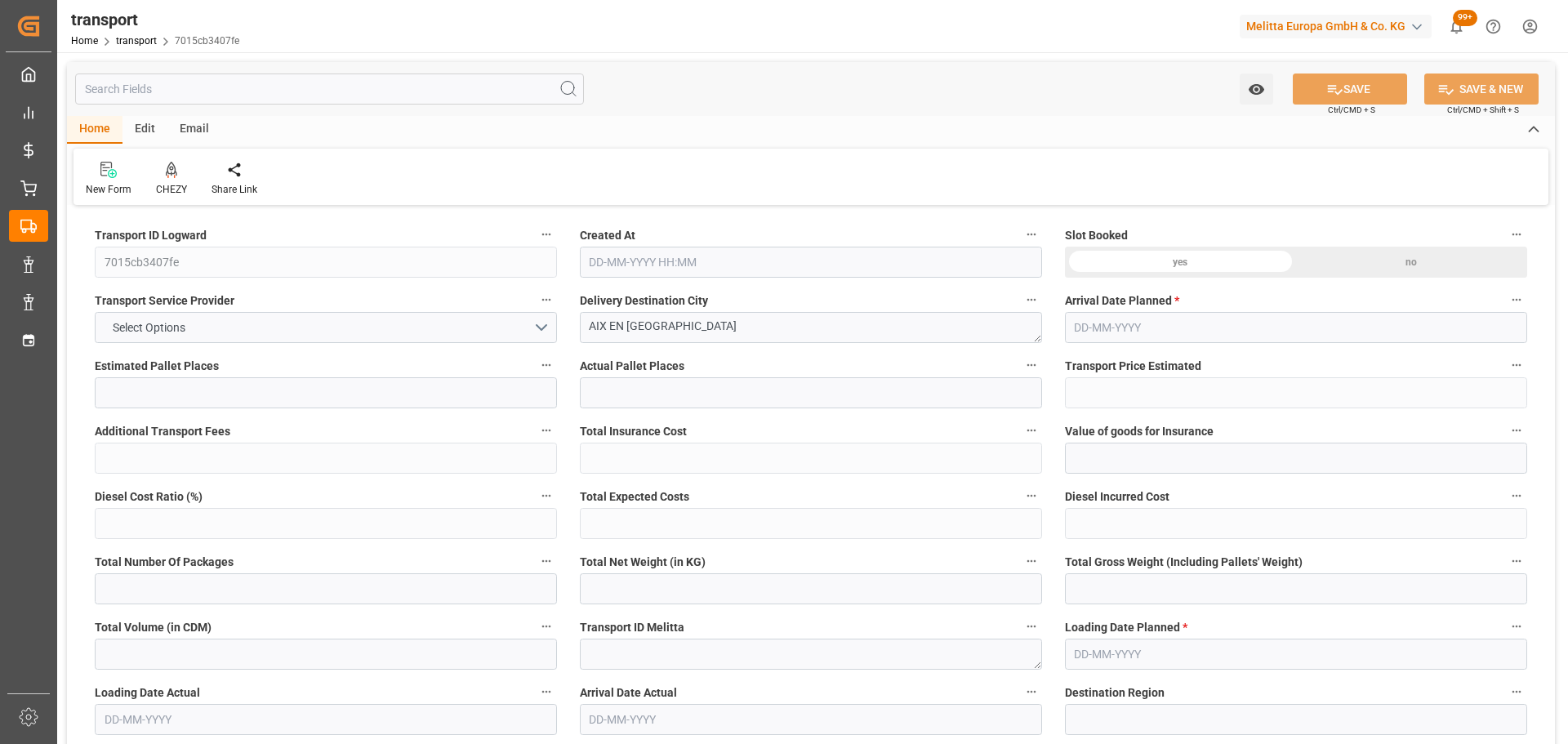
type input "5"
type input "362.89"
type input "0"
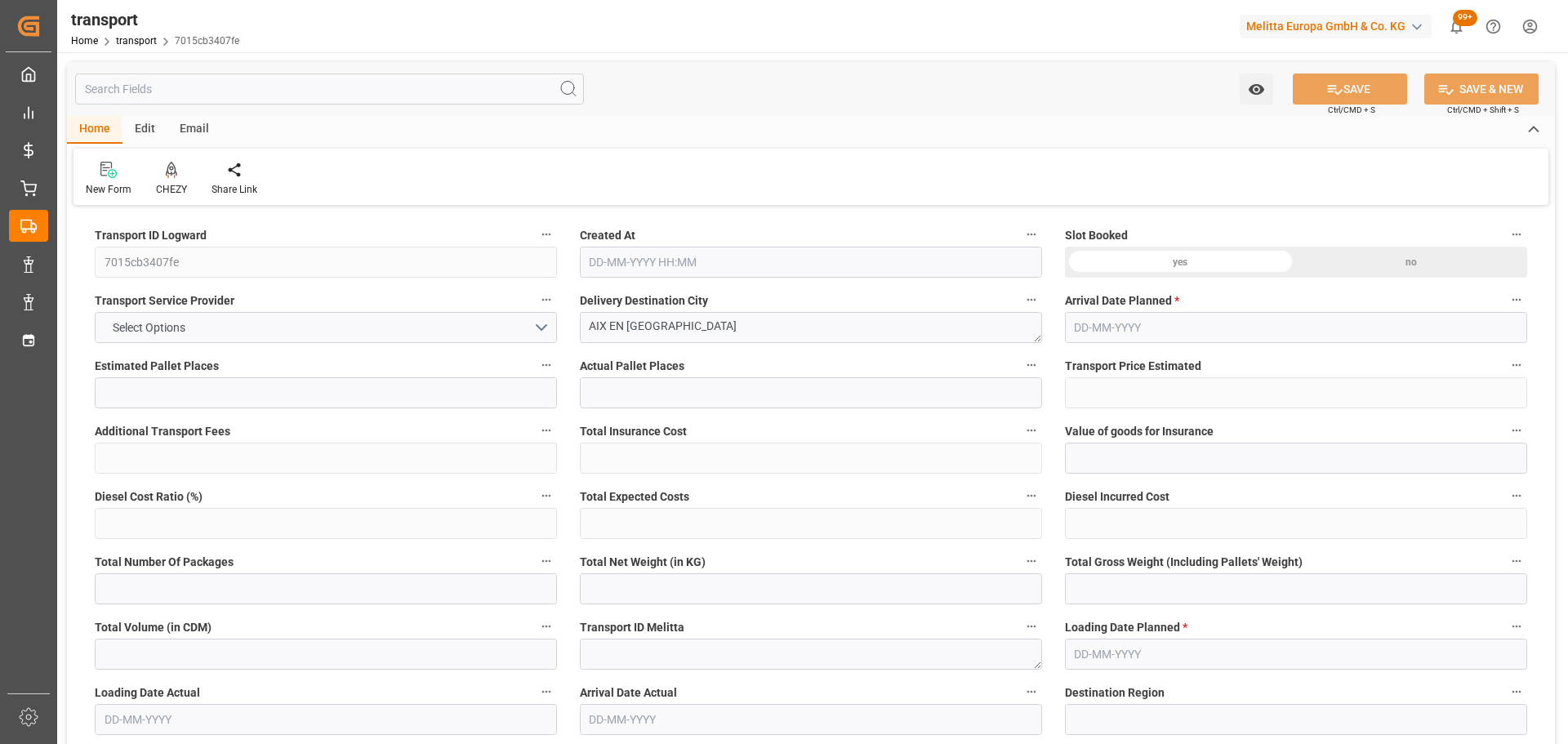
type input "362.89"
type input "0"
type input "782.94"
type input "1250"
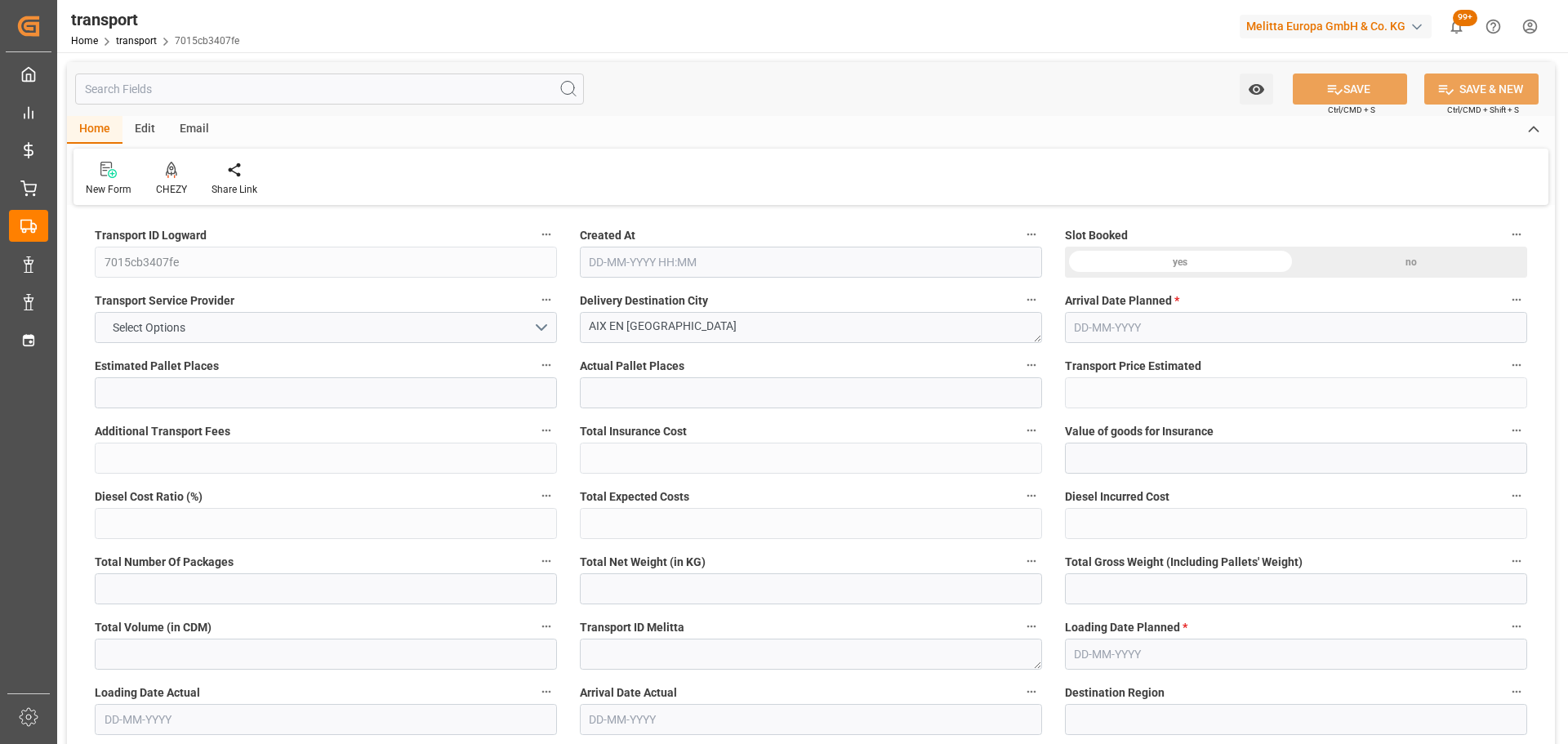
type input "6139.2"
type input "13"
type input "10"
type input "0"
type input "10"
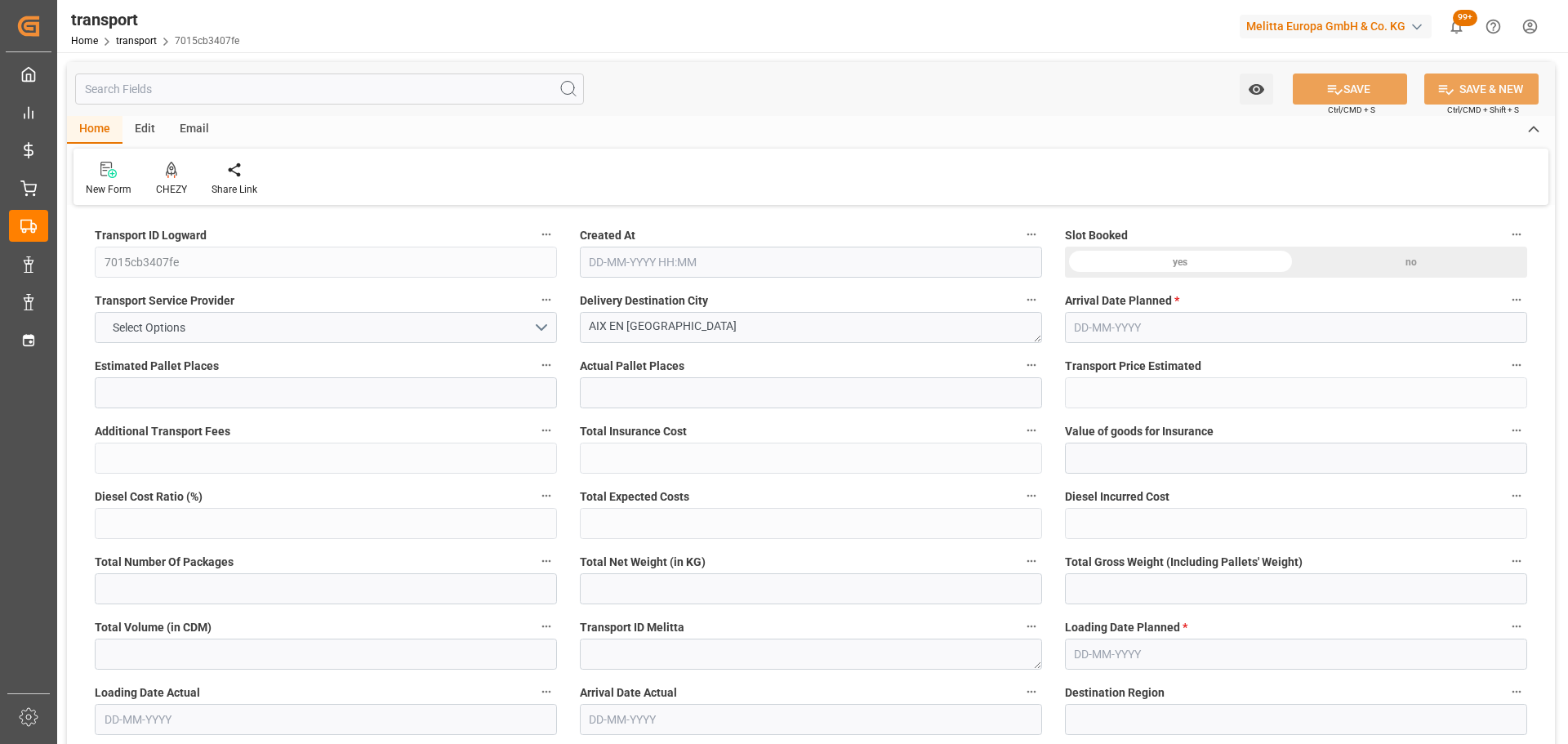
type input "101"
type input "976.32"
type input "0"
type input "4710.8598"
type input "0"
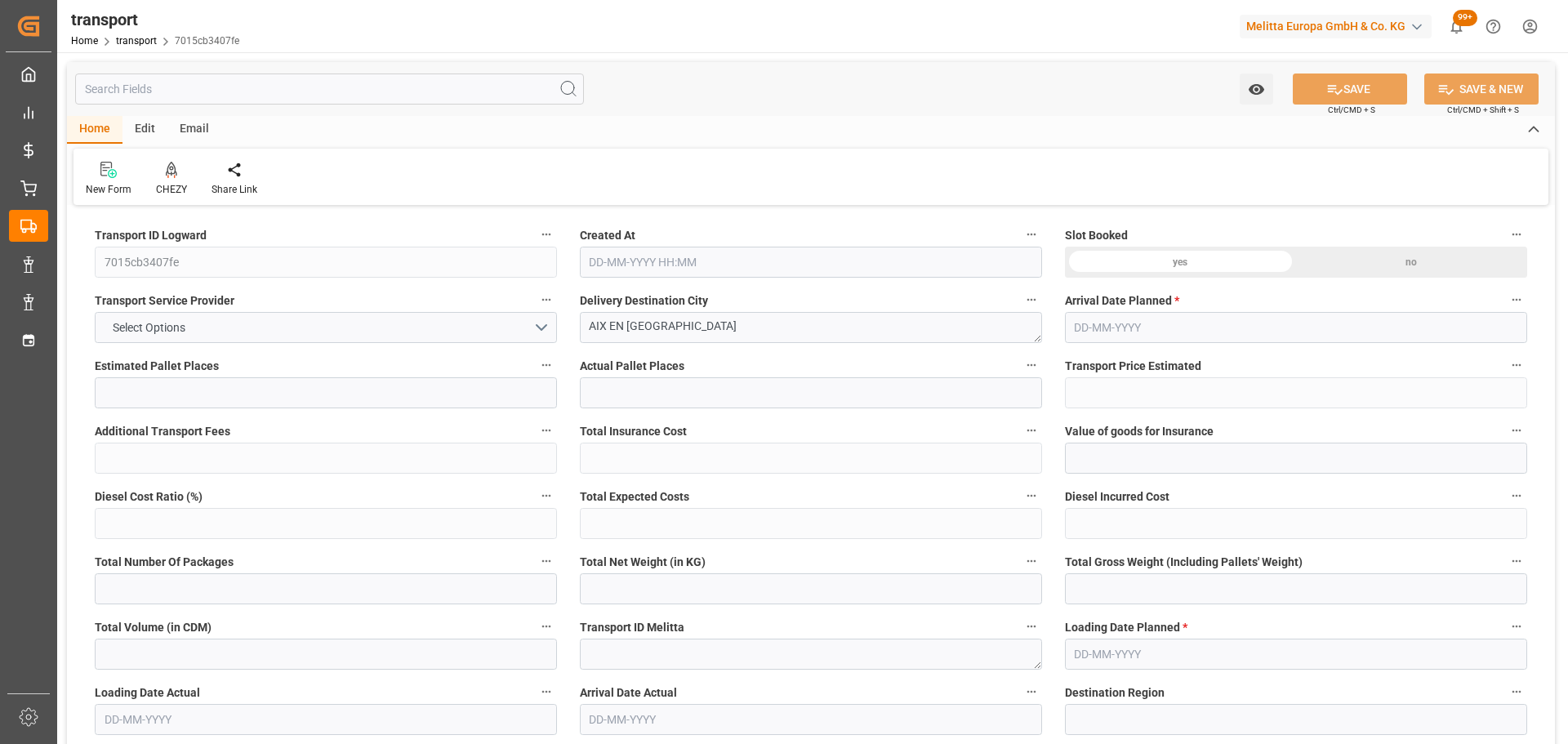
type input "0"
type input "21"
type input "35"
type input "02-10-2025 12:21"
type input "08-10-2025"
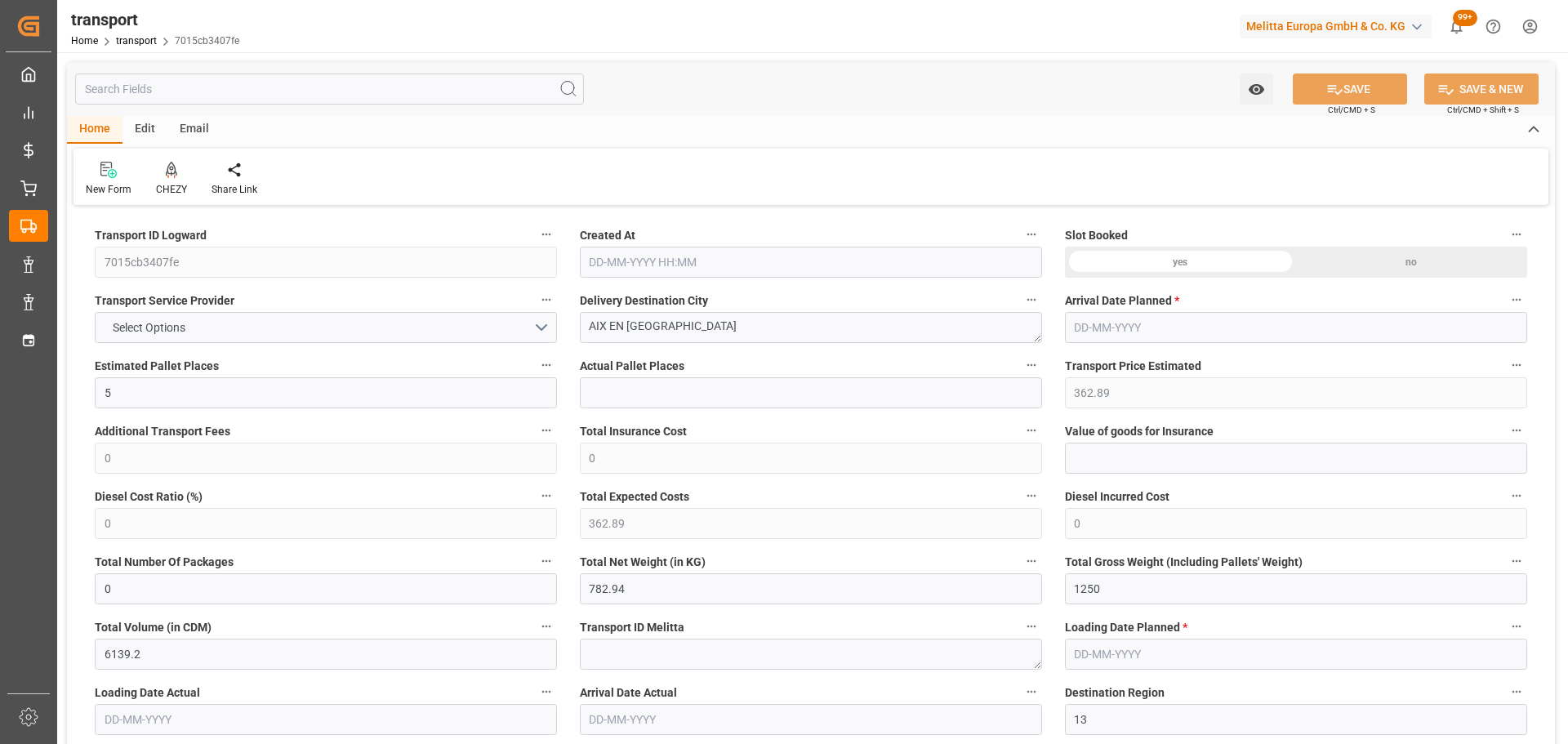
type input "06-10-2025"
click at [176, 169] on icon at bounding box center [171, 169] width 11 height 16
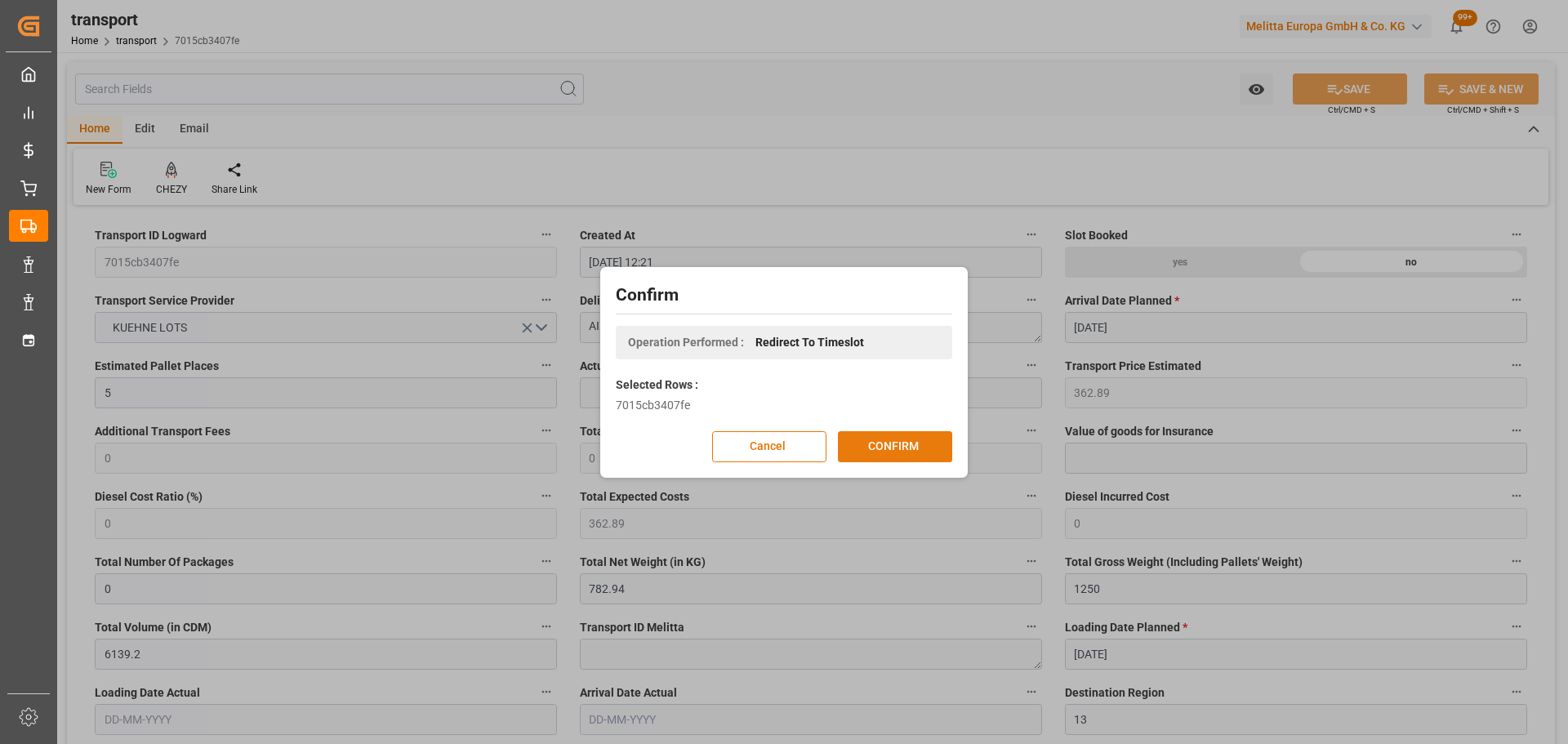
click at [884, 446] on button "CONFIRM" at bounding box center [895, 446] width 114 height 31
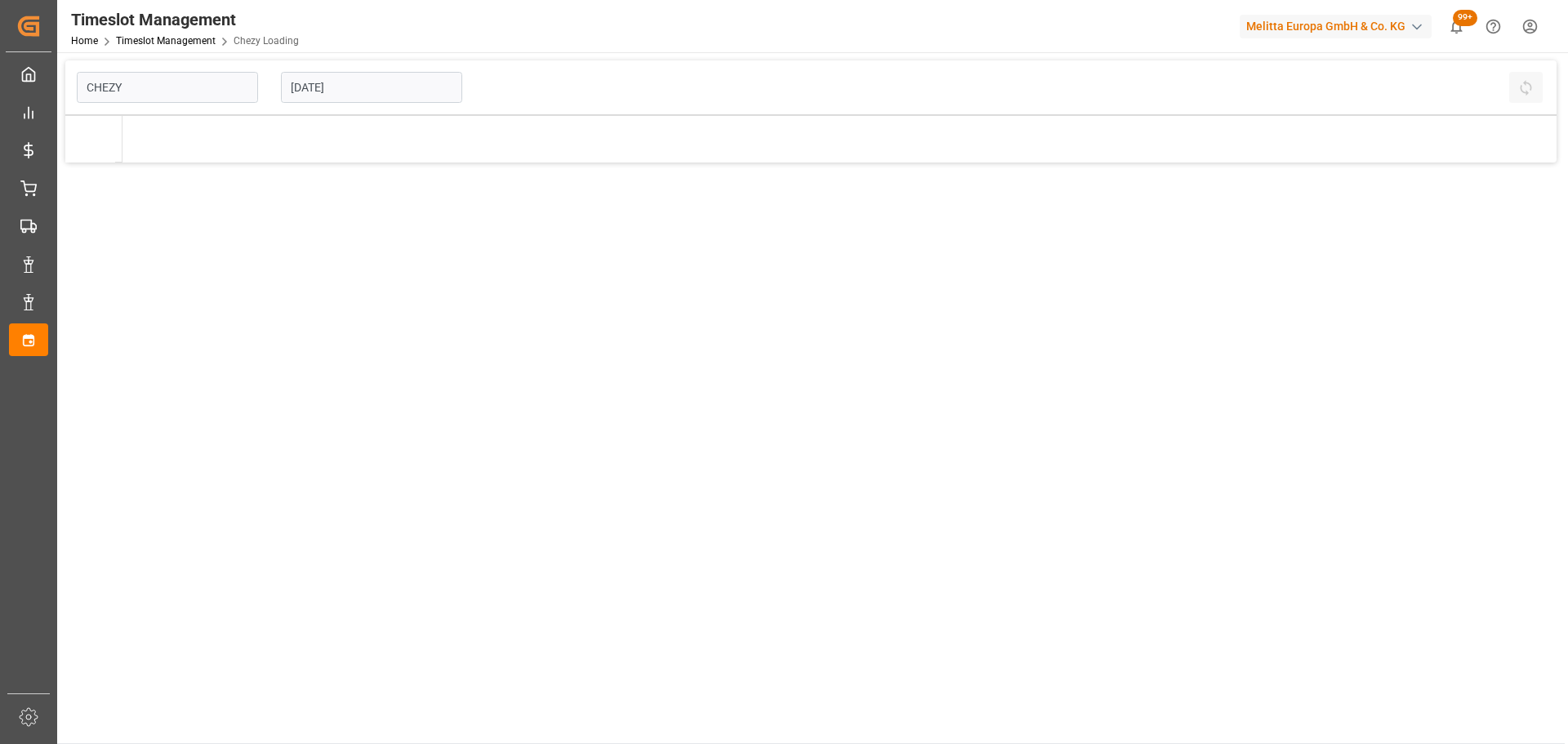
type input "Chezy Loading"
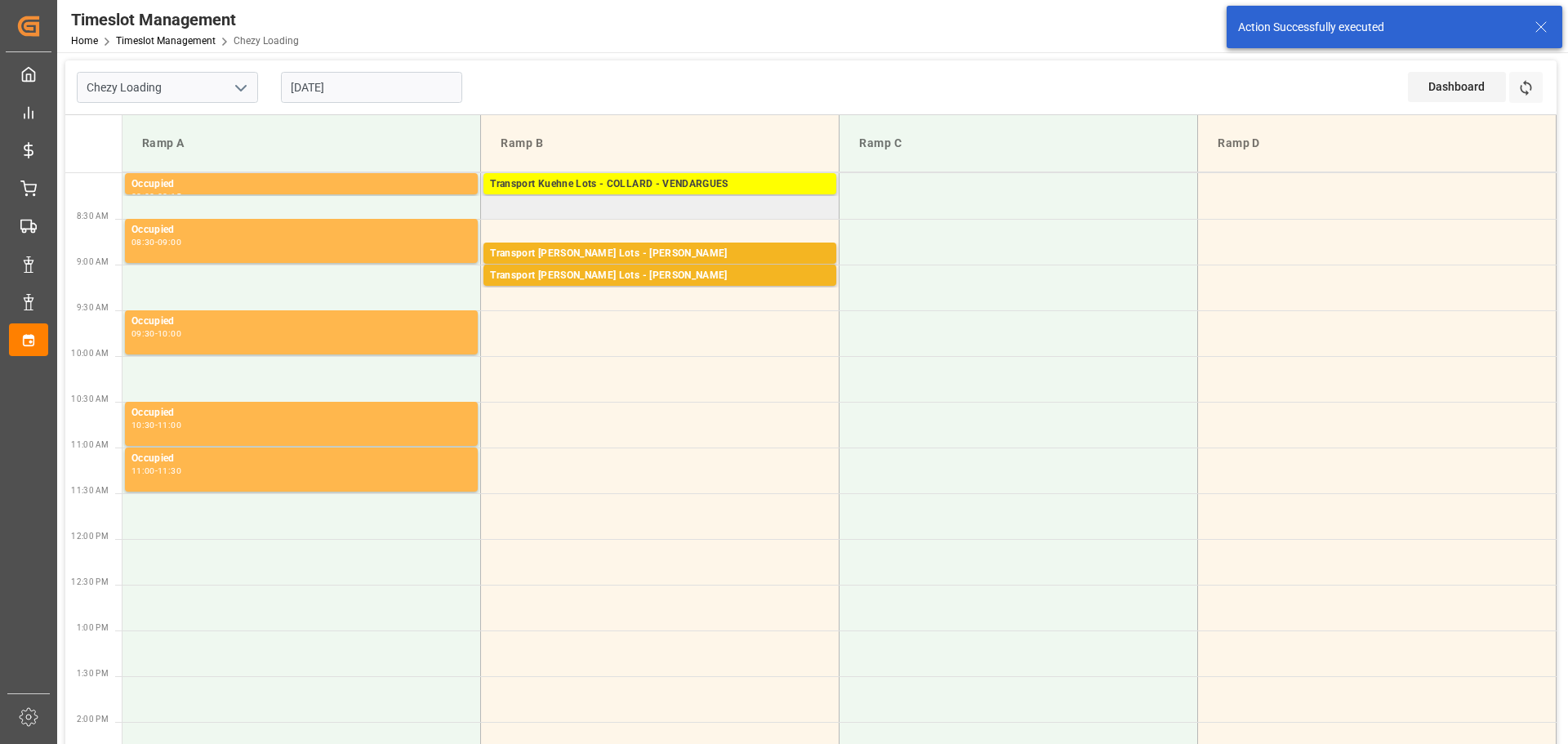
click at [494, 207] on td "Transport [PERSON_NAME] Lots - [PERSON_NAME] - VENDARGUES Pallets: 14,TU: 1678,…" at bounding box center [660, 196] width 358 height 46
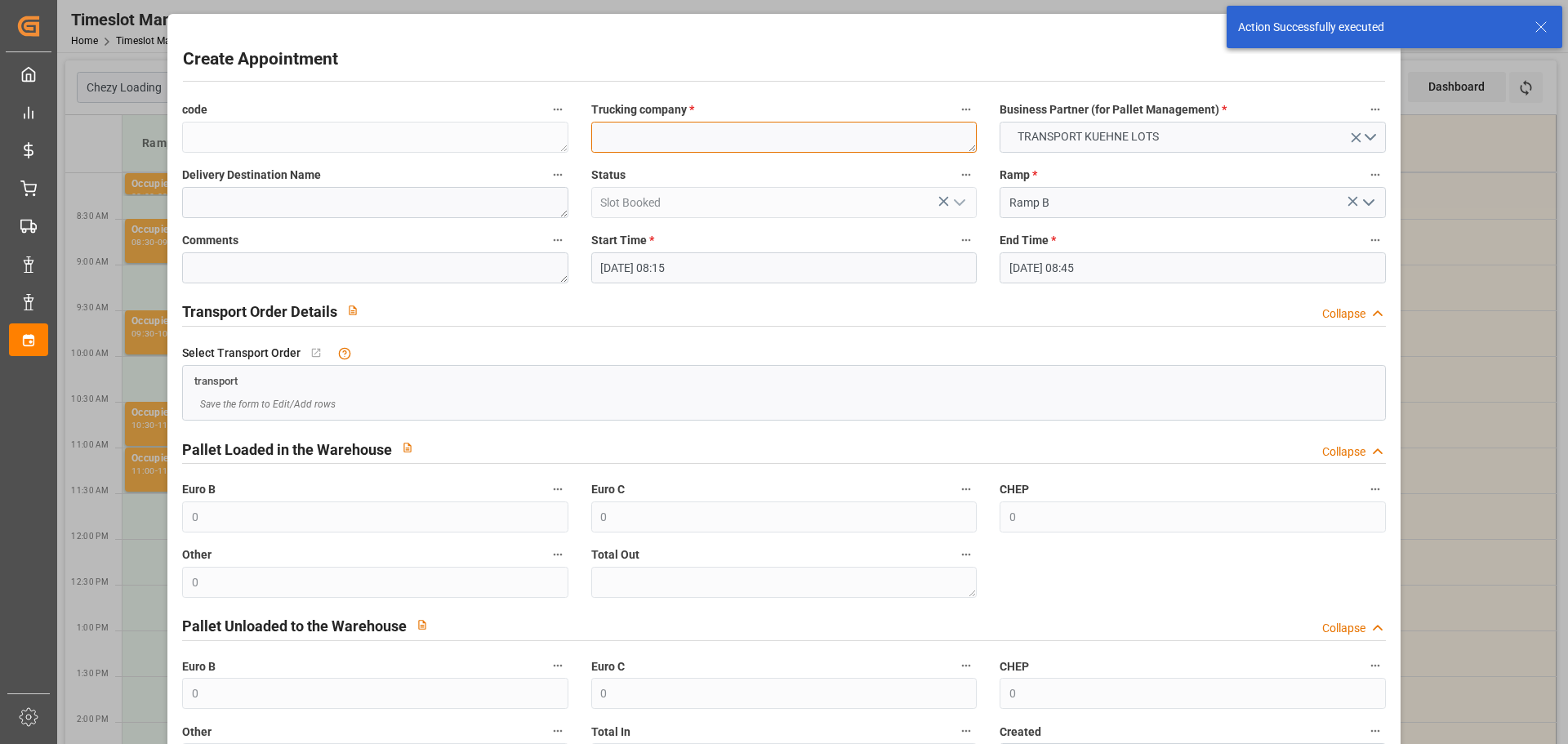
click at [779, 142] on textarea at bounding box center [784, 137] width 385 height 31
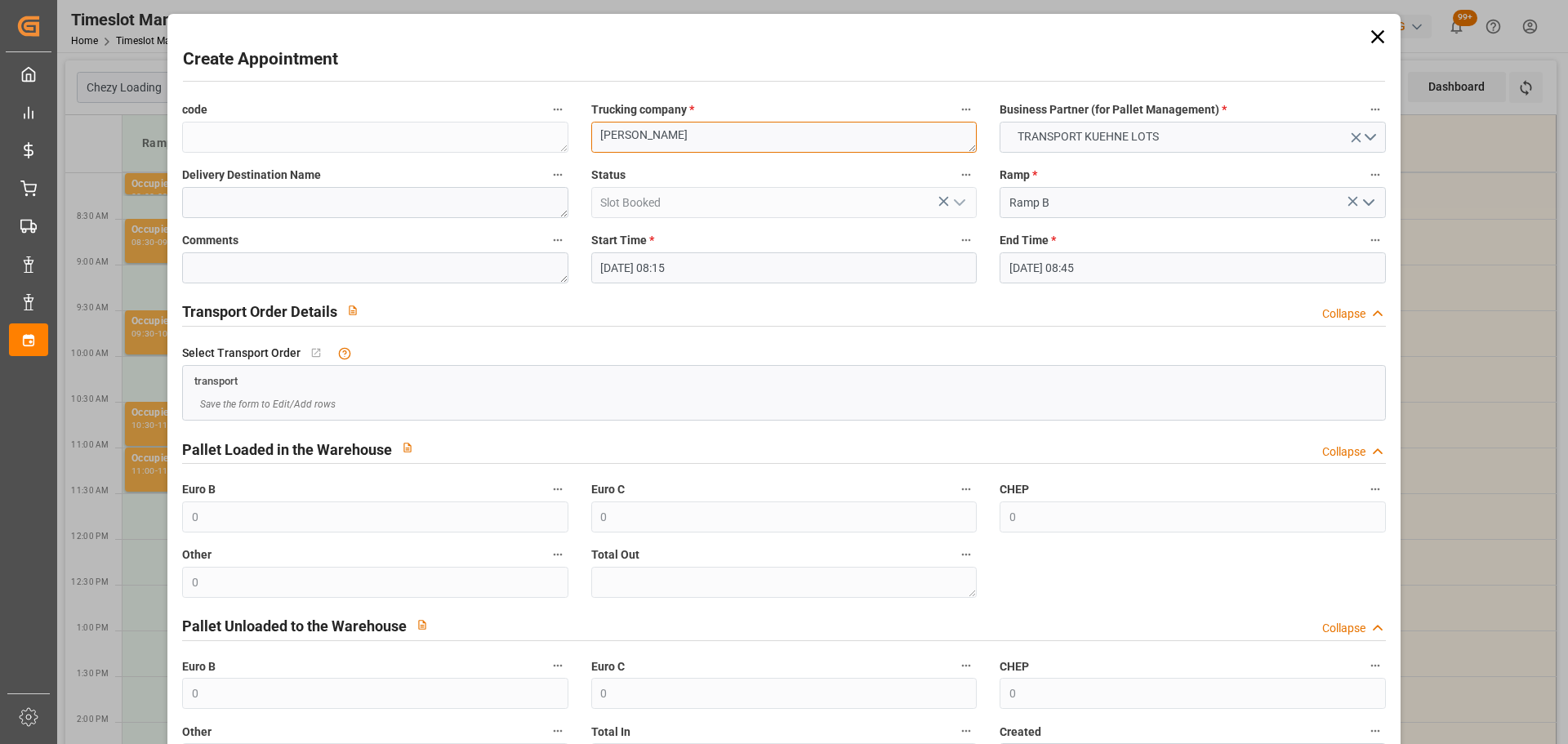
type textarea "COLLARD"
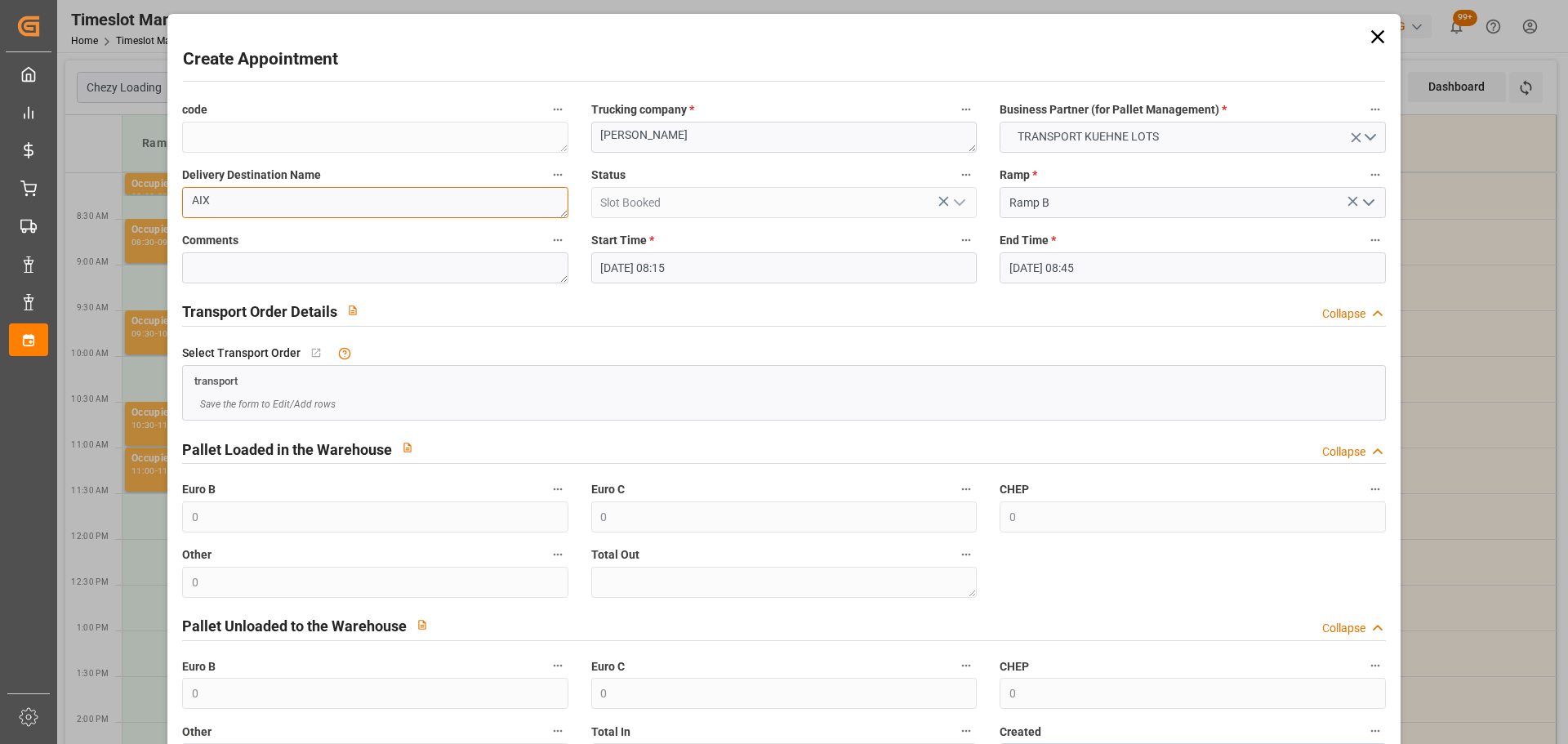
type textarea "AIX"
click at [1078, 264] on input "06-10-2025 08:45" at bounding box center [1191, 267] width 385 height 31
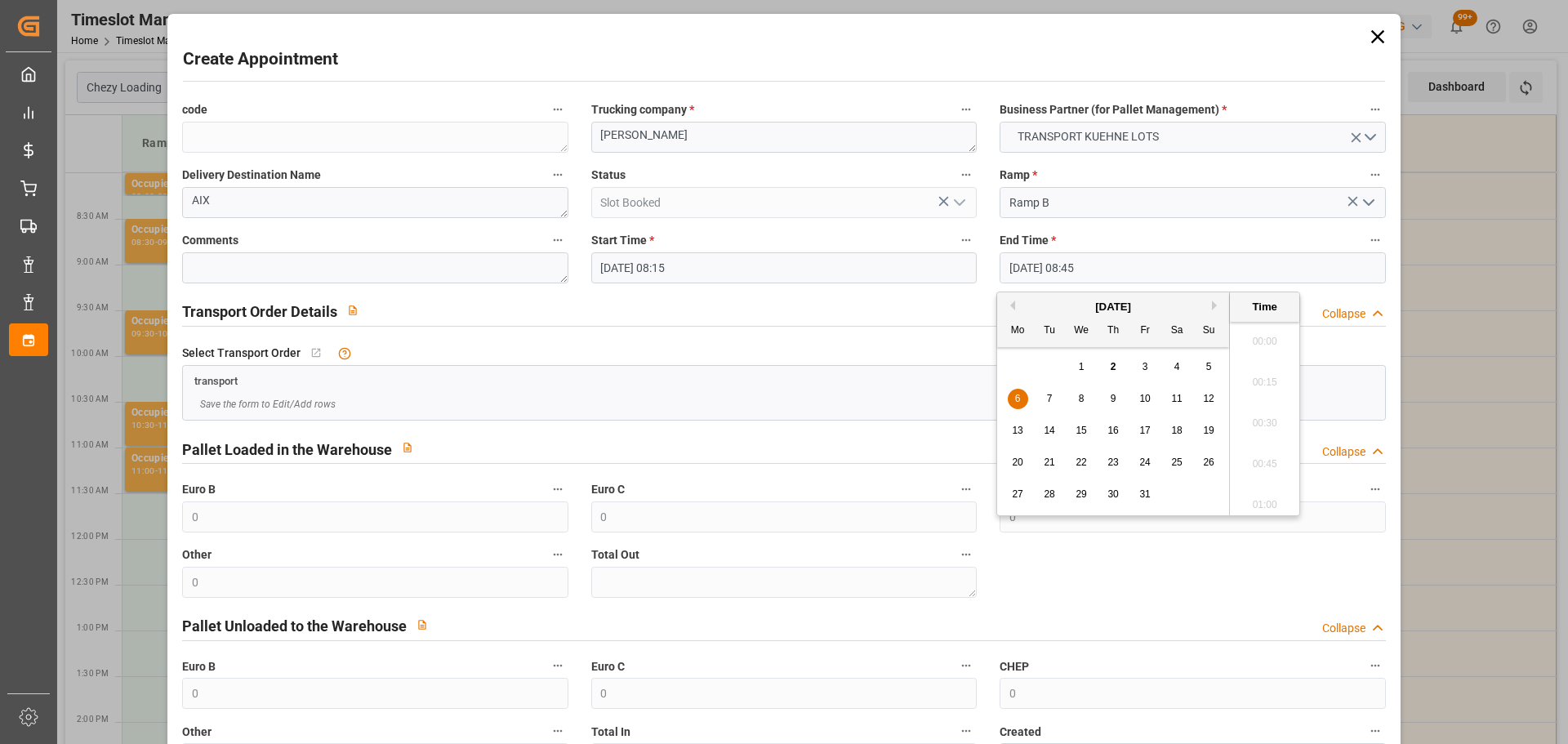
scroll to position [1354, 0]
click at [1024, 397] on div "6" at bounding box center [1017, 400] width 20 height 20
click at [1275, 372] on li "08:30" at bounding box center [1264, 377] width 69 height 41
type input "06-10-2025 08:30"
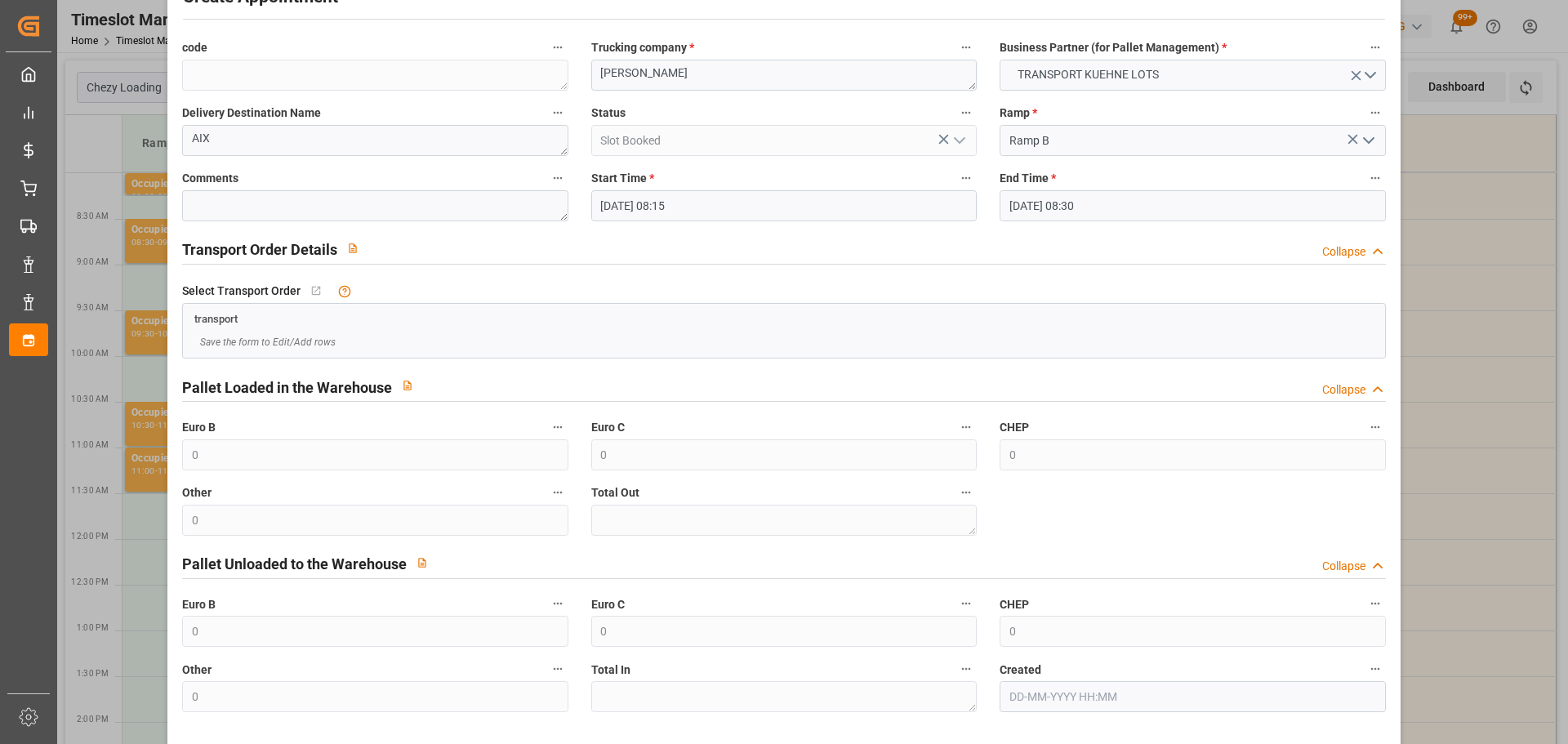
scroll to position [125, 0]
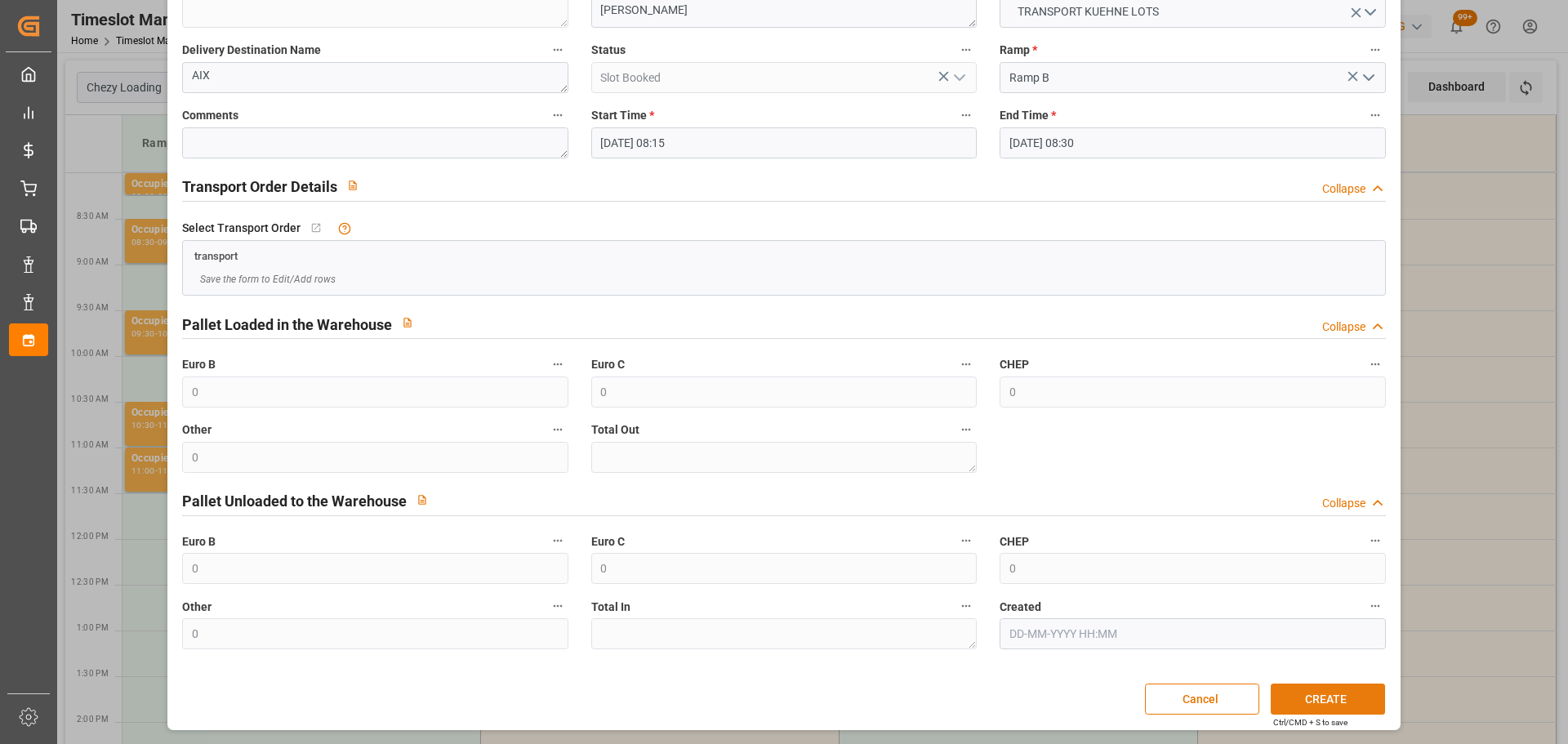
click at [1314, 699] on button "CREATE" at bounding box center [1327, 699] width 114 height 31
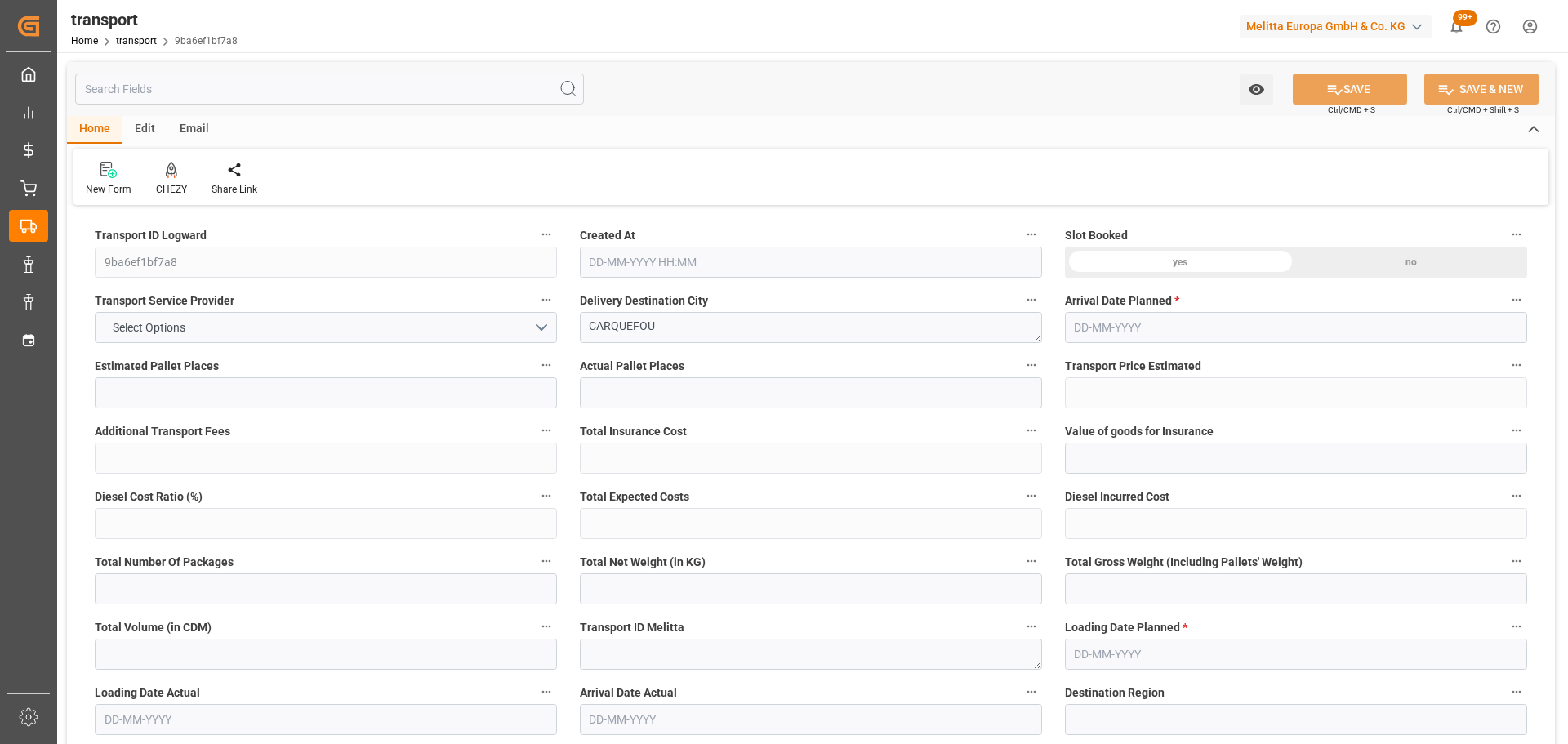
type input "15"
type input "513.44"
type input "0"
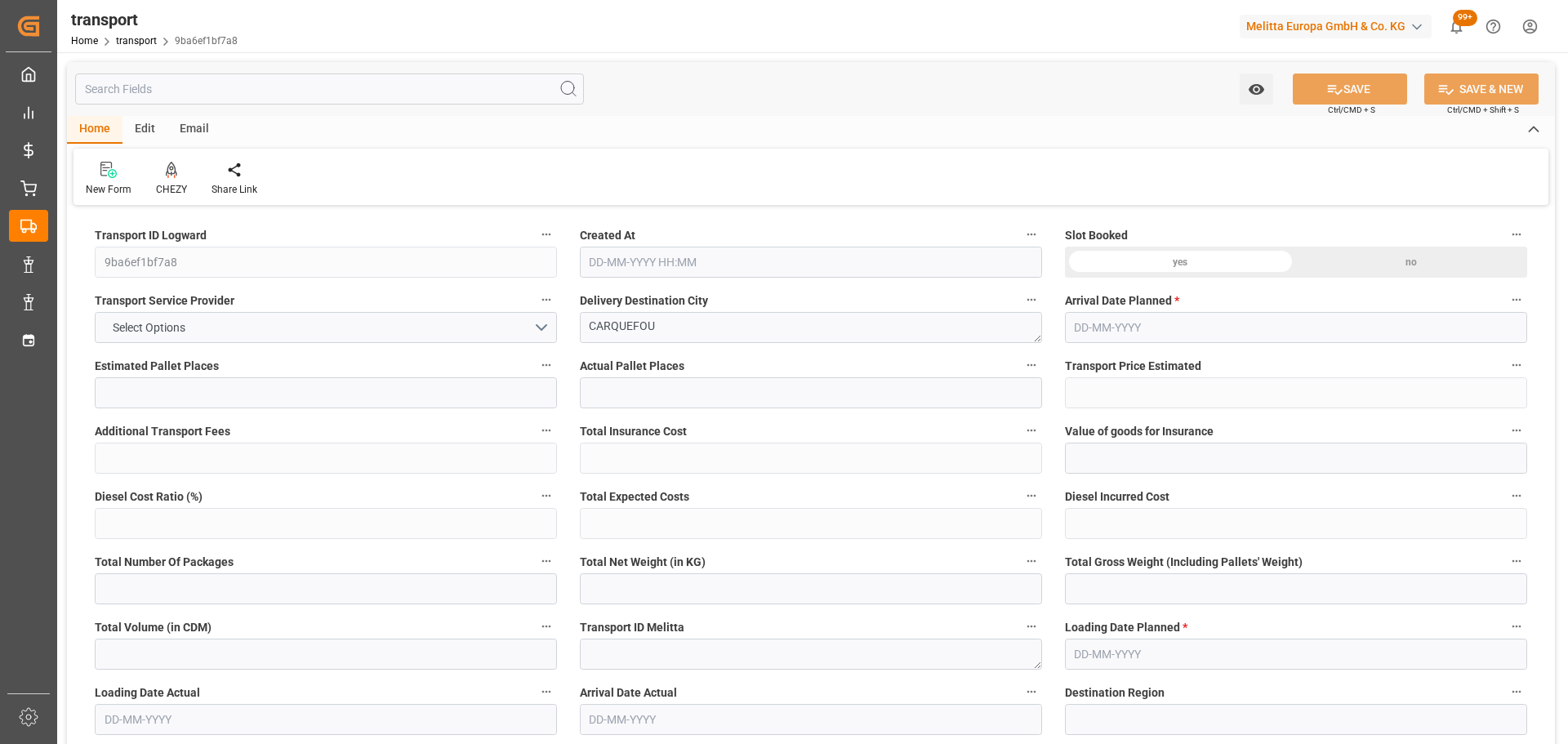
type input "513.44"
type input "0"
type input "2428.992"
type input "4010"
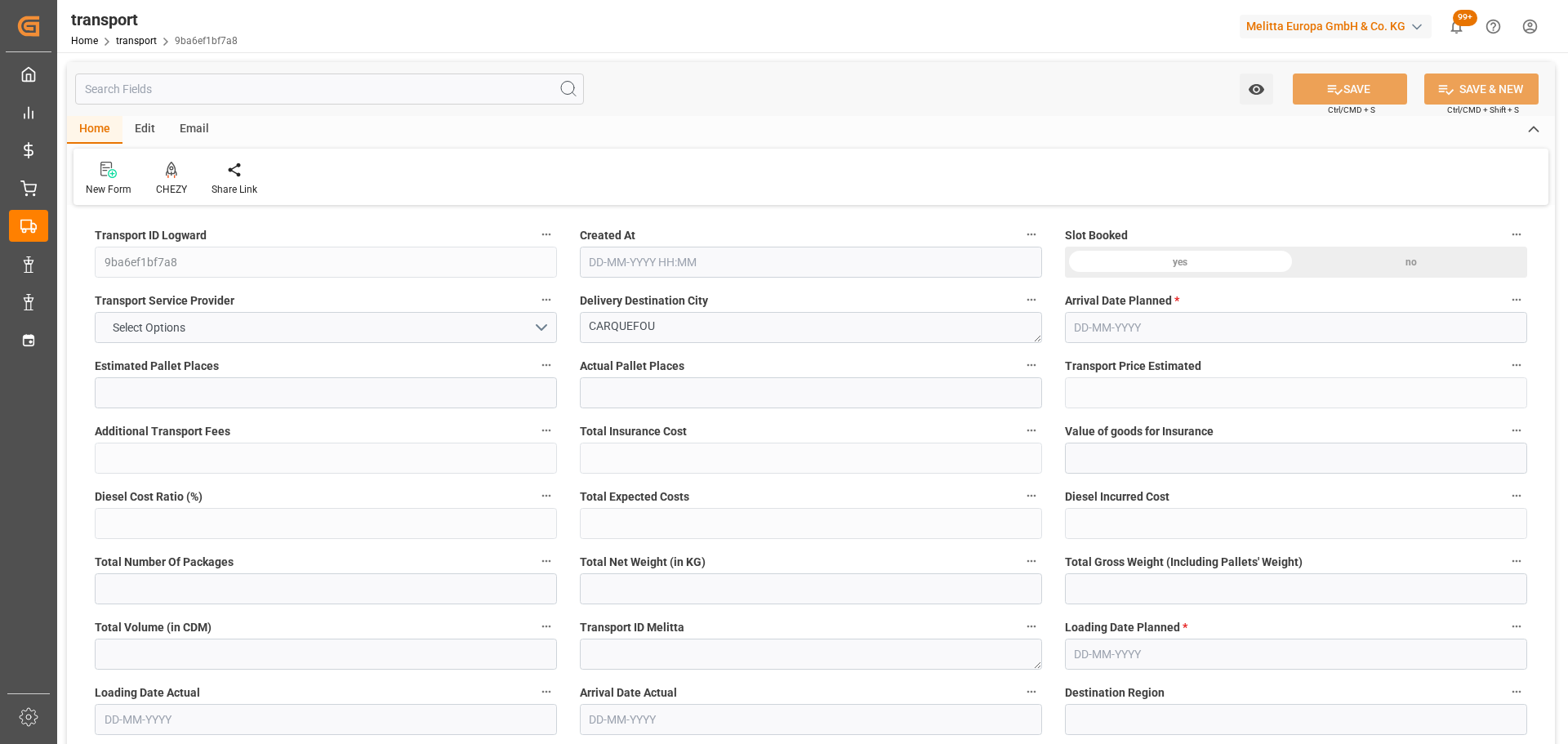
type input "18107.136"
type input "44"
type input "16"
type input "832"
type input "29"
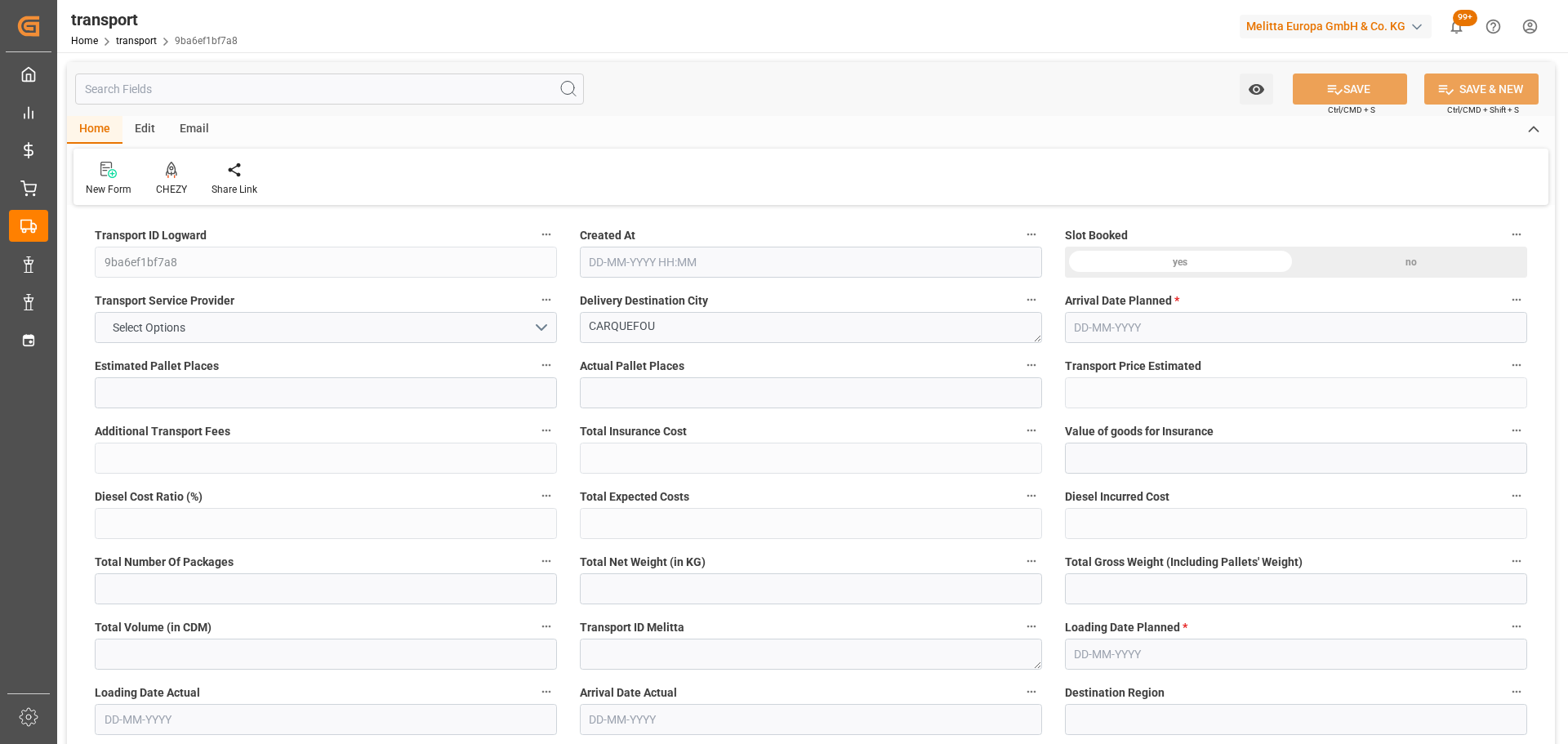
type input "101"
type input "3208.32"
type input "0"
type input "4710.8598"
type input "0"
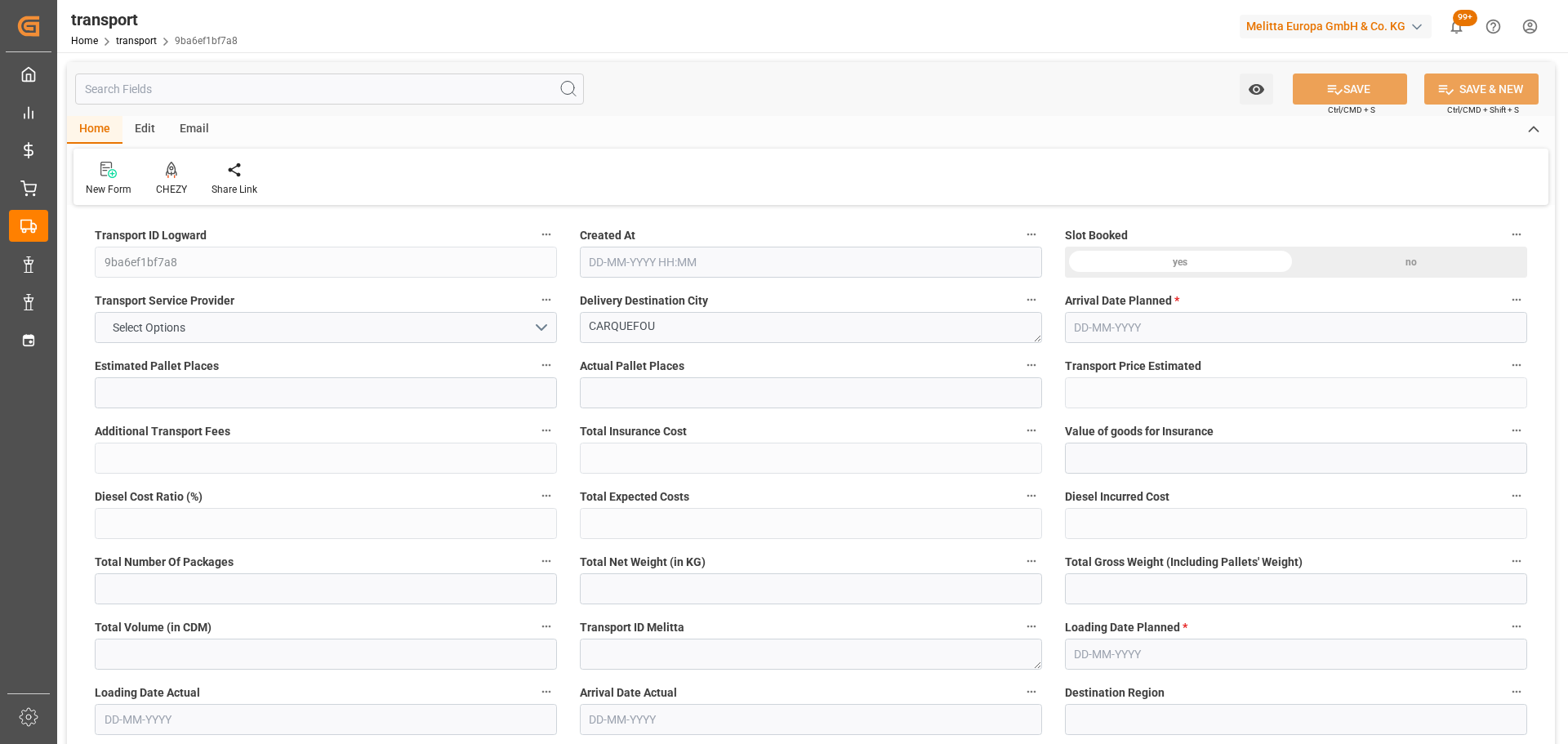
type input "0"
type input "21"
type input "35"
type input "[DATE] 12:22"
type input "[DATE]"
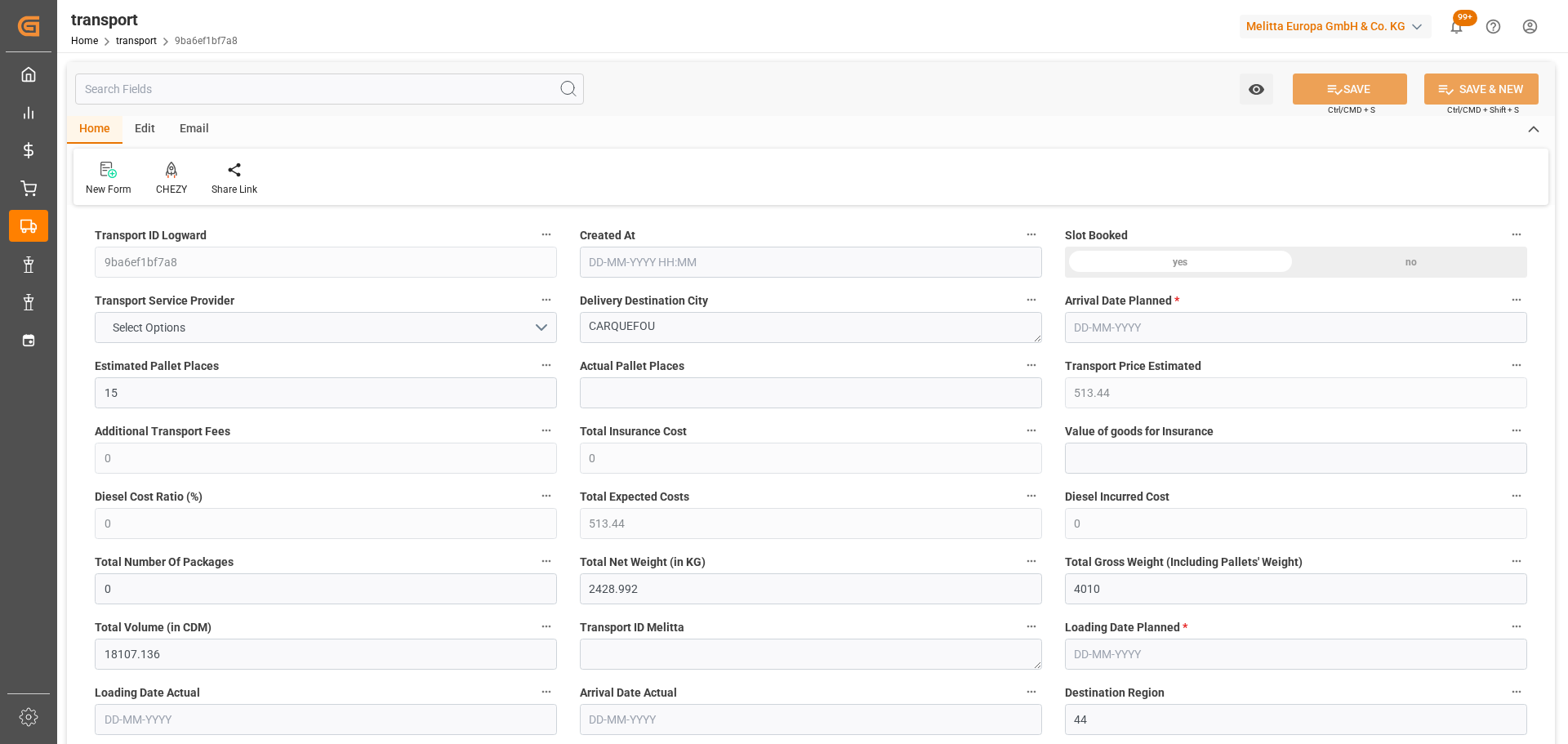
type input "[DATE]"
click at [177, 175] on div at bounding box center [171, 169] width 31 height 17
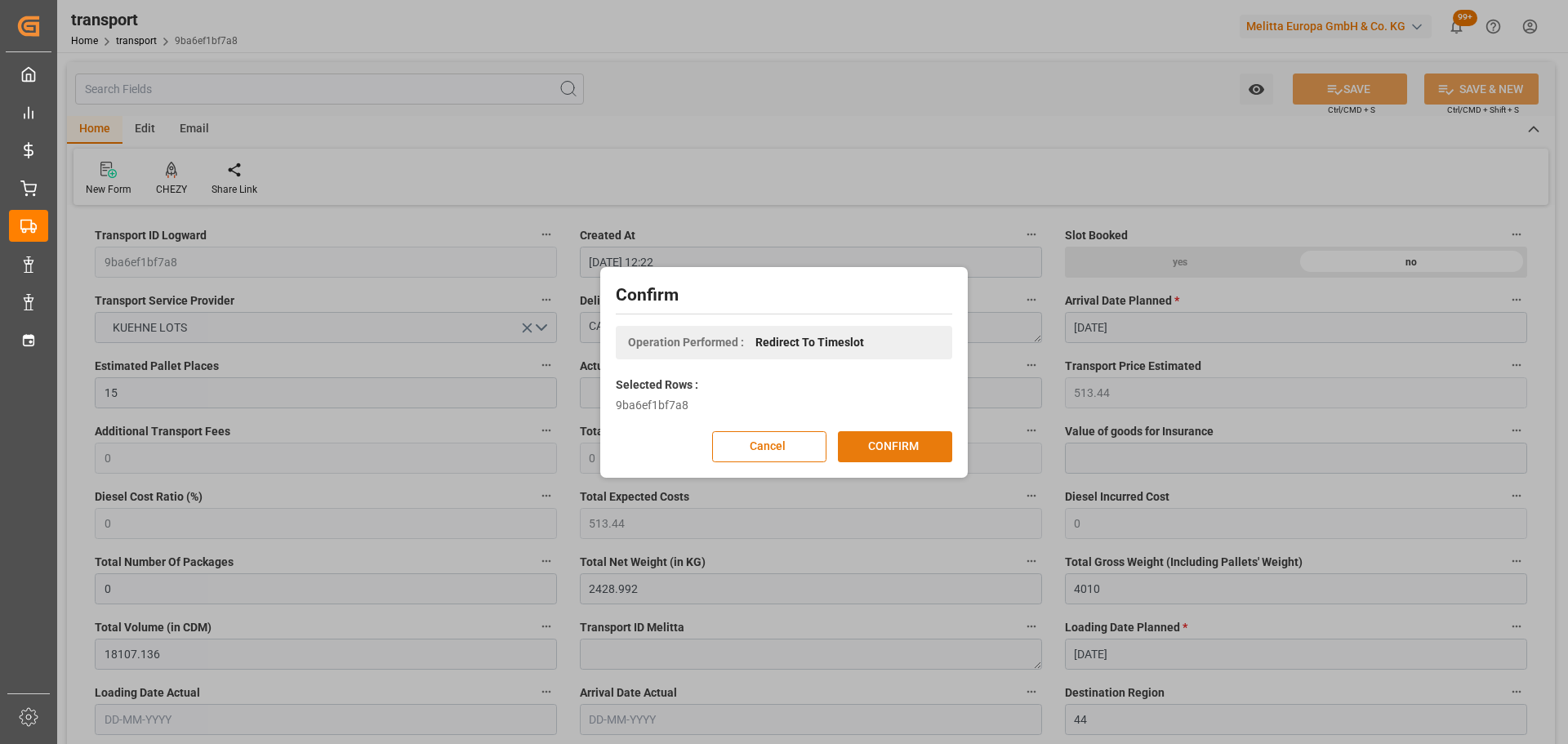
click at [892, 443] on button "CONFIRM" at bounding box center [895, 446] width 114 height 31
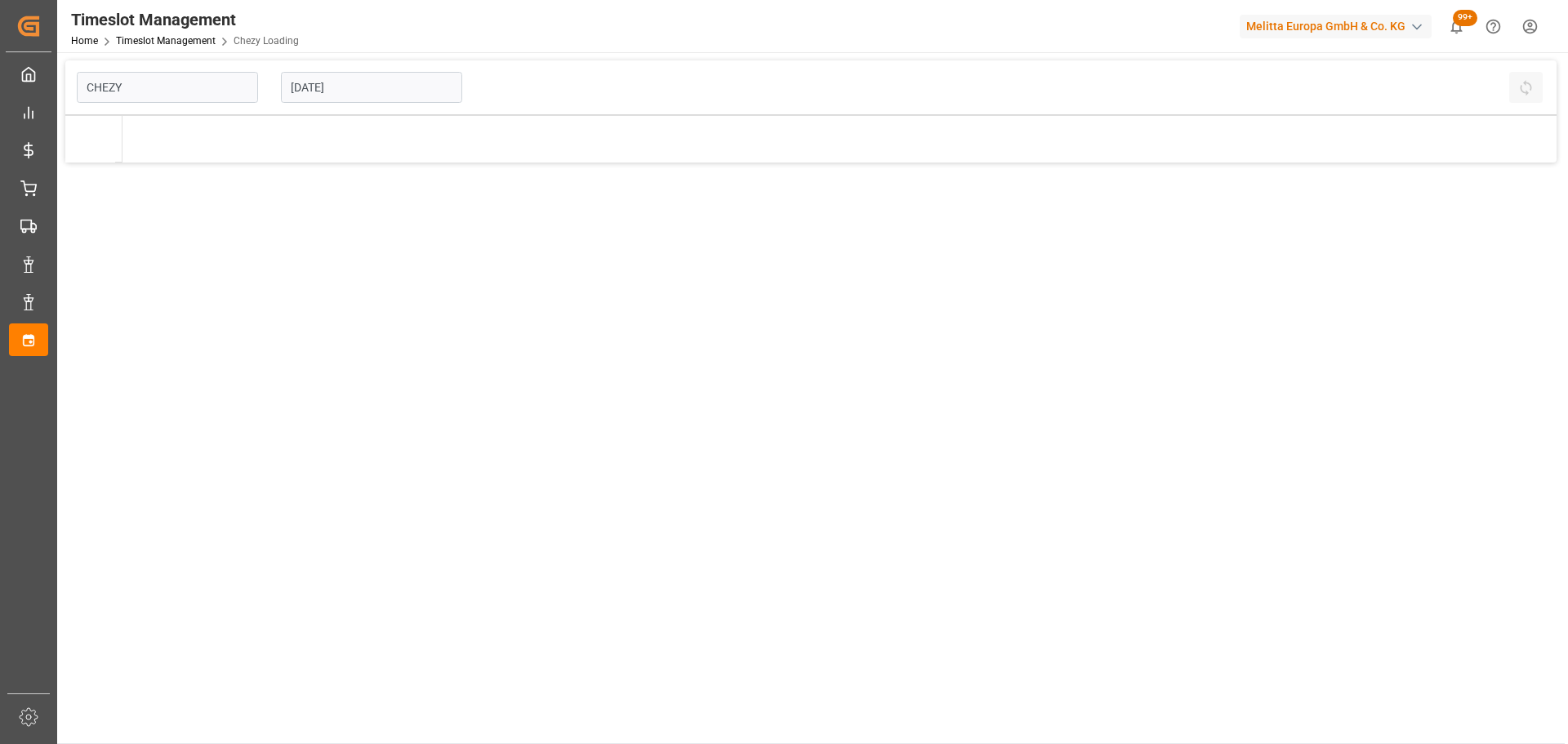
type input "Chezy Loading"
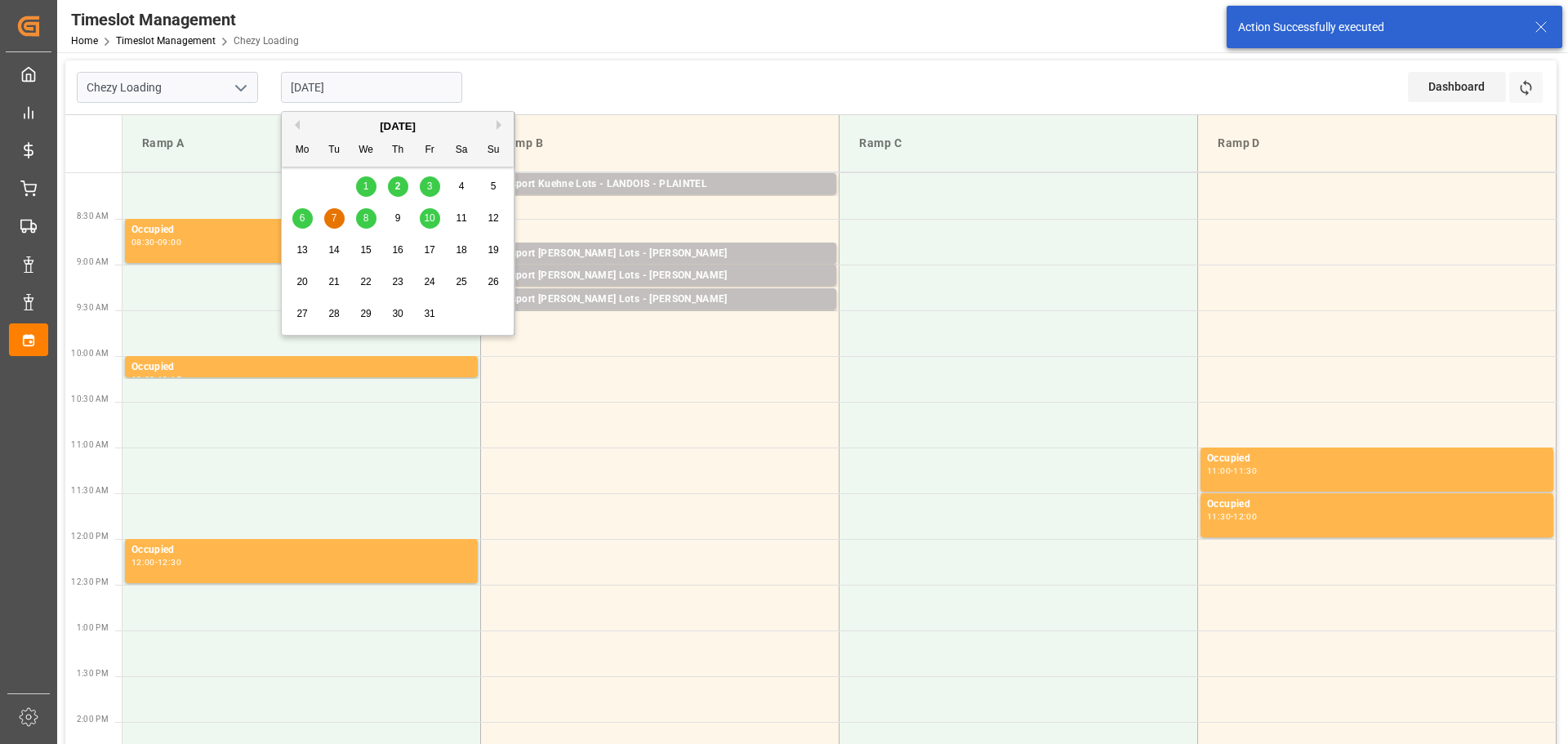
click at [344, 81] on input "[DATE]" at bounding box center [371, 88] width 182 height 31
click at [363, 218] on span "8" at bounding box center [366, 218] width 6 height 11
type input "[DATE]"
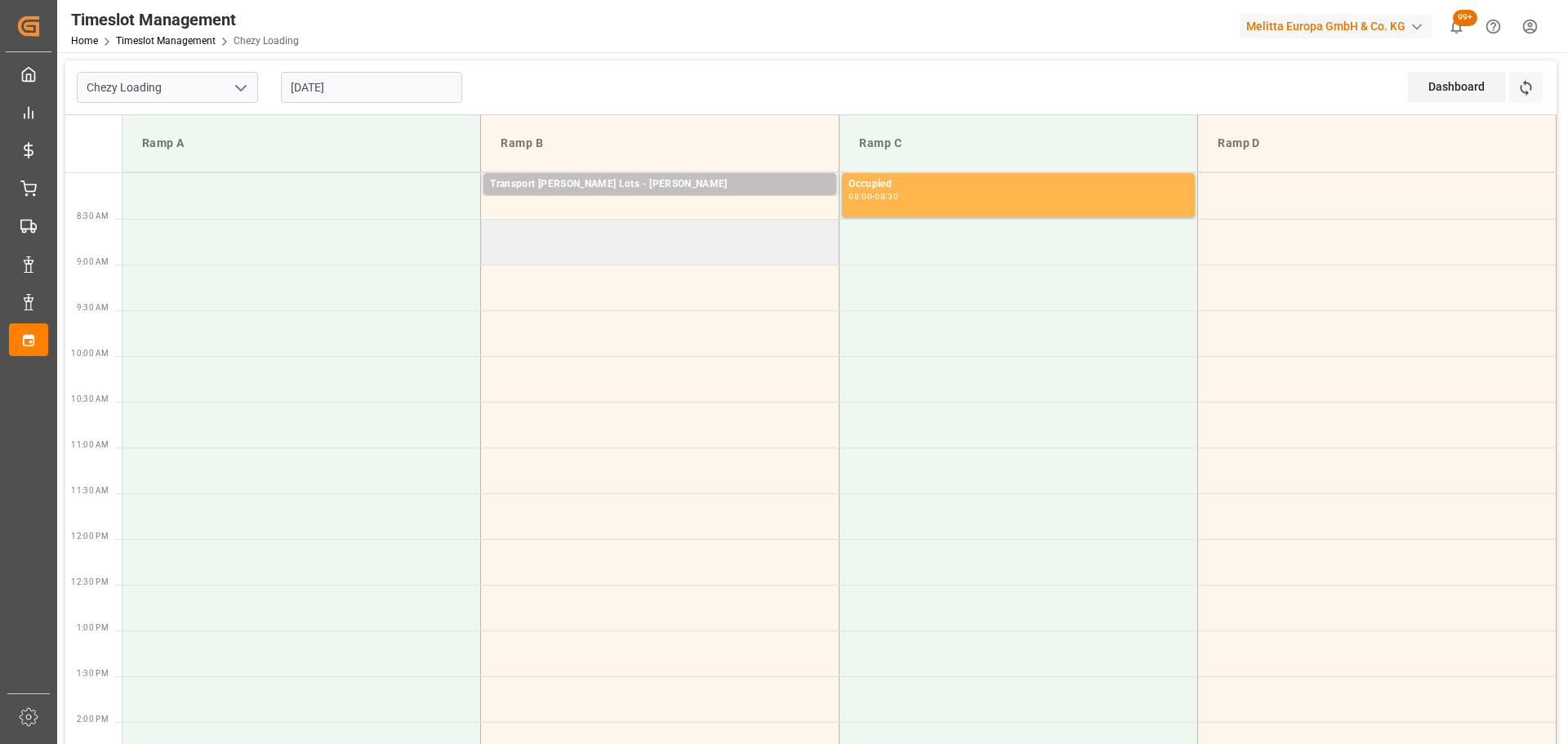
click at [493, 230] on td at bounding box center [660, 242] width 358 height 46
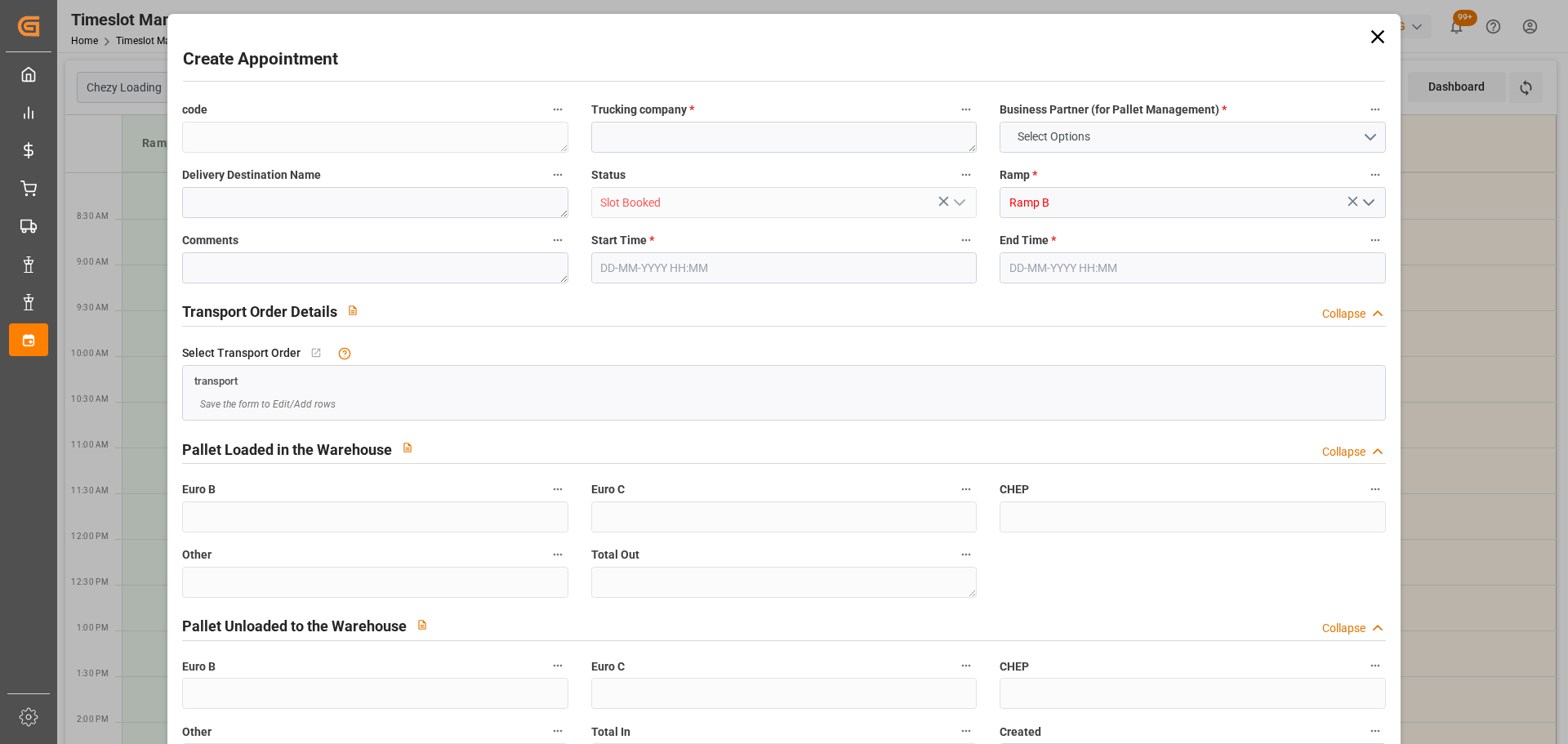
type input "0"
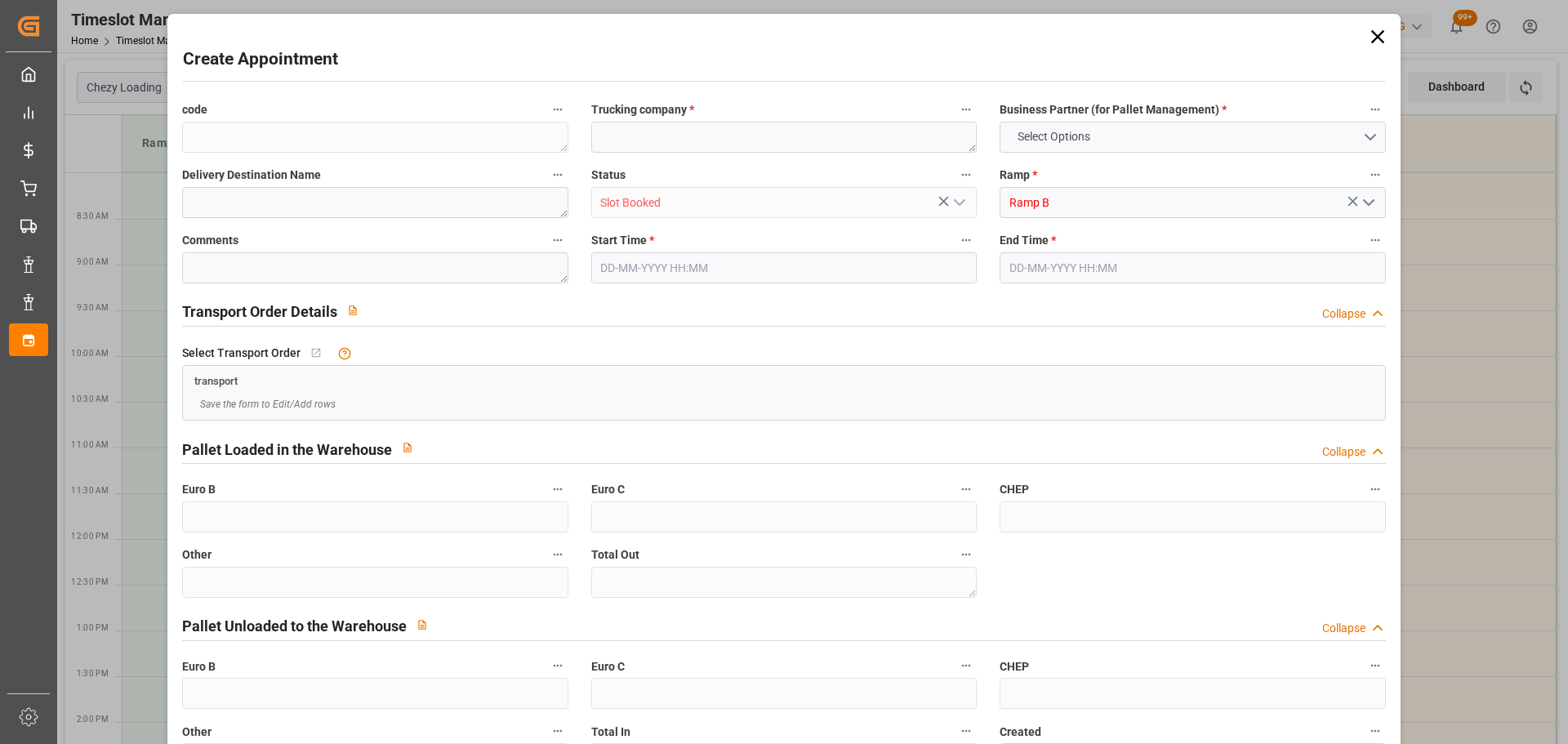
type input "0"
type input "[DATE] 08:30"
type input "[DATE] 09:00"
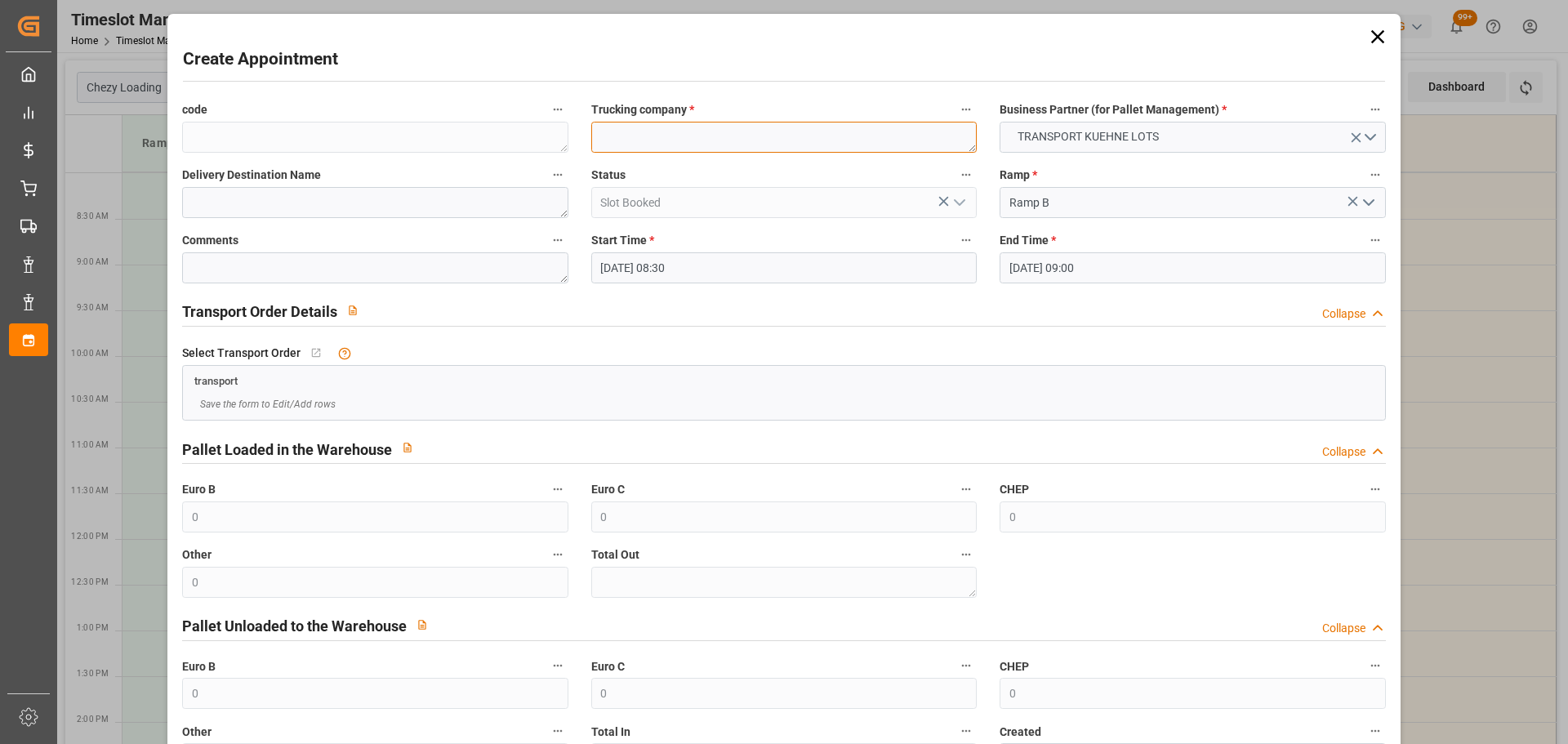
click at [661, 137] on textarea at bounding box center [784, 137] width 385 height 31
type textarea "[PERSON_NAME]"
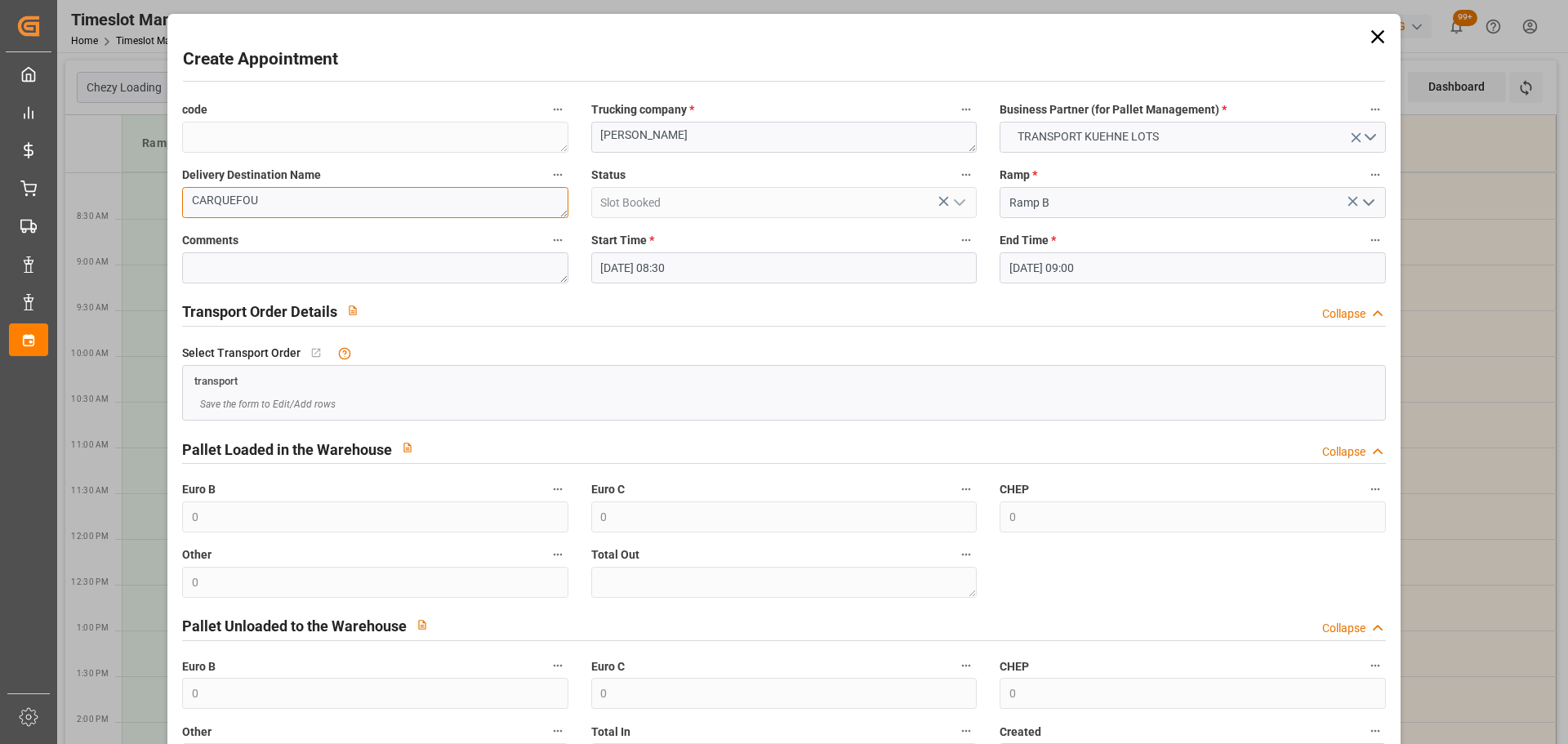
type textarea "CARQUEFOU"
click at [1081, 265] on input "[DATE] 09:00" at bounding box center [1191, 267] width 385 height 31
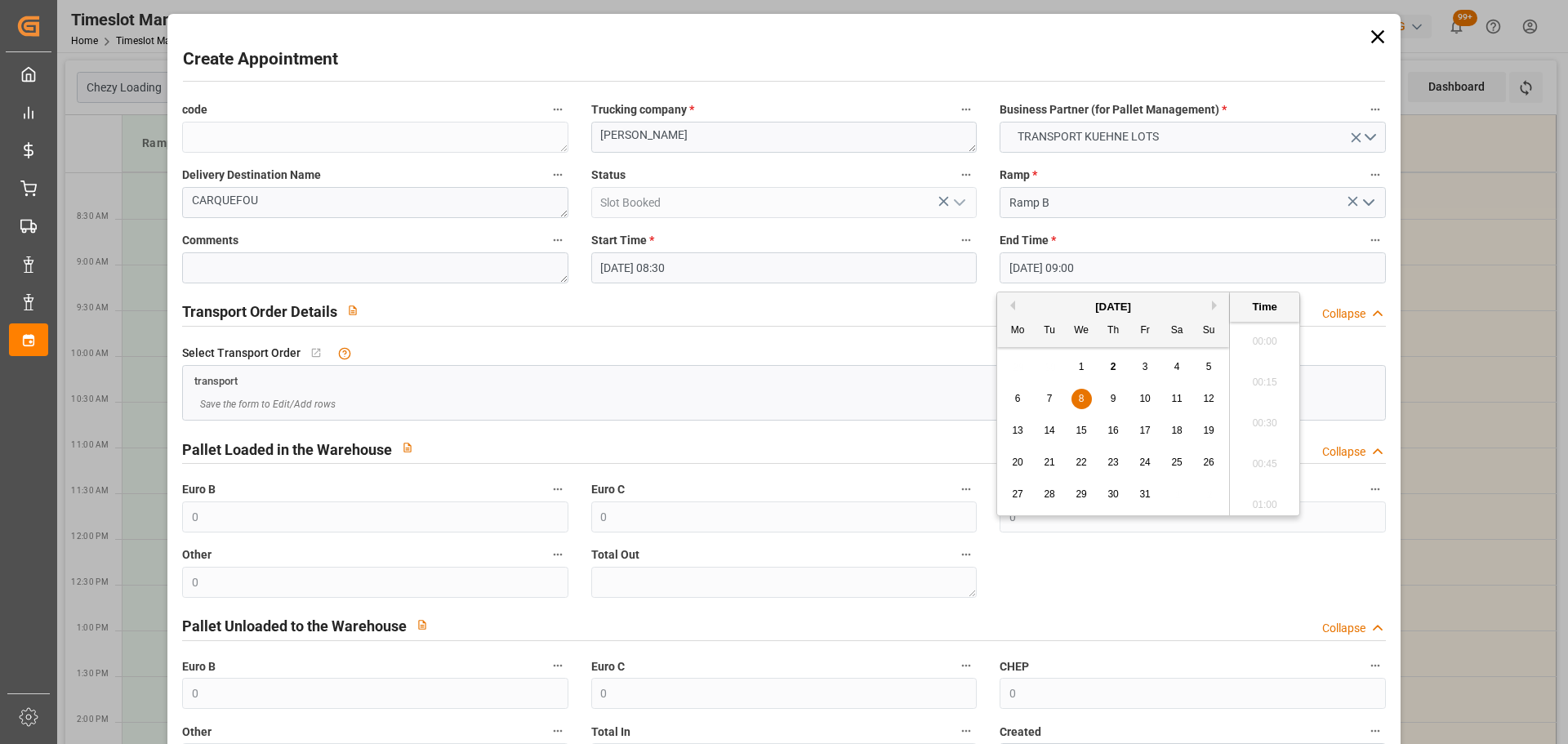
scroll to position [1395, 0]
click at [1076, 394] on div "8" at bounding box center [1080, 400] width 20 height 20
click at [1268, 379] on li "08:45" at bounding box center [1264, 377] width 69 height 41
type input "08-10-2025 08:45"
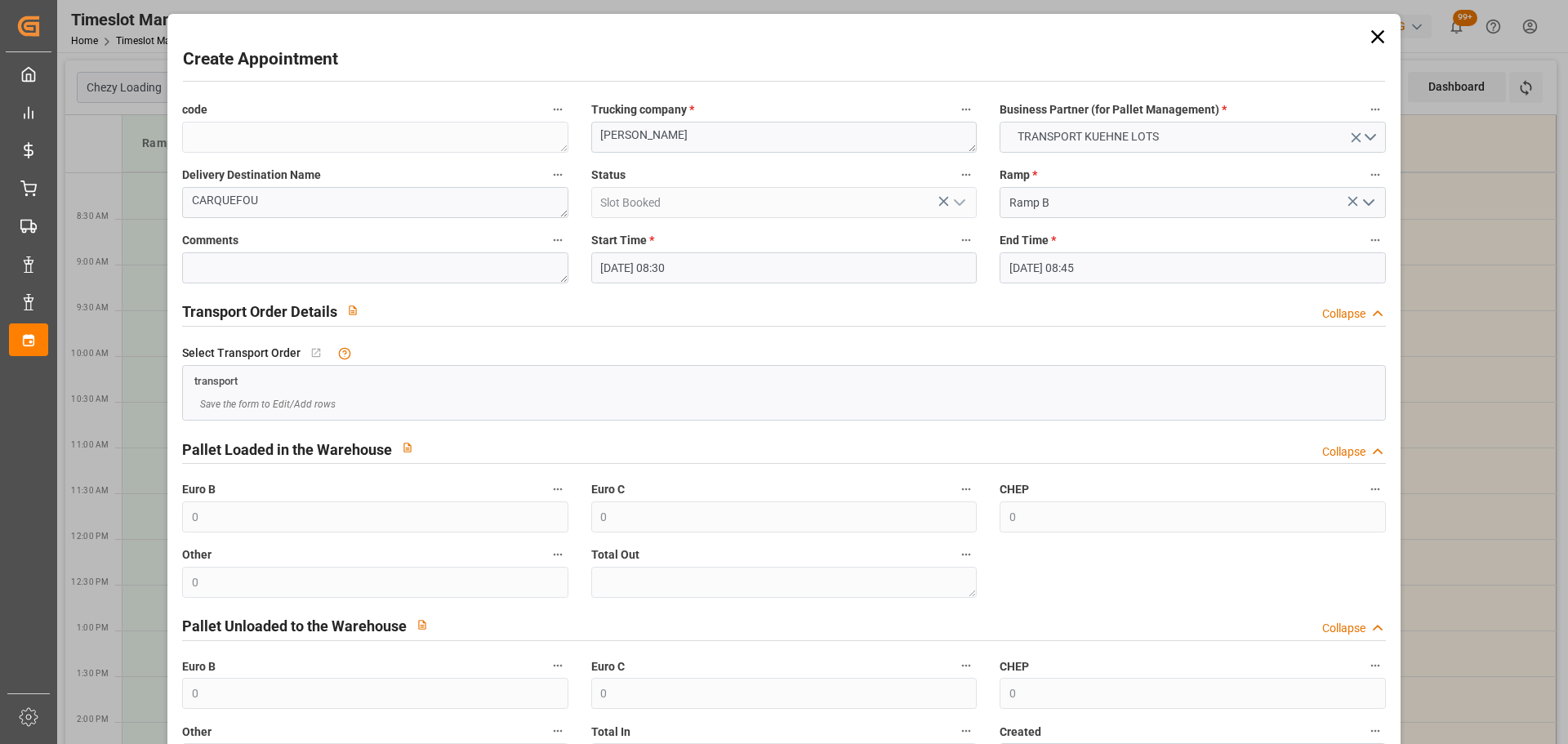
scroll to position [125, 0]
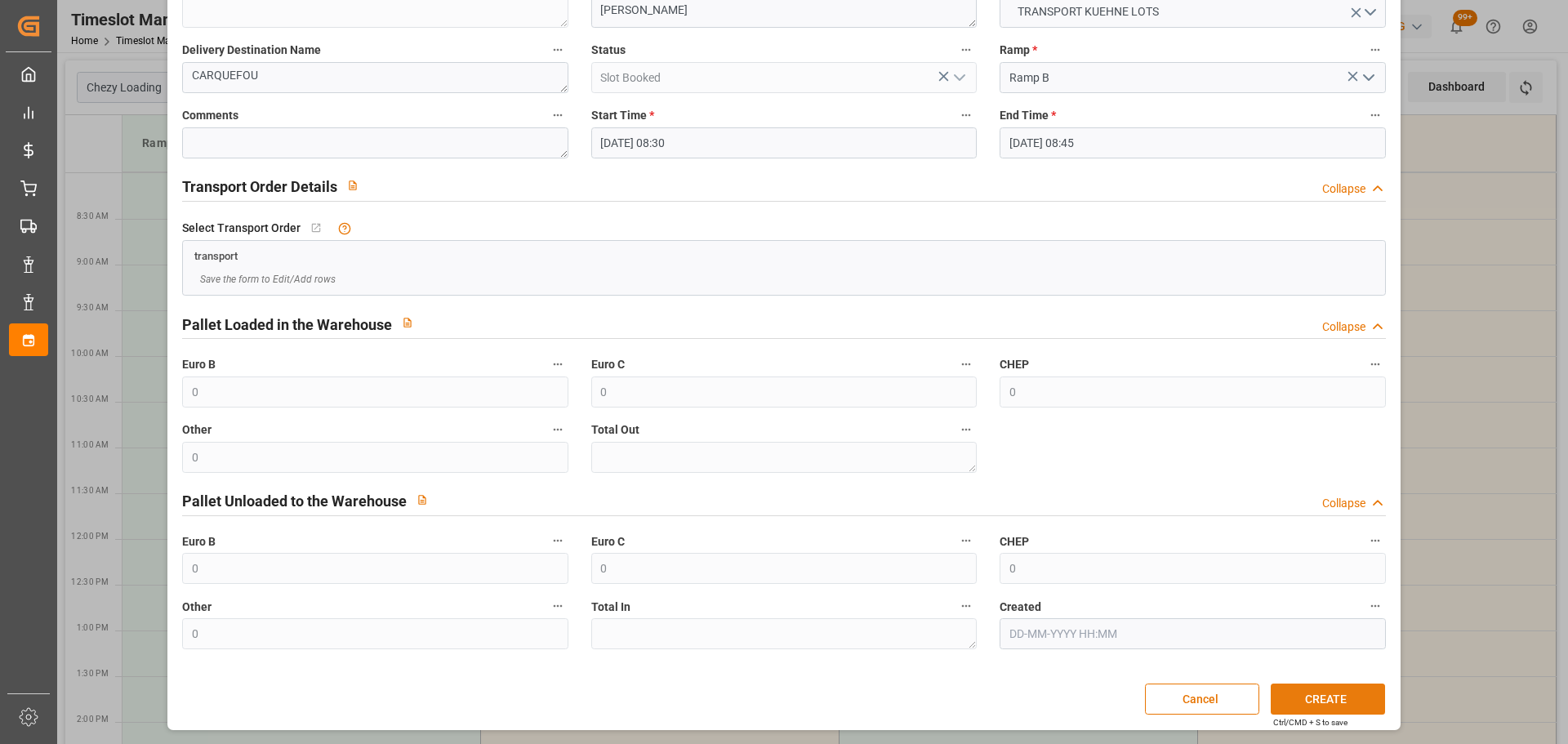
click at [1316, 697] on button "CREATE" at bounding box center [1327, 699] width 114 height 31
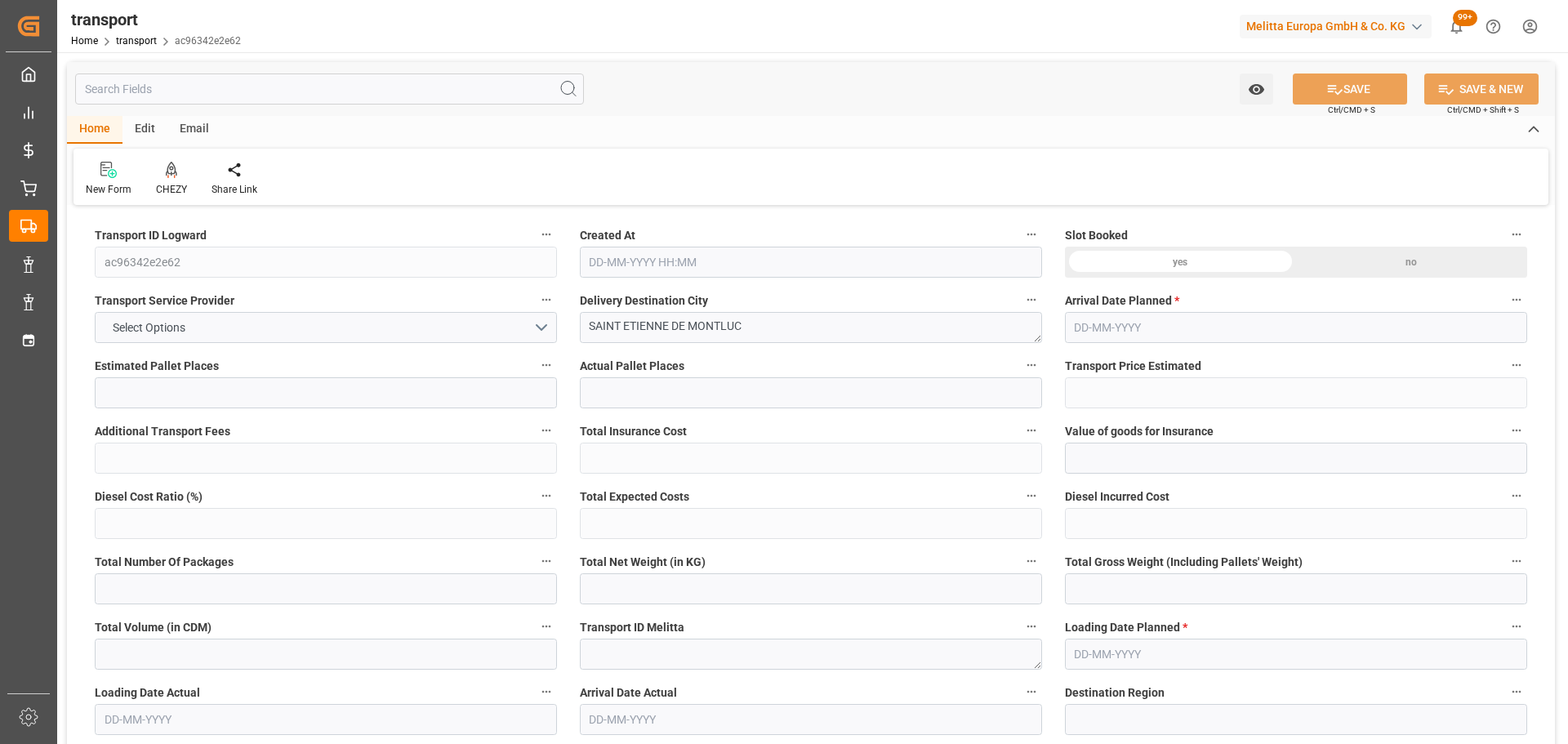
type input "2"
type input "184"
type input "0"
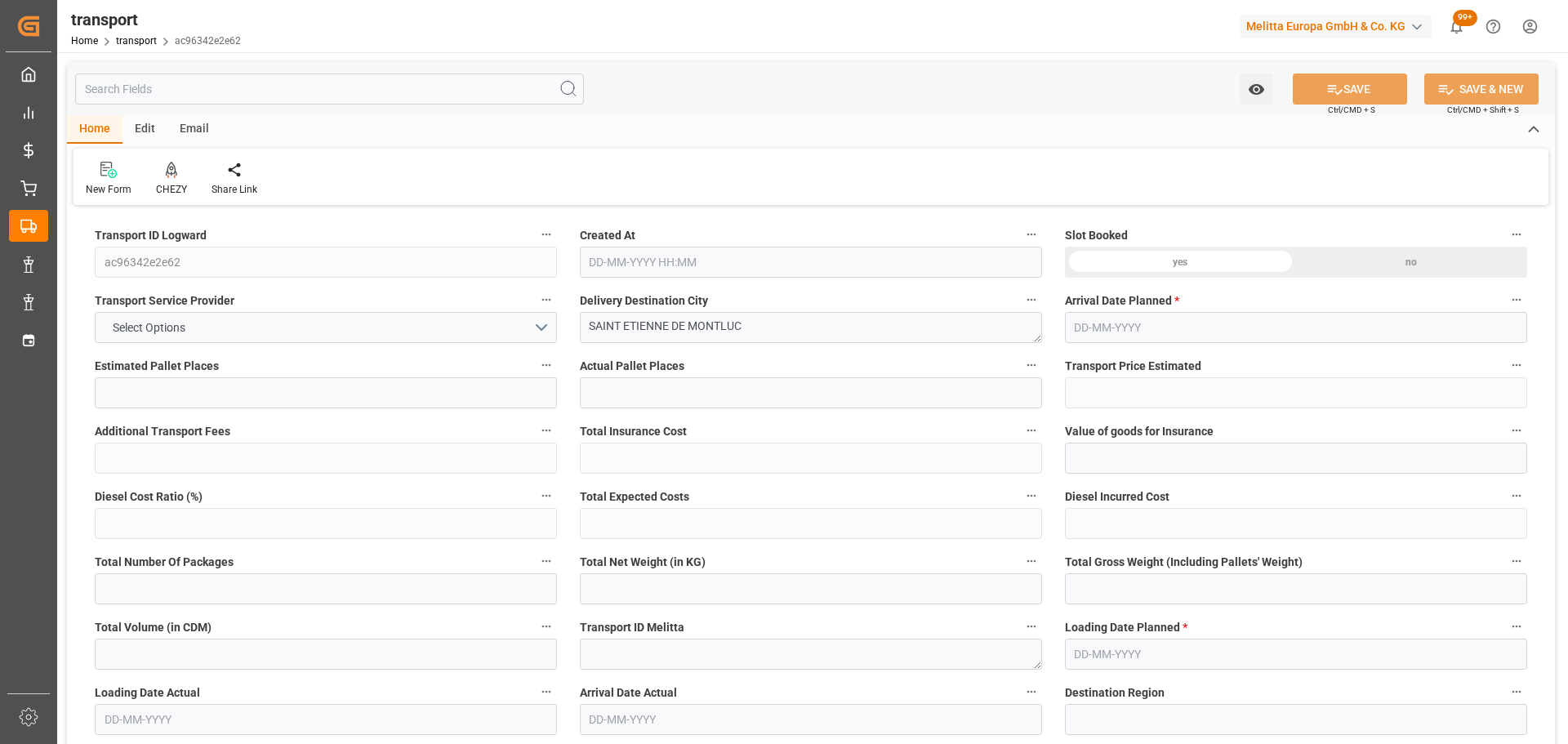
type input "184"
type input "0"
type input "253.432"
type input "489.16"
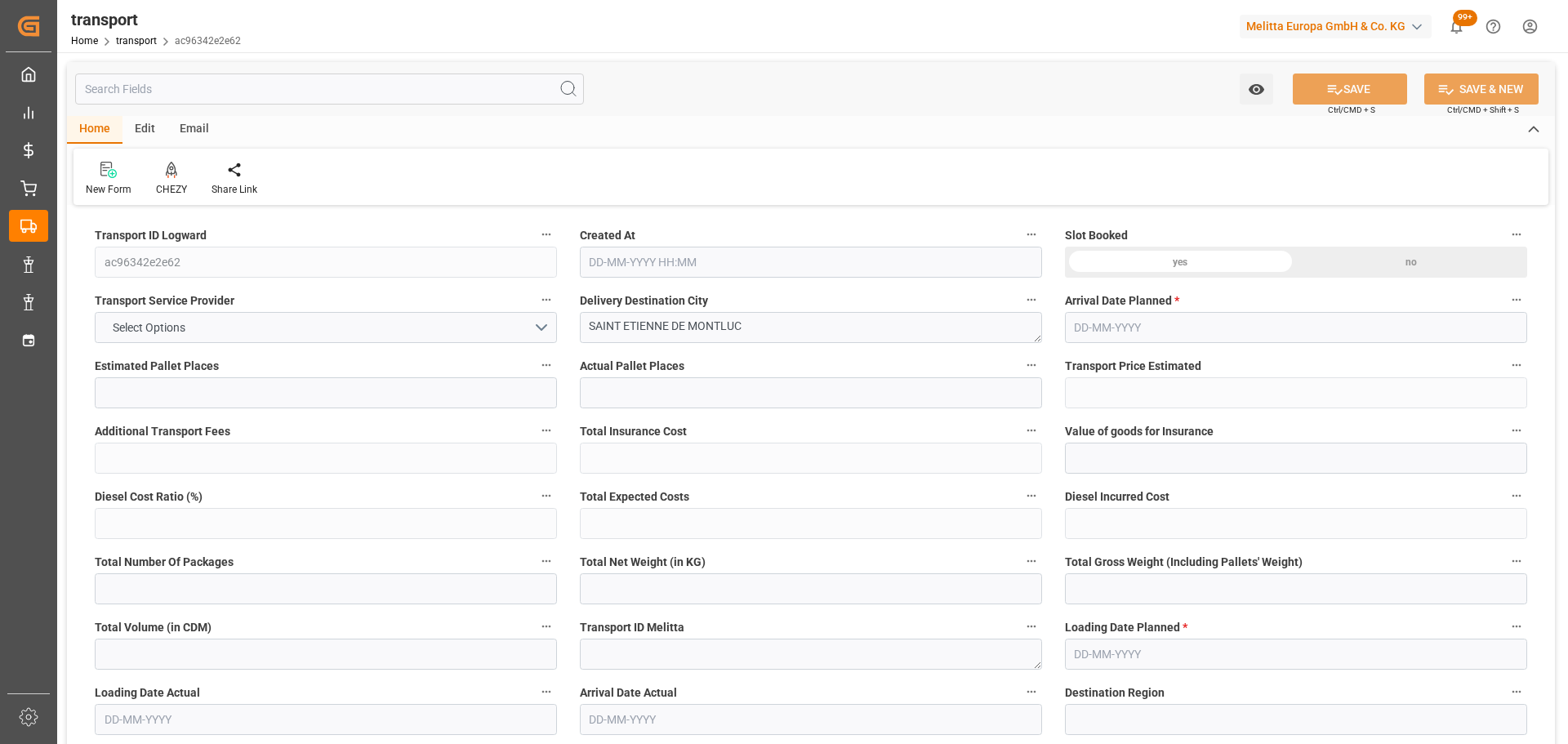
type input "1536.544"
type input "44"
type input "0"
type input "106"
type input "4"
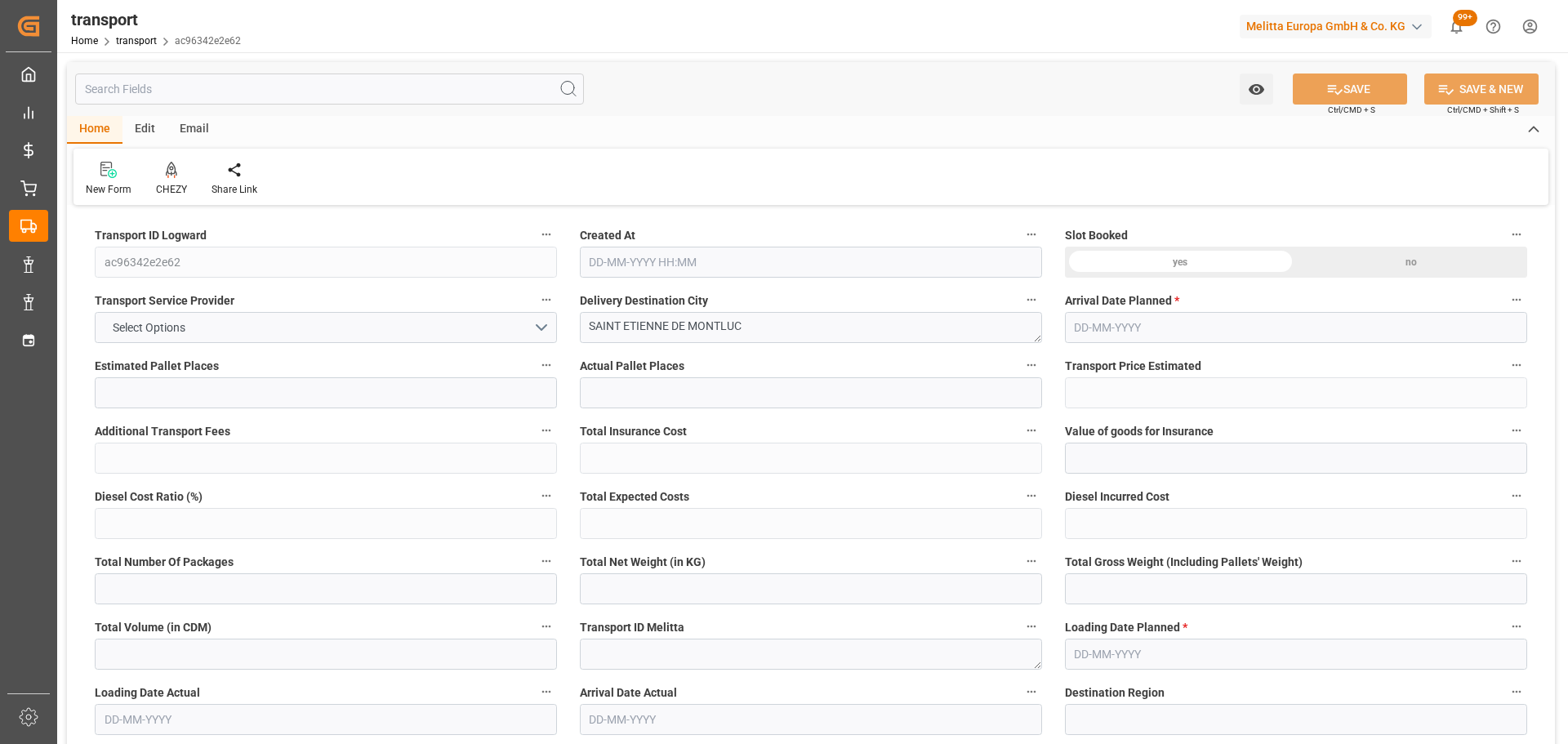
type input "101"
type input "397.16"
type input "0"
type input "4710.8598"
type input "0"
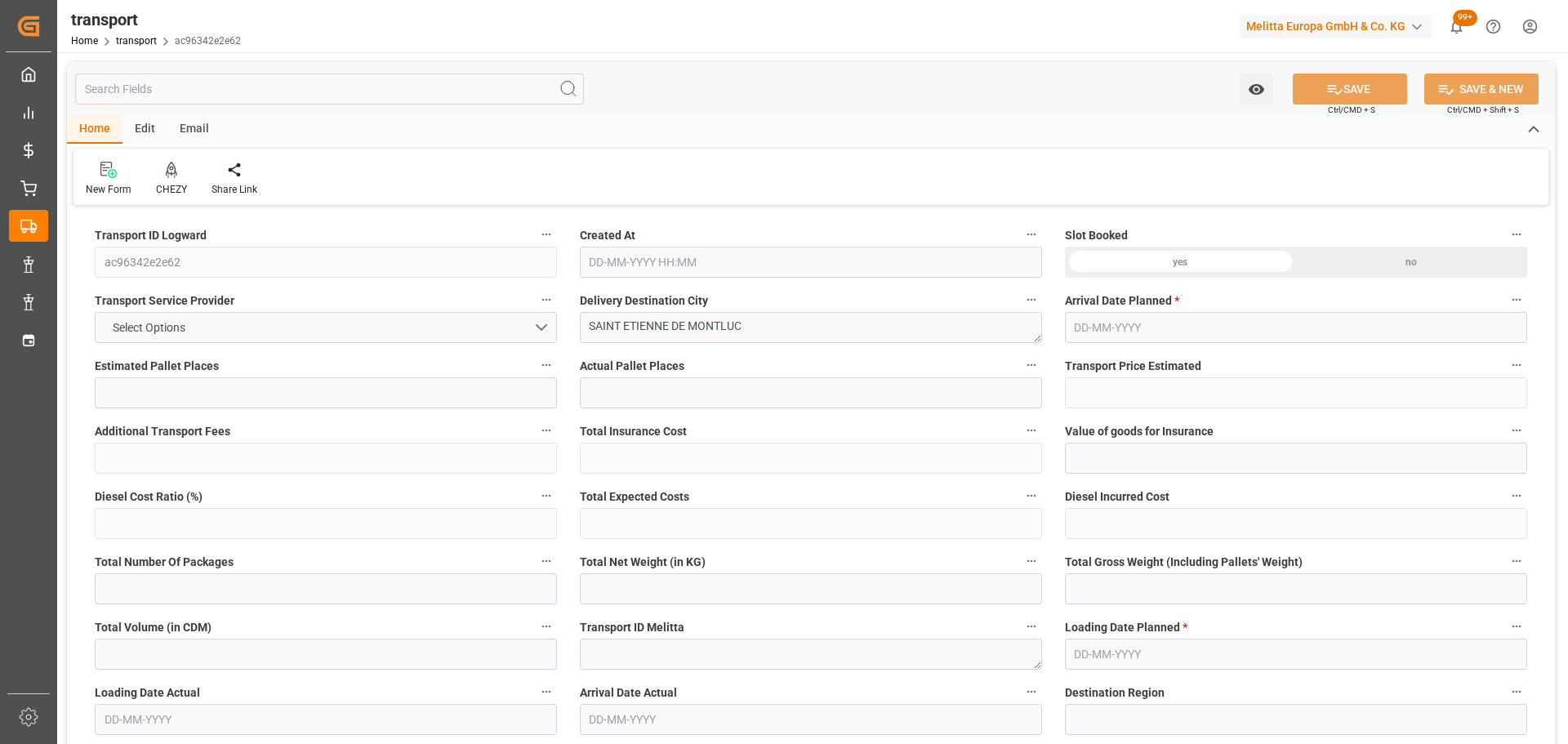
type input "0"
type input "21"
type input "35"
type input "02-10-2025 12:22"
type input "10-10-2025"
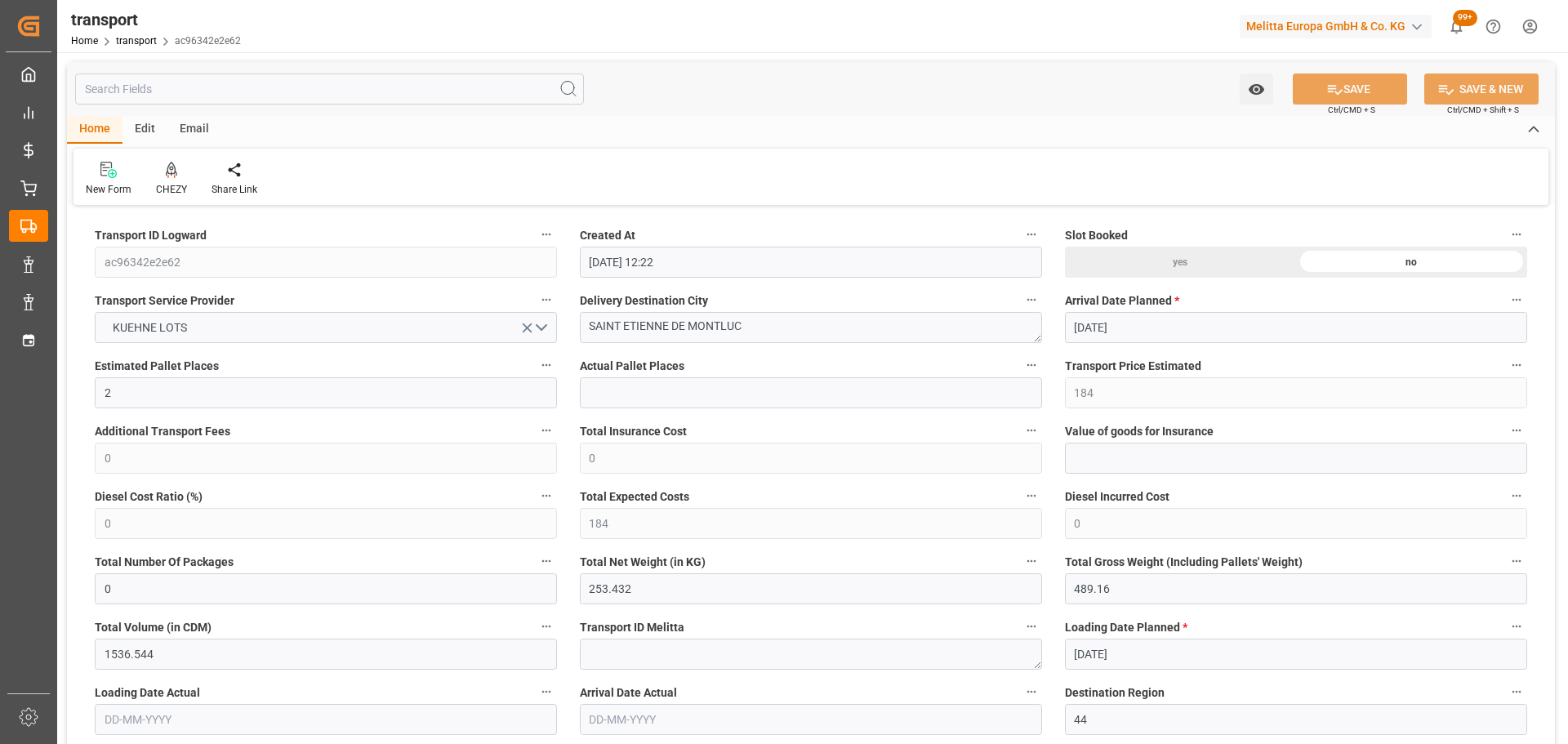
type input "08-10-2025"
click at [172, 169] on icon at bounding box center [171, 168] width 11 height 14
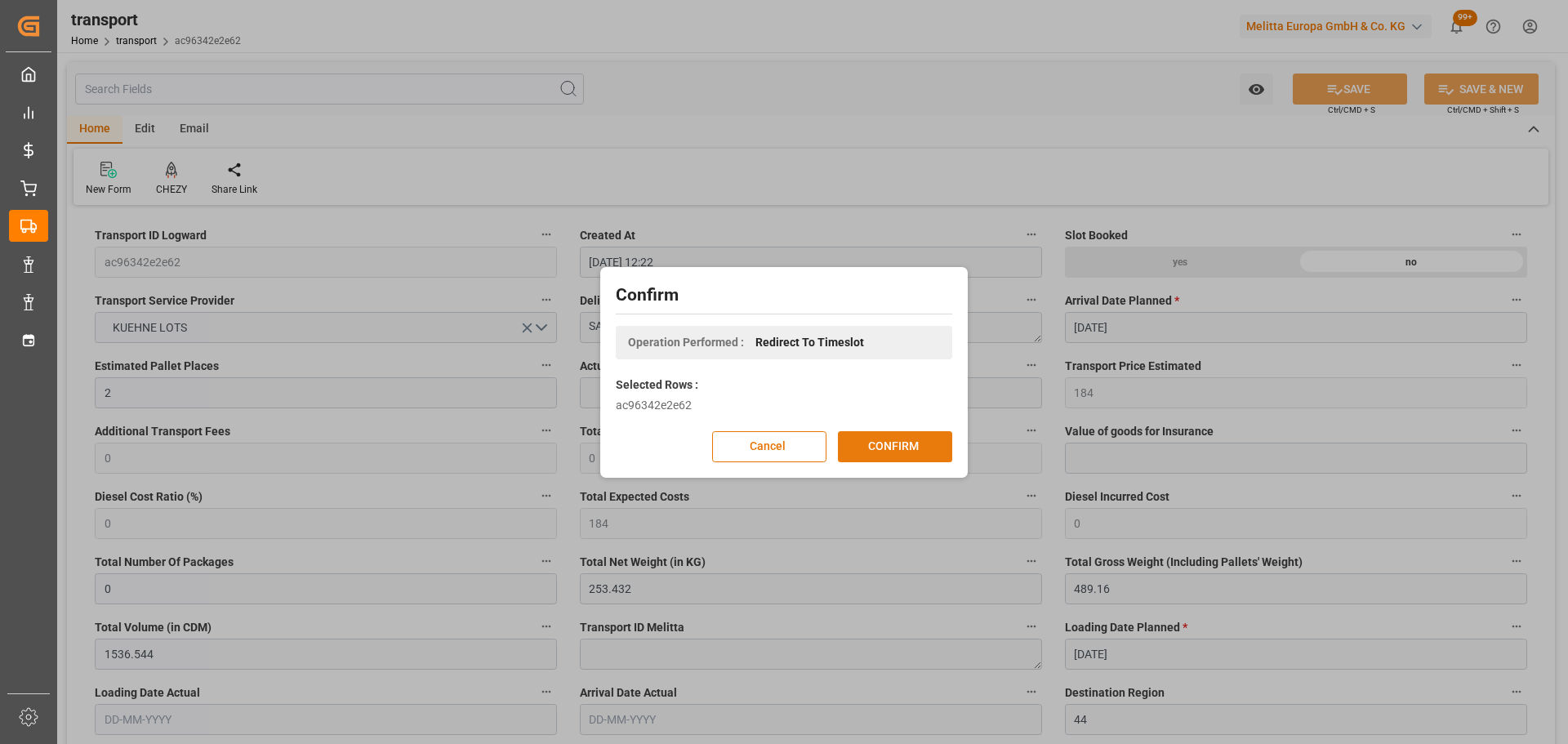
click at [919, 442] on button "CONFIRM" at bounding box center [895, 446] width 114 height 31
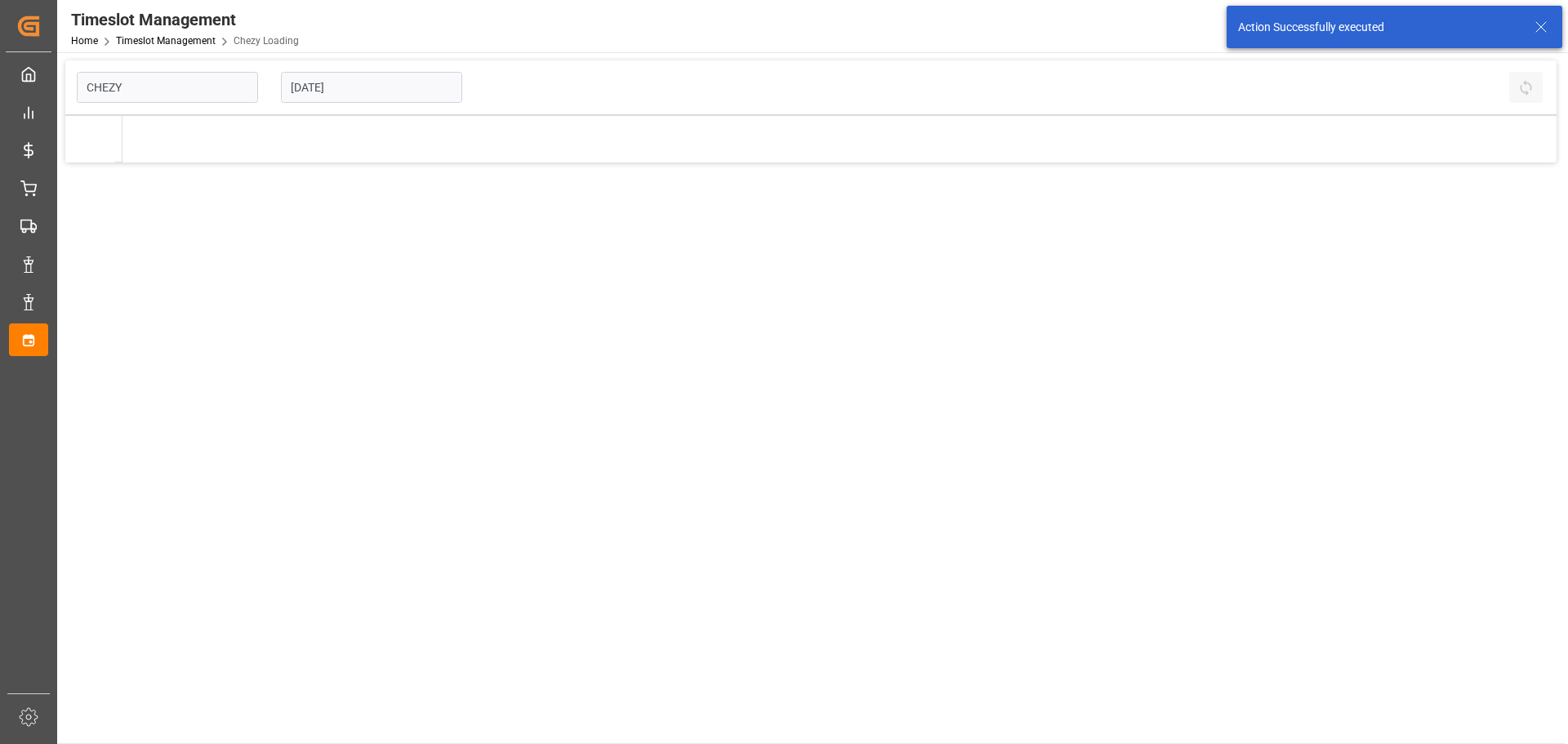
type input "Chezy Loading"
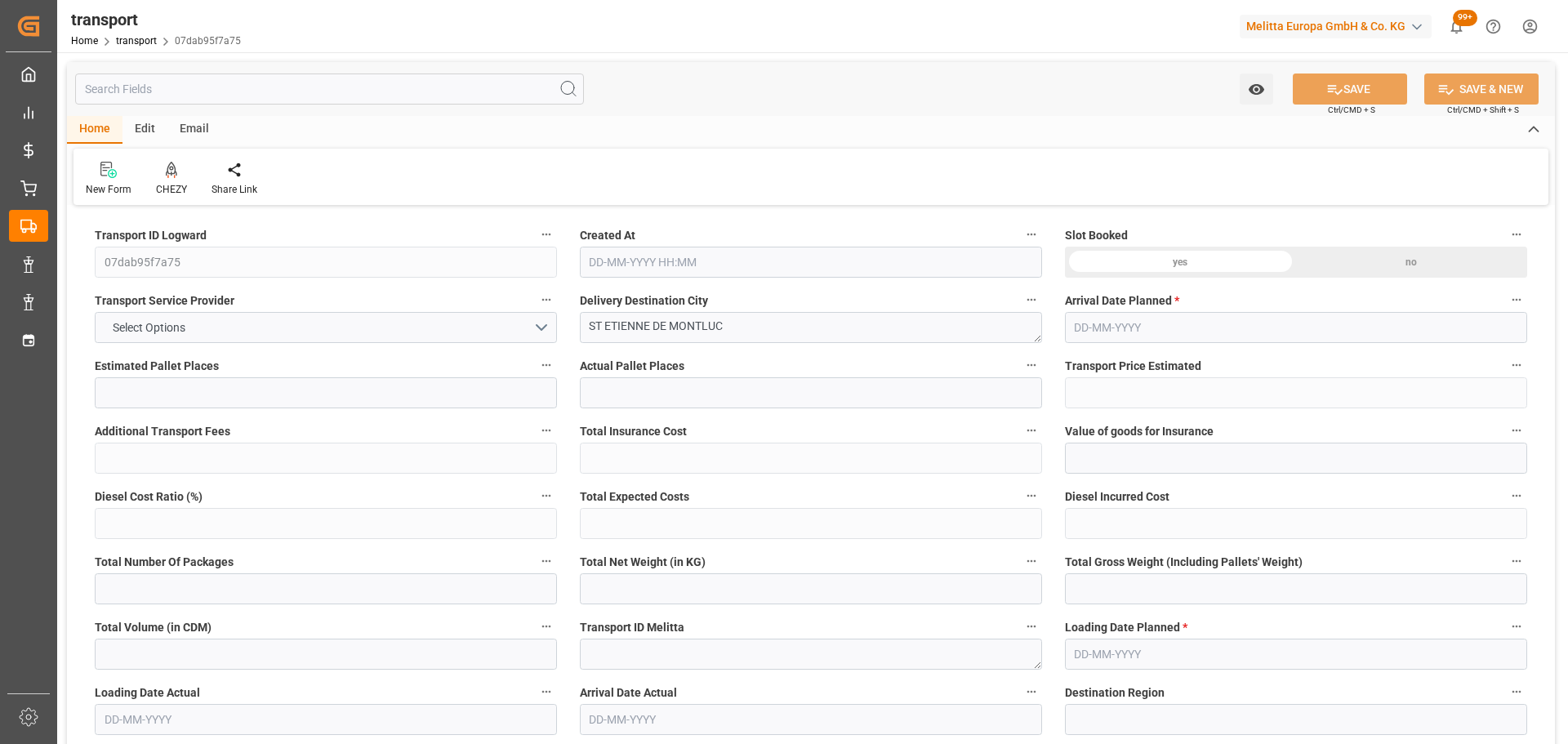
type input "5"
type input "287.62"
type input "0"
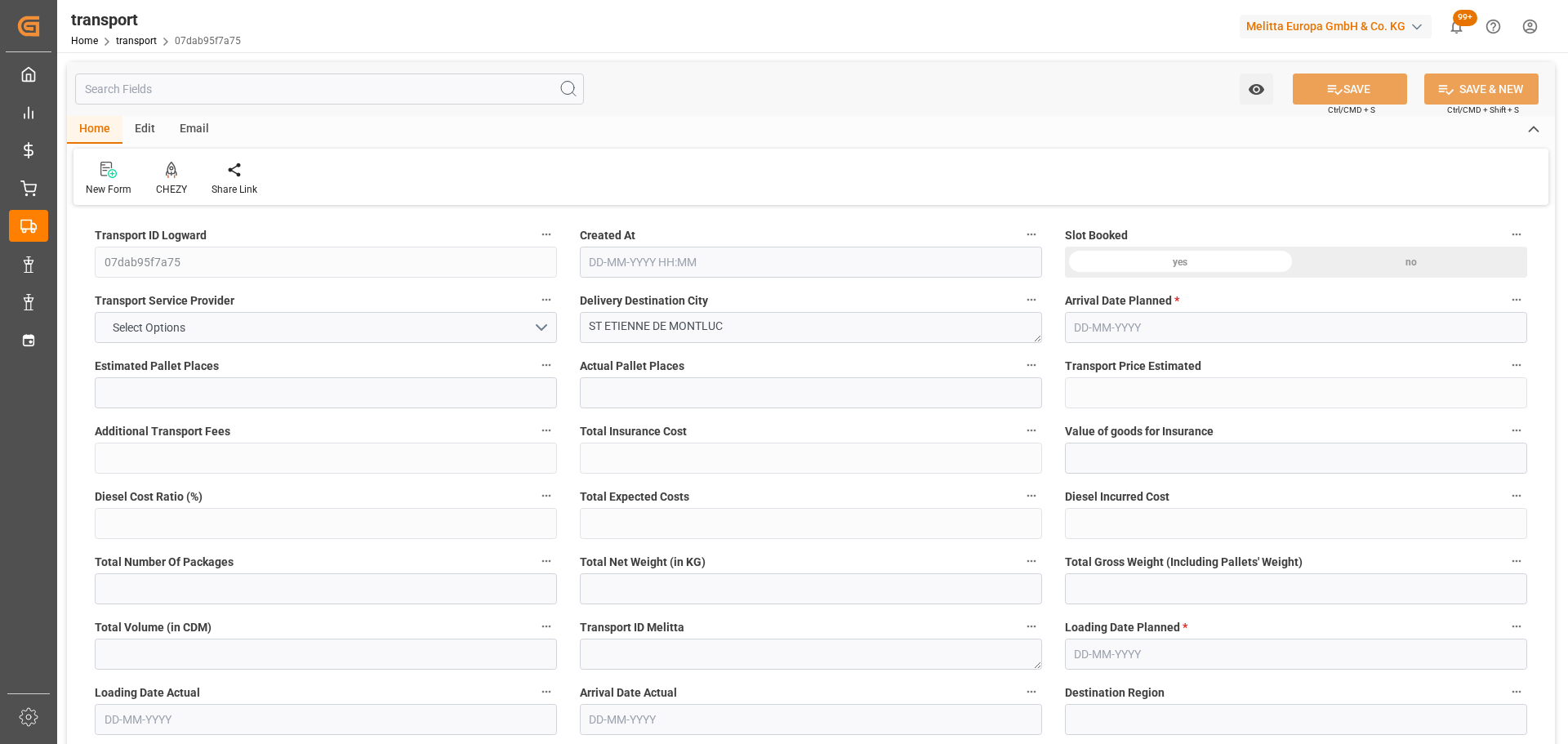
type input "287.62"
type input "0"
type input "429.663"
type input "739.267"
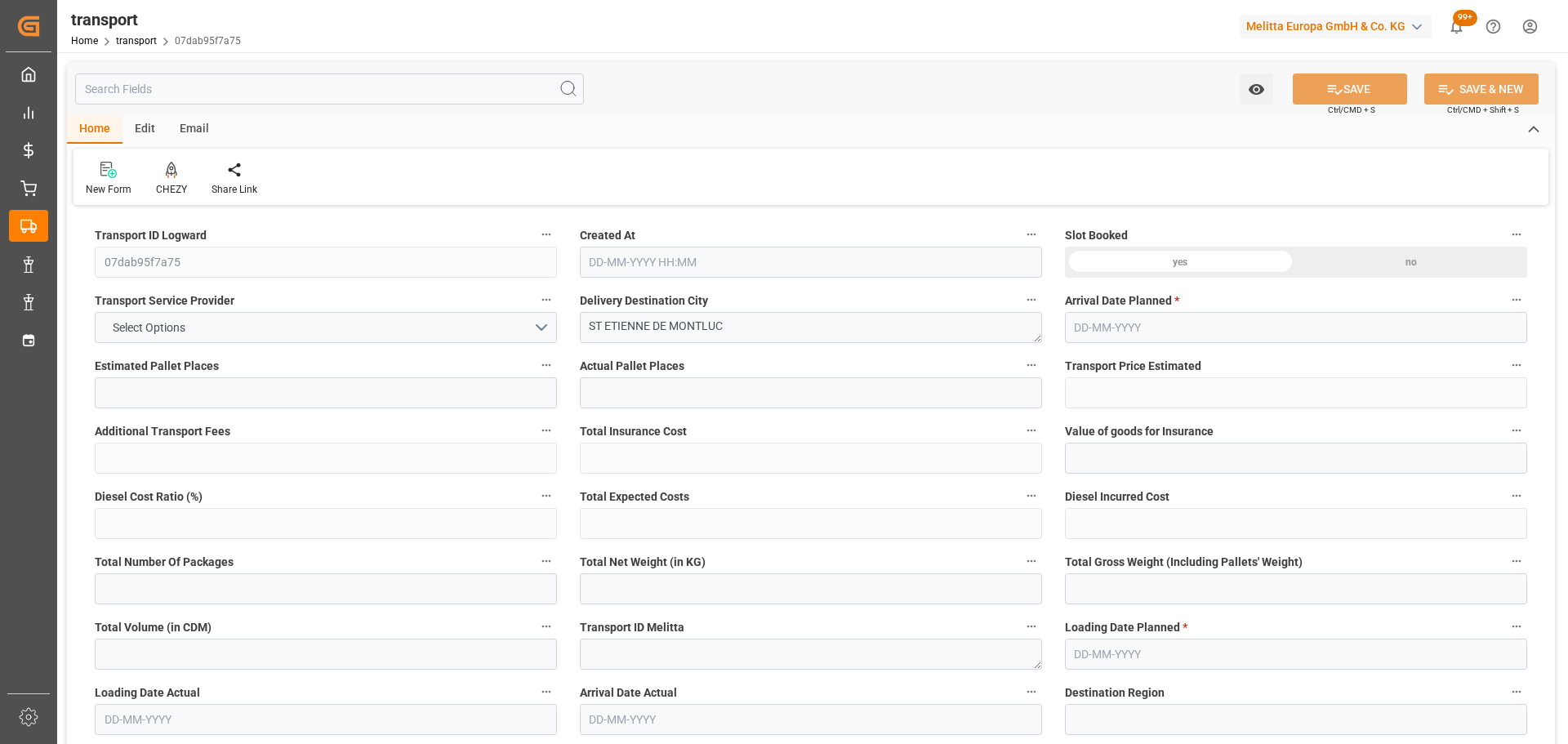
type input "6563.172"
type input "44"
type input "1"
type input "633"
type input "5"
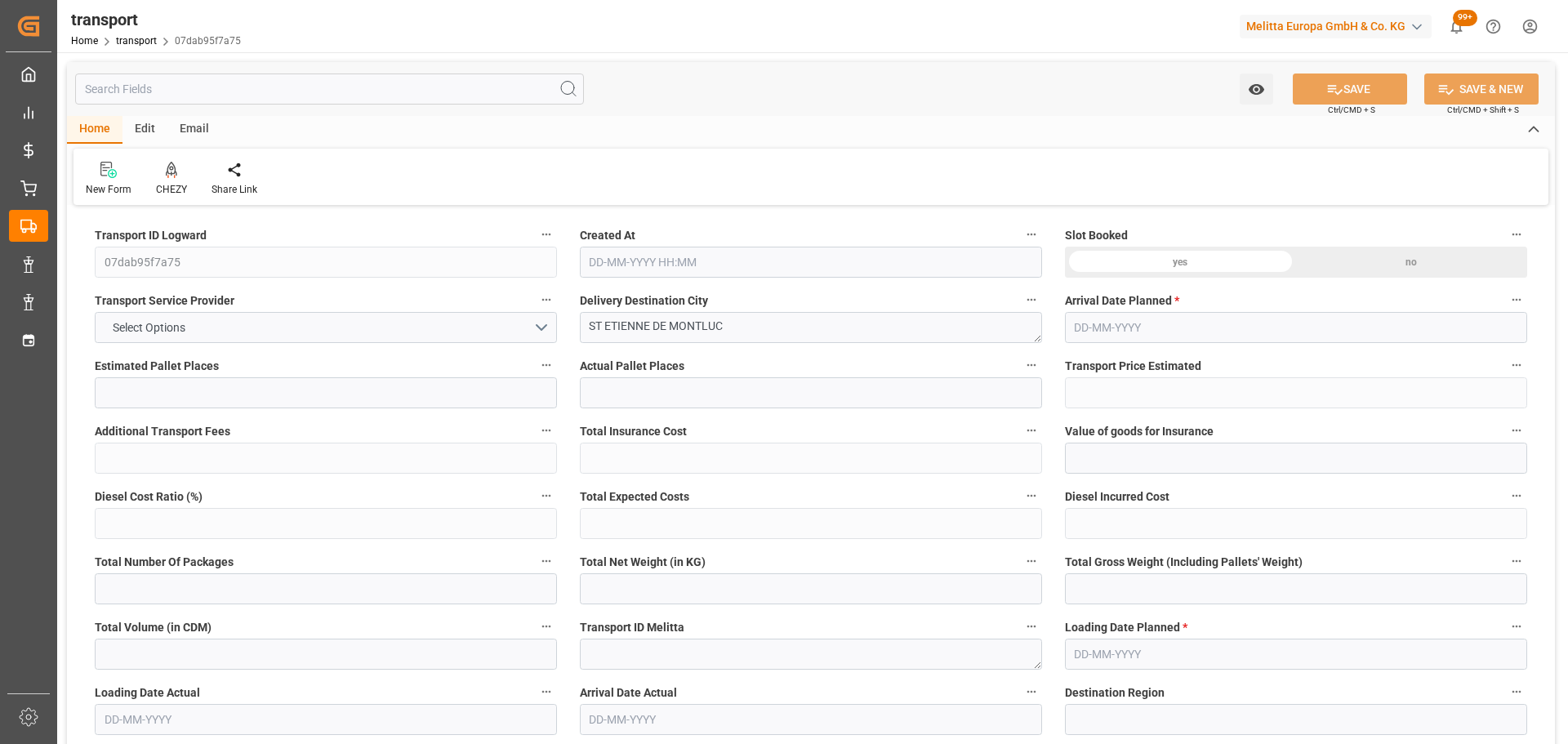
type input "101"
type input "607.967"
type input "0"
type input "4710.8598"
type input "0"
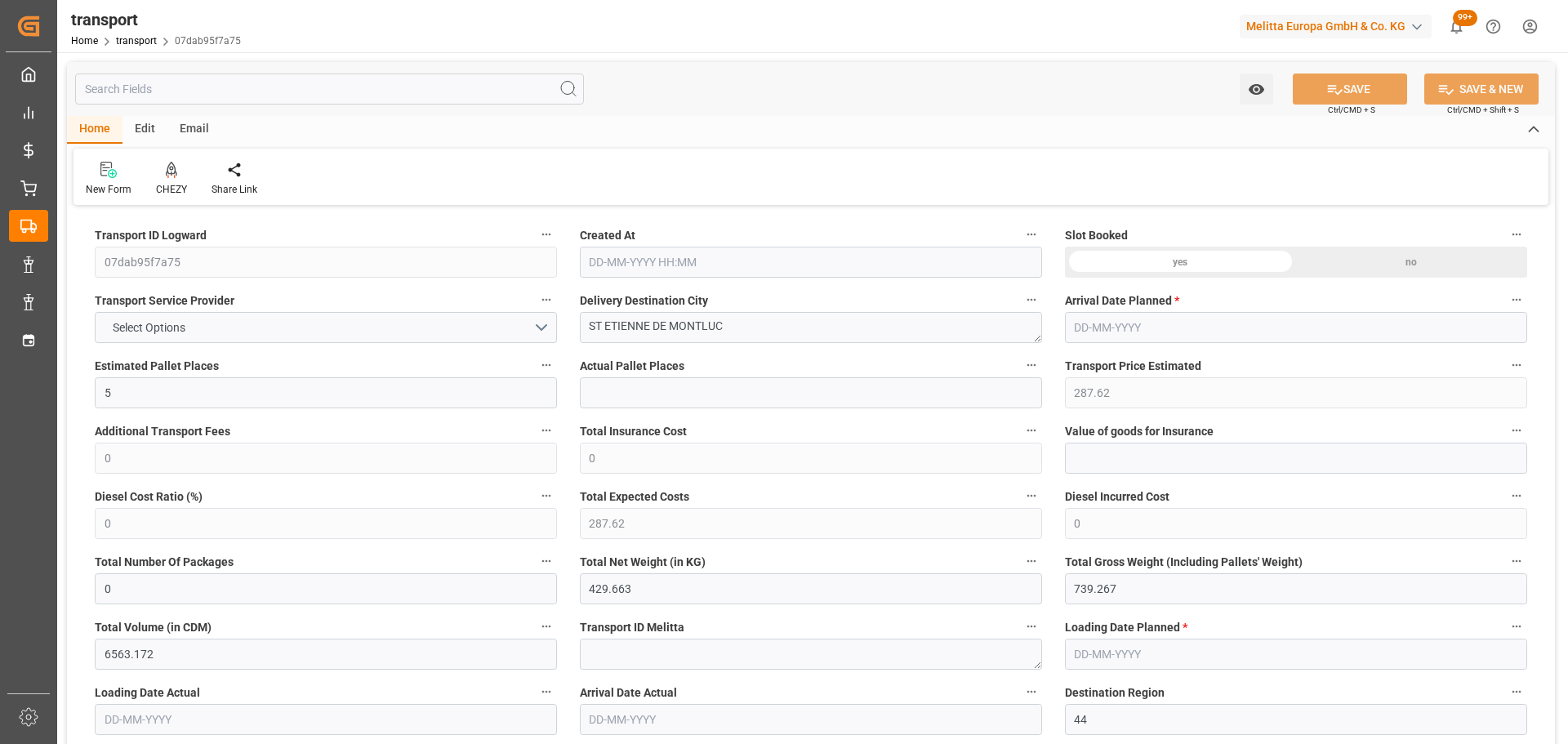
type input "0"
type input "21"
type input "35"
type input "02-10-2025 12:20"
type input "07-10-2025"
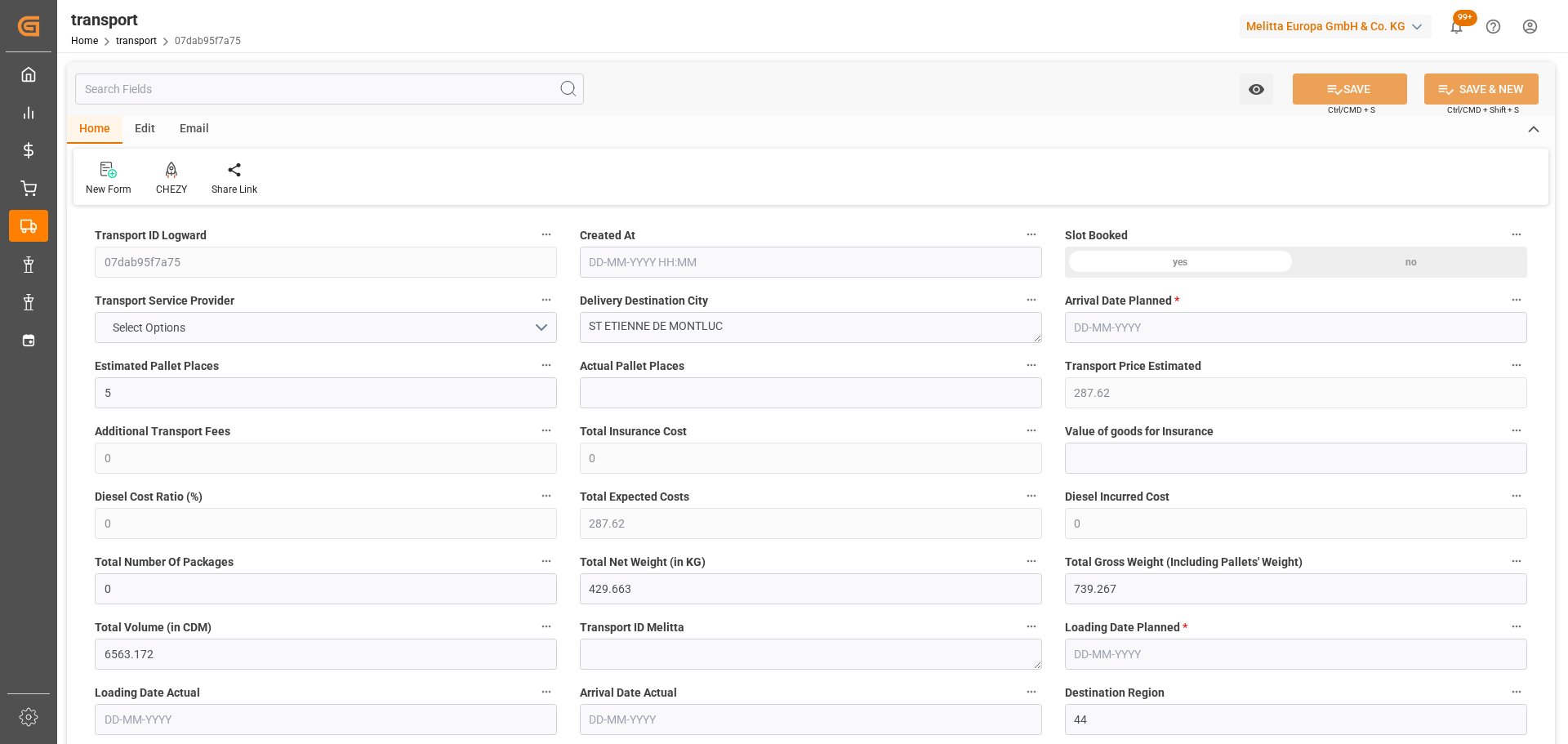
type input "[DATE]"
click at [174, 178] on icon at bounding box center [171, 177] width 8 height 3
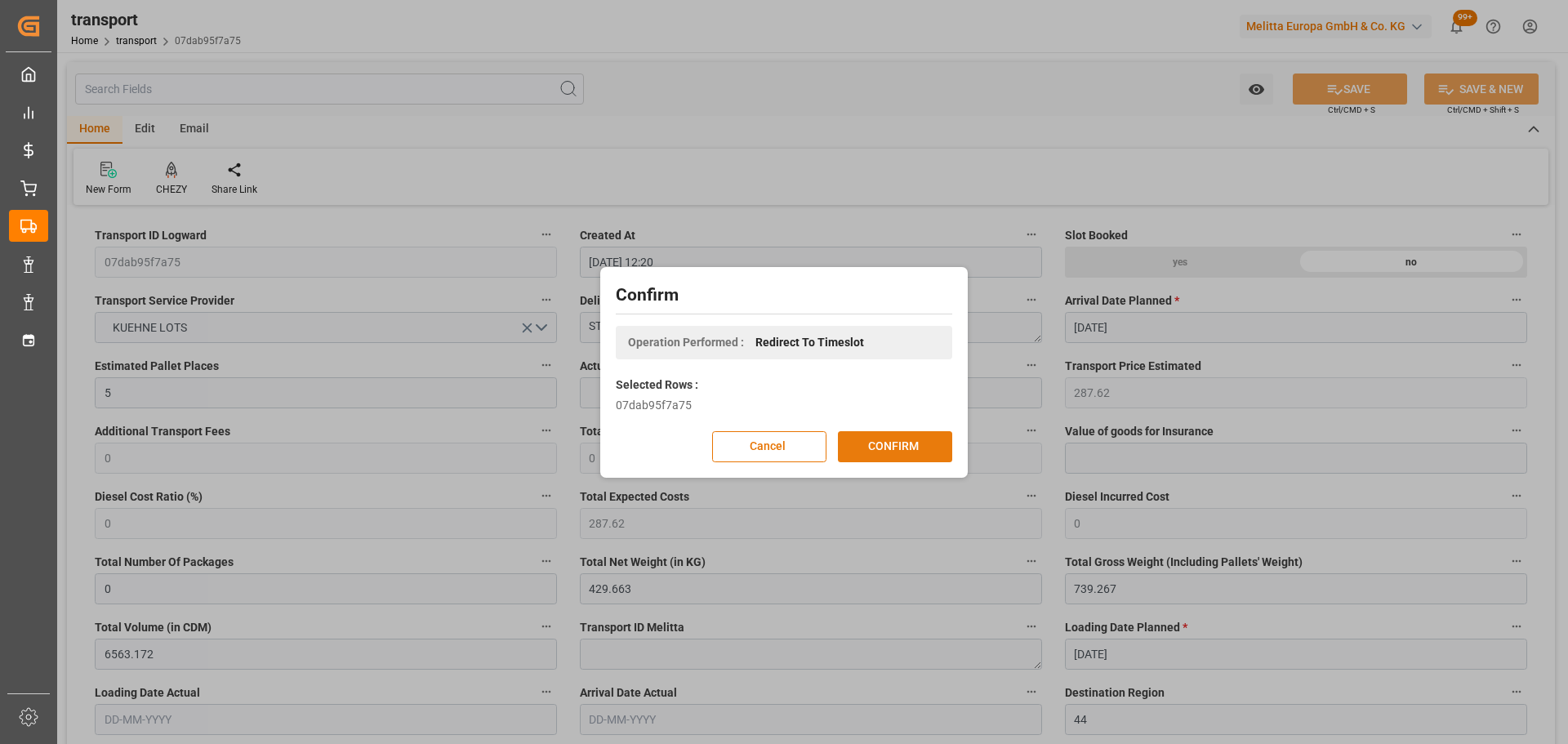
click at [858, 434] on button "CONFIRM" at bounding box center [895, 446] width 114 height 31
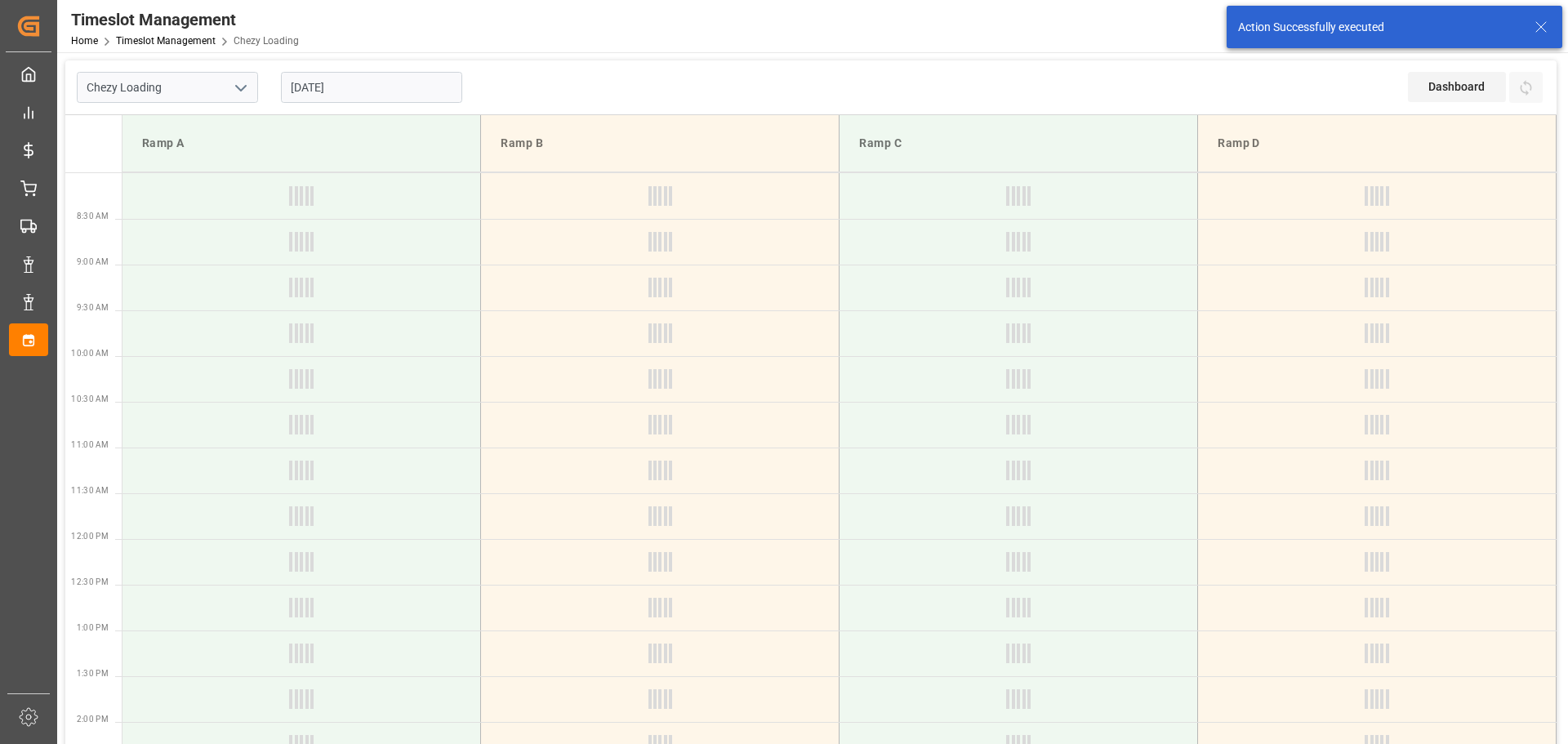
click at [393, 89] on input "[DATE]" at bounding box center [371, 88] width 182 height 31
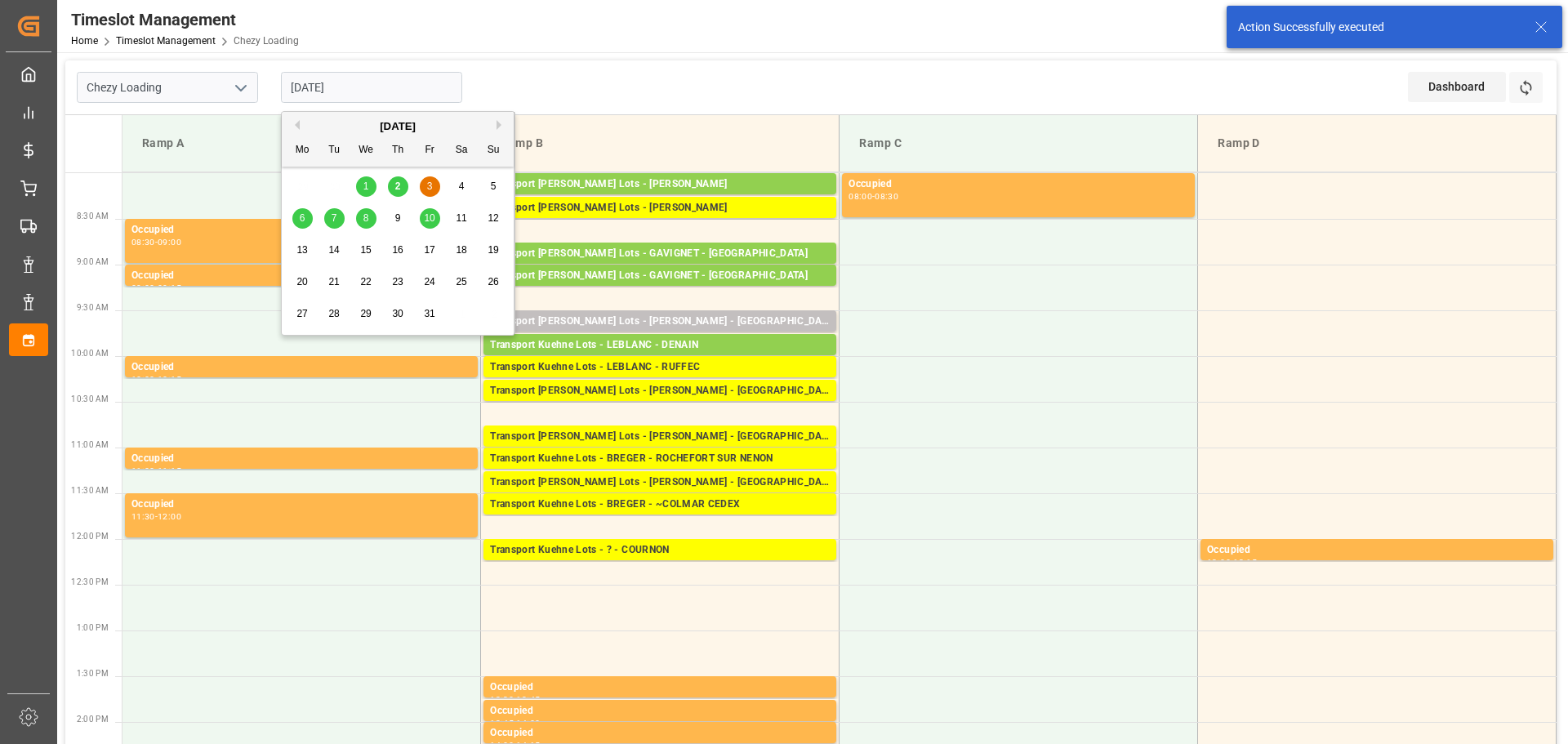
click at [300, 218] on span "6" at bounding box center [302, 218] width 6 height 11
type input "[DATE]"
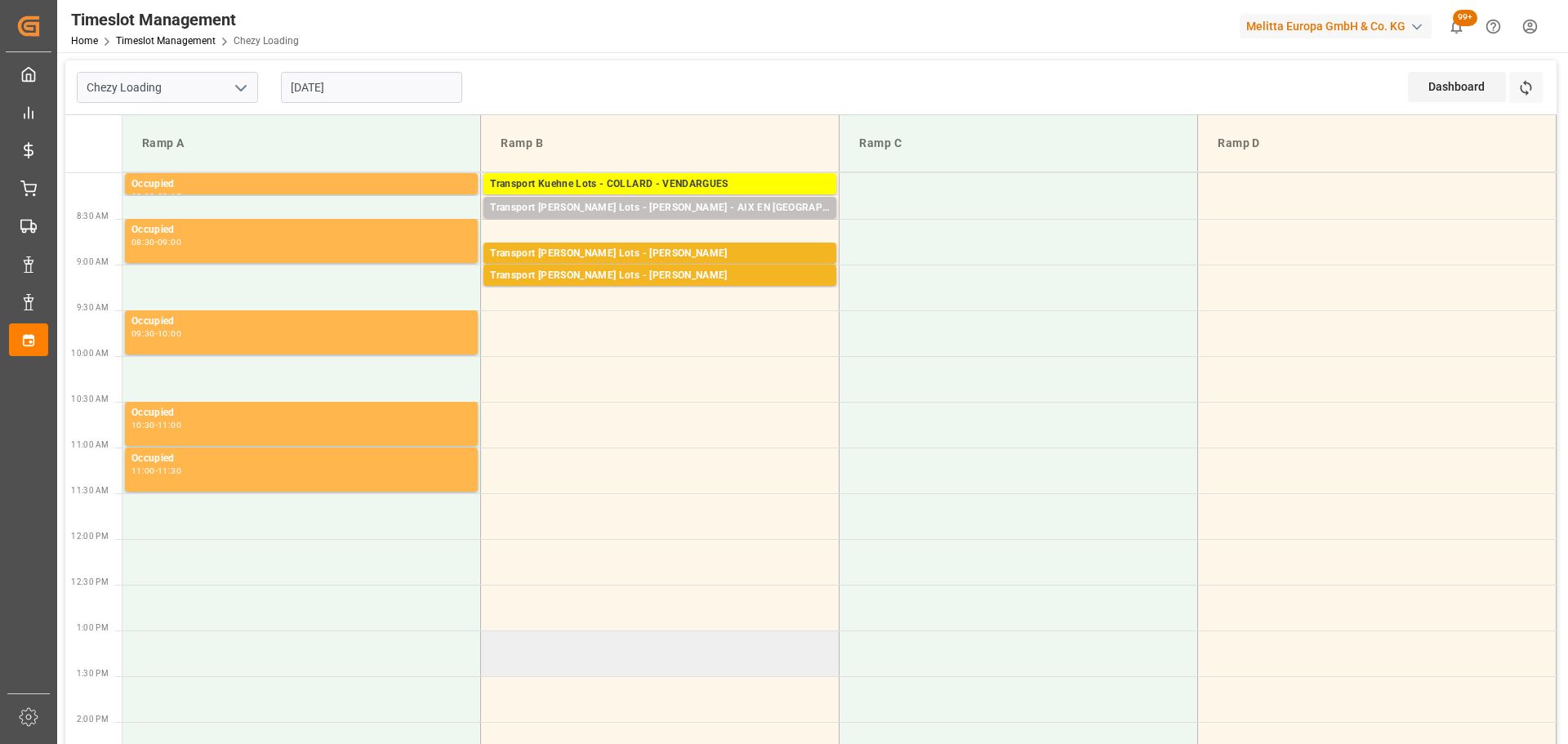
click at [500, 644] on td at bounding box center [660, 654] width 358 height 46
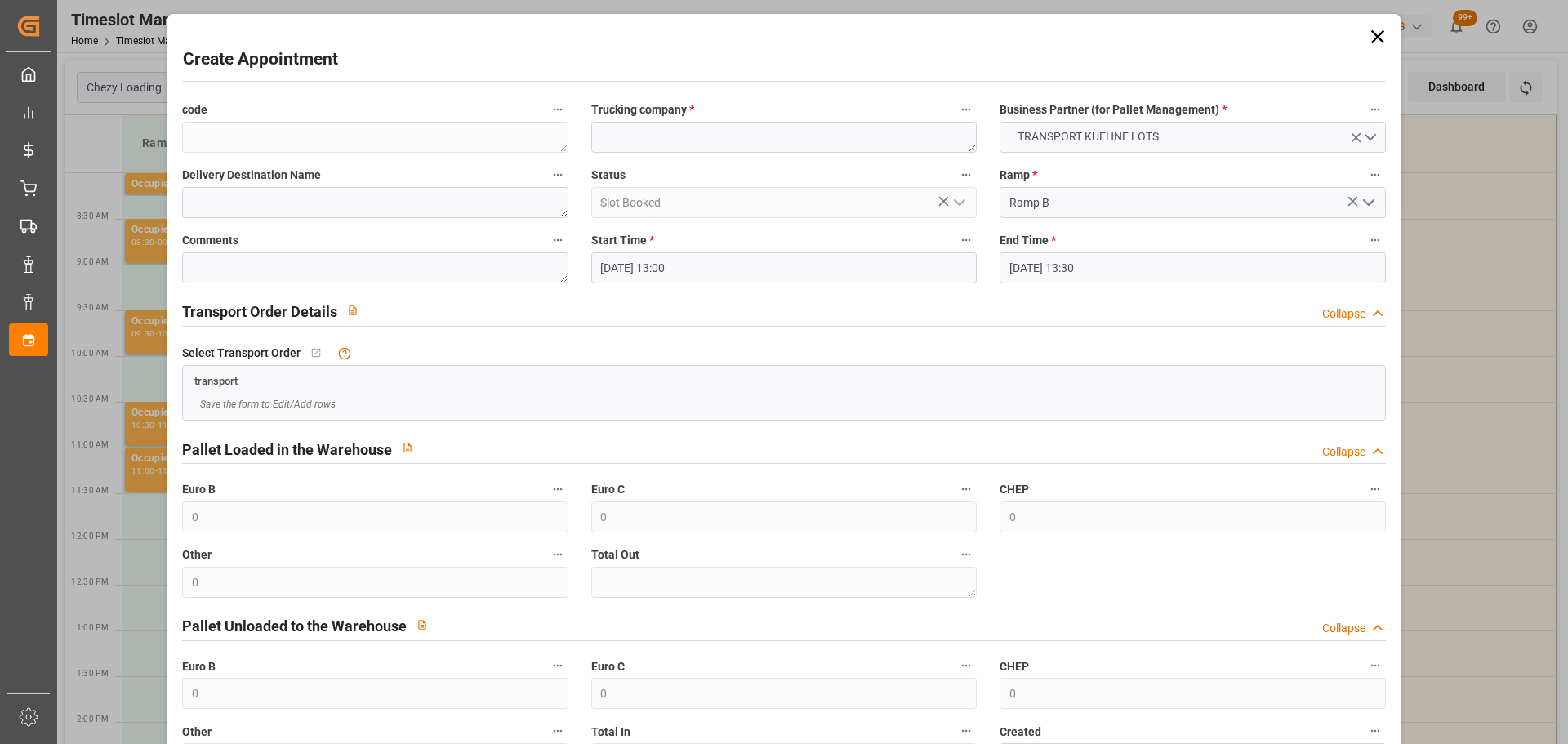
click at [661, 118] on label "Trucking company *" at bounding box center [784, 110] width 385 height 23
click at [956, 118] on button "Trucking company *" at bounding box center [966, 109] width 21 height 21
click at [638, 136] on div at bounding box center [784, 372] width 1568 height 744
click at [638, 145] on textarea at bounding box center [784, 137] width 385 height 31
type textarea "?"
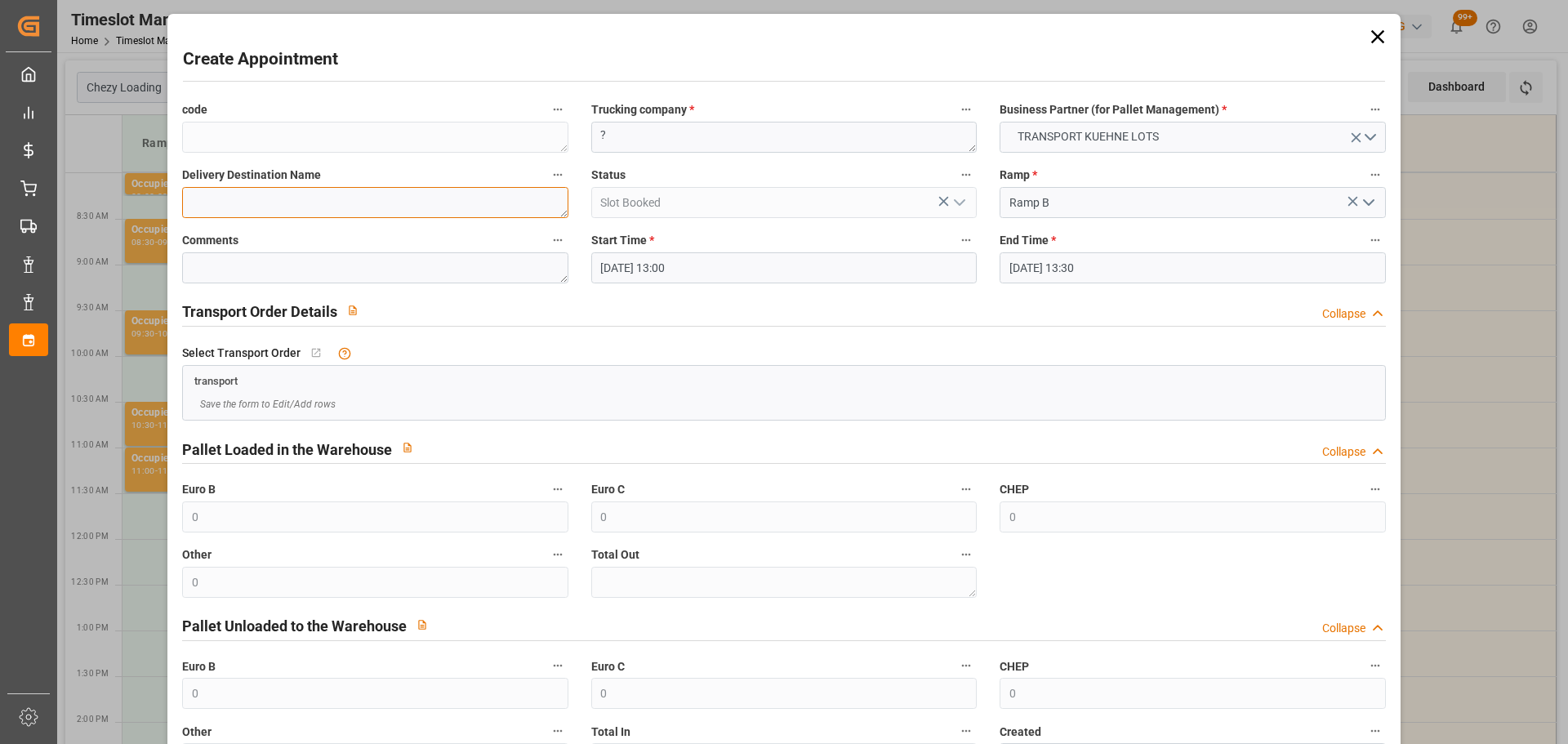
click at [294, 201] on textarea at bounding box center [374, 203] width 385 height 31
type textarea "ST ETIENNE DE M//BT LEC // 5 PAL"
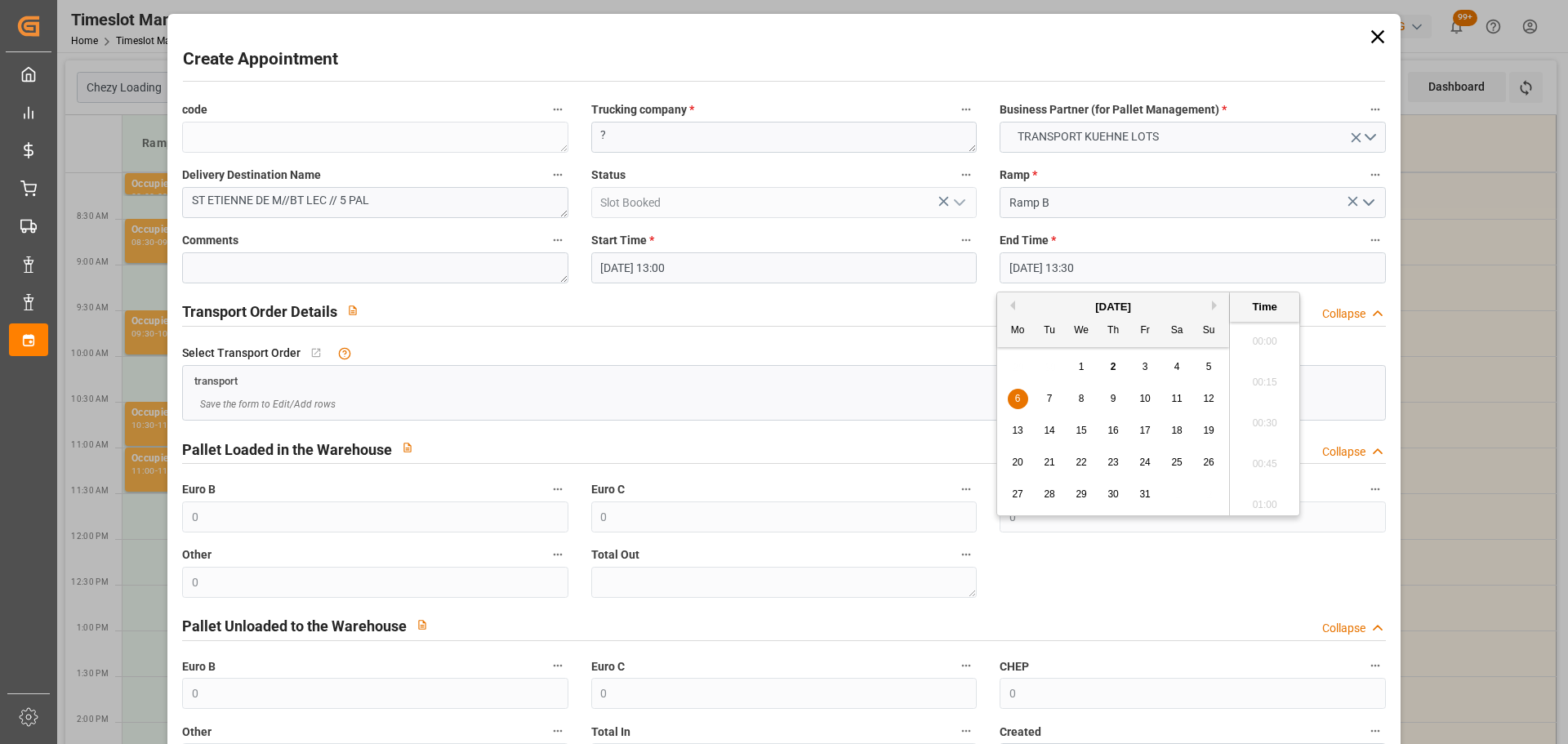
click at [1030, 264] on input "[DATE] 13:30" at bounding box center [1191, 267] width 385 height 31
click at [1019, 396] on span "6" at bounding box center [1017, 399] width 6 height 11
click at [1263, 370] on li "13:15" at bounding box center [1264, 377] width 69 height 41
type input "[DATE] 13:15"
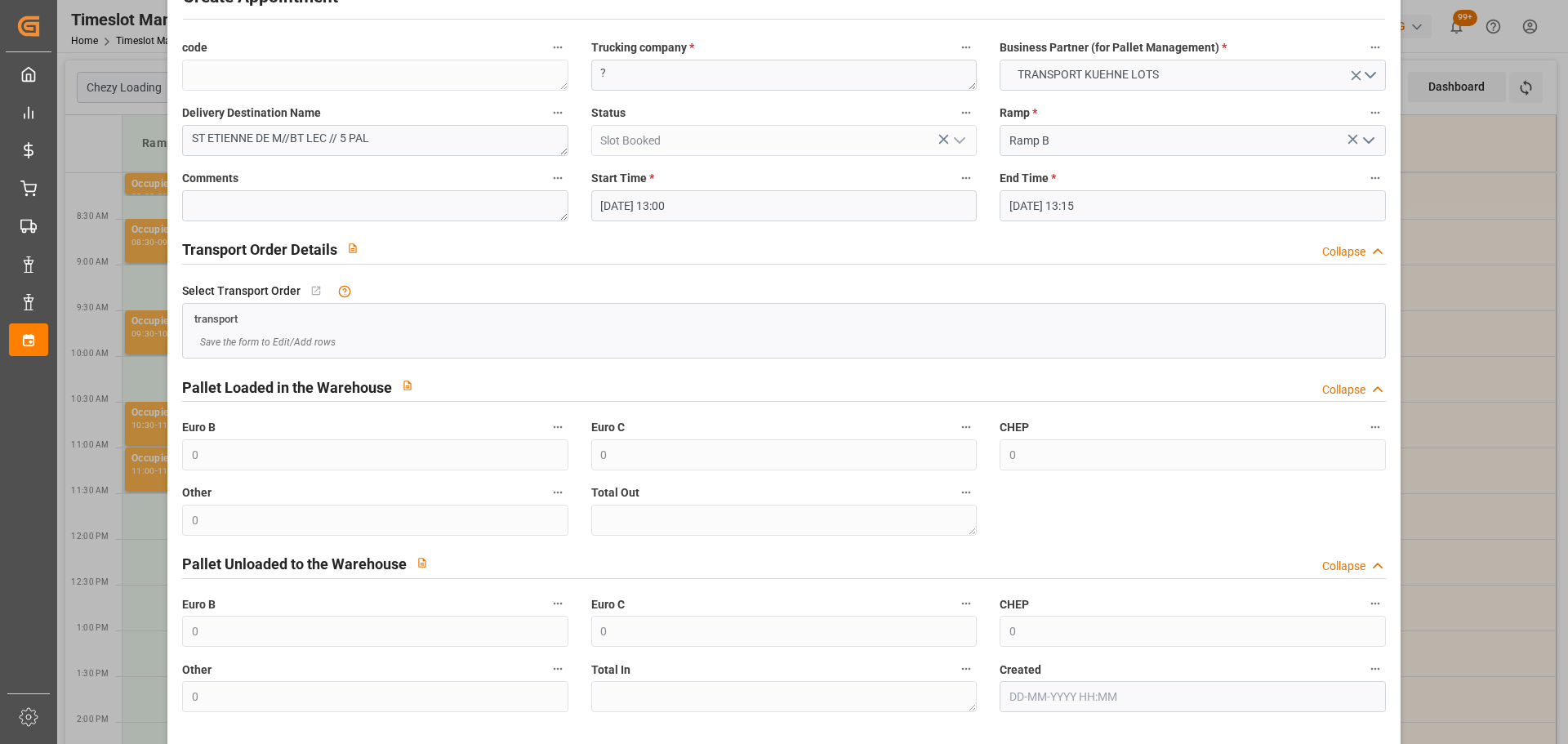
scroll to position [125, 0]
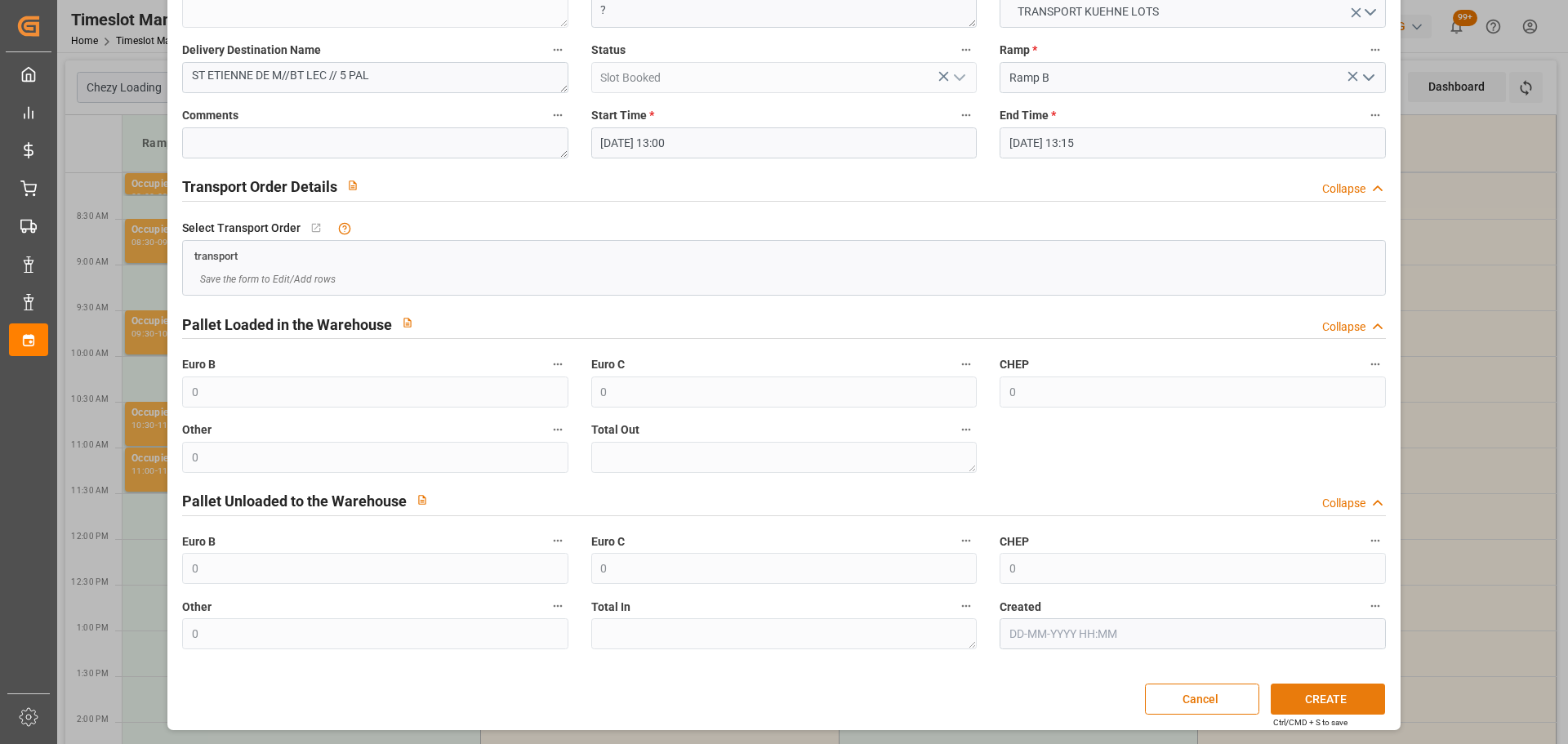
click at [1323, 695] on button "CREATE" at bounding box center [1327, 699] width 114 height 31
